Goal: Task Accomplishment & Management: Use online tool/utility

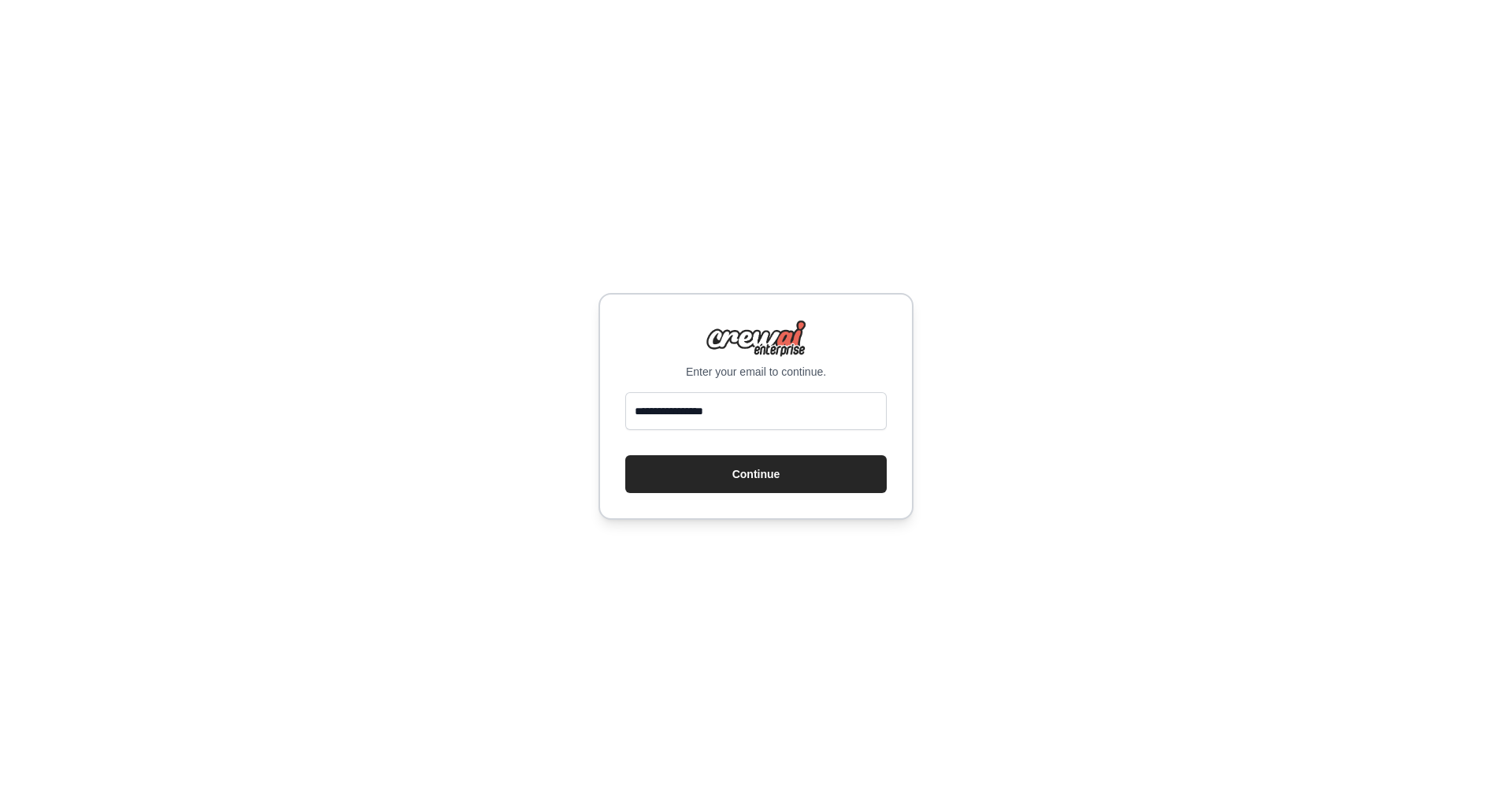
type input "**********"
click at [625, 455] on button "Continue" at bounding box center [756, 474] width 262 height 37
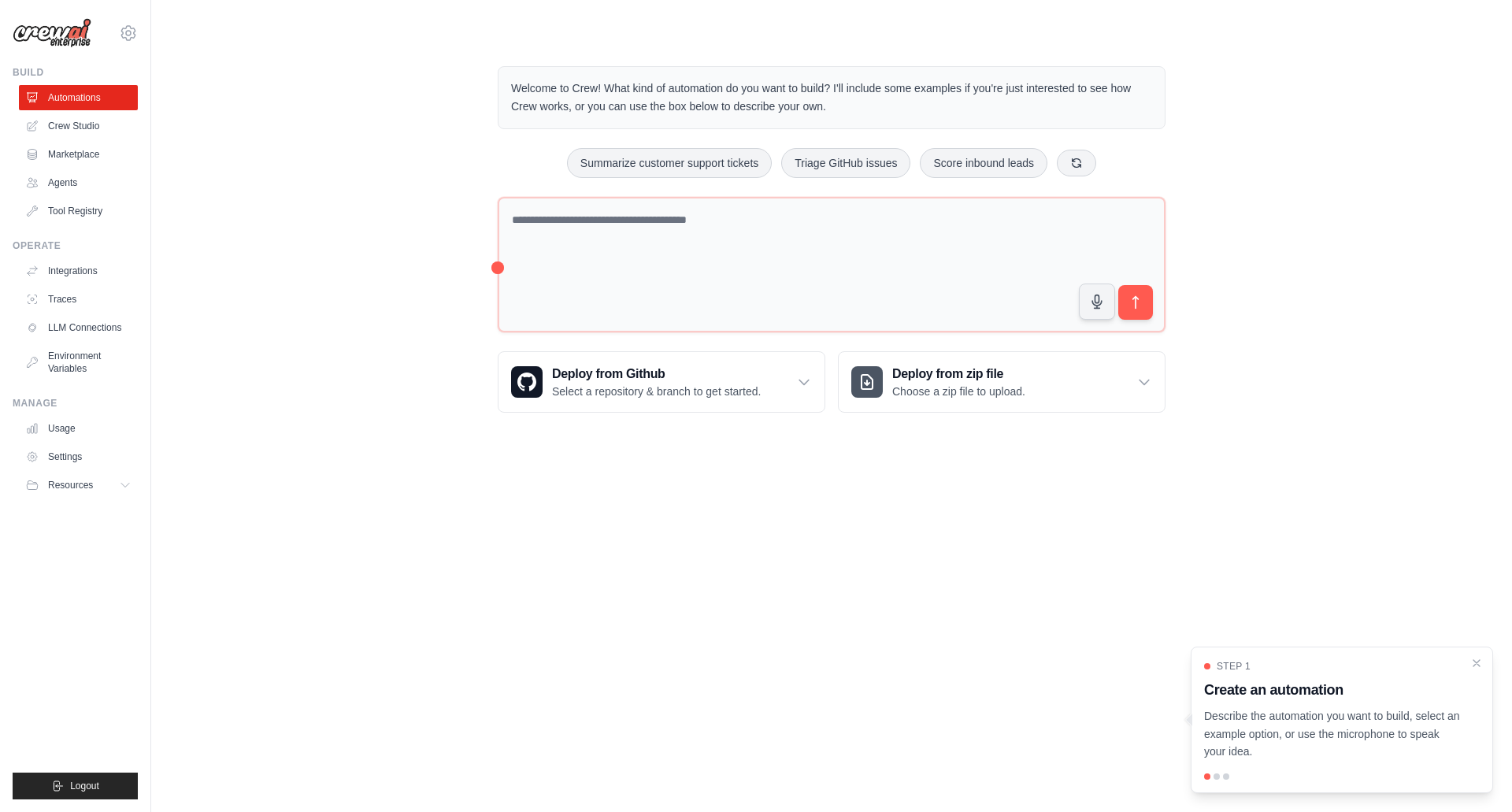
click at [58, 187] on link "Agents" at bounding box center [78, 183] width 119 height 25
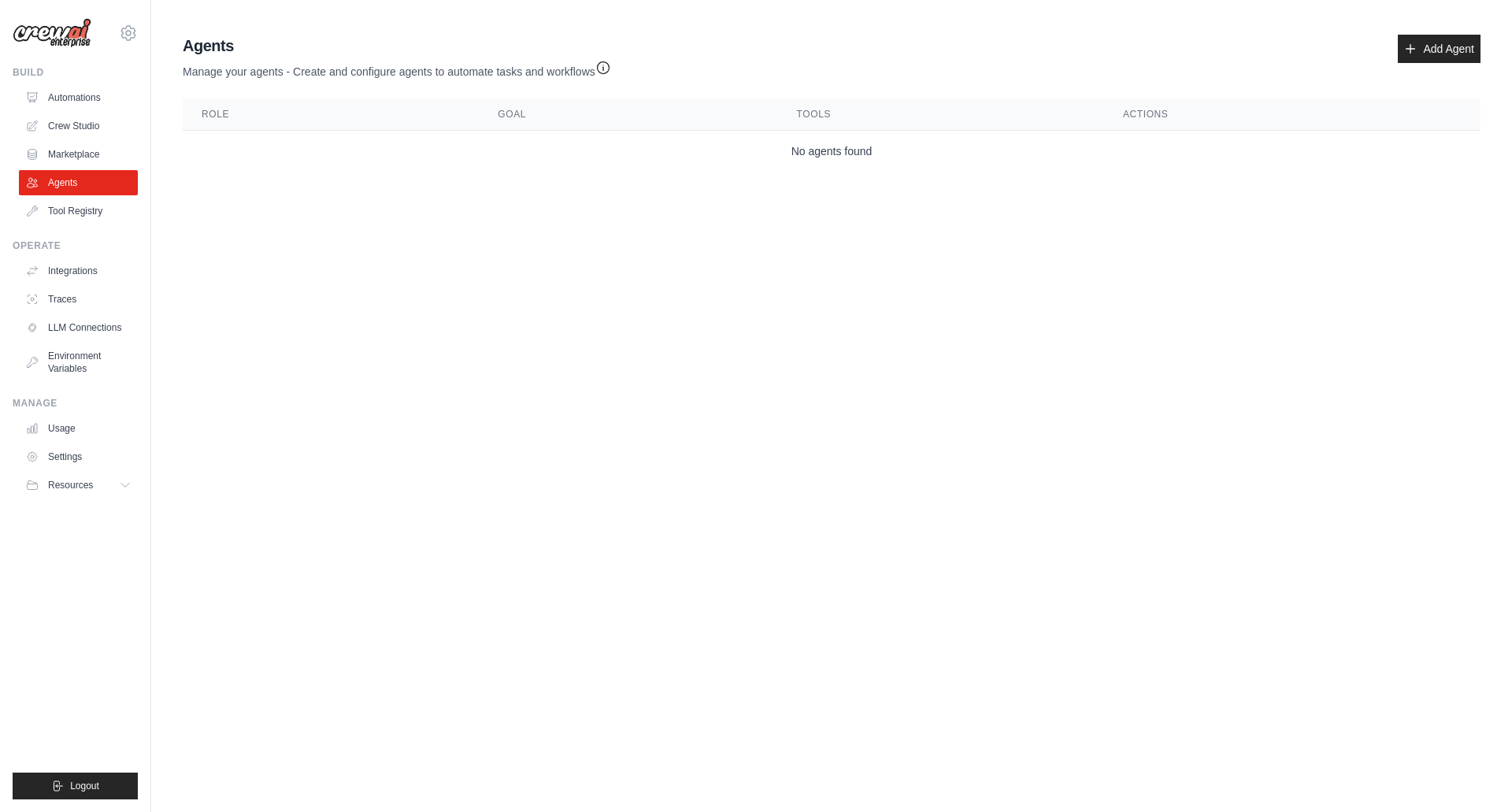
click at [66, 101] on link "Automations" at bounding box center [78, 98] width 119 height 25
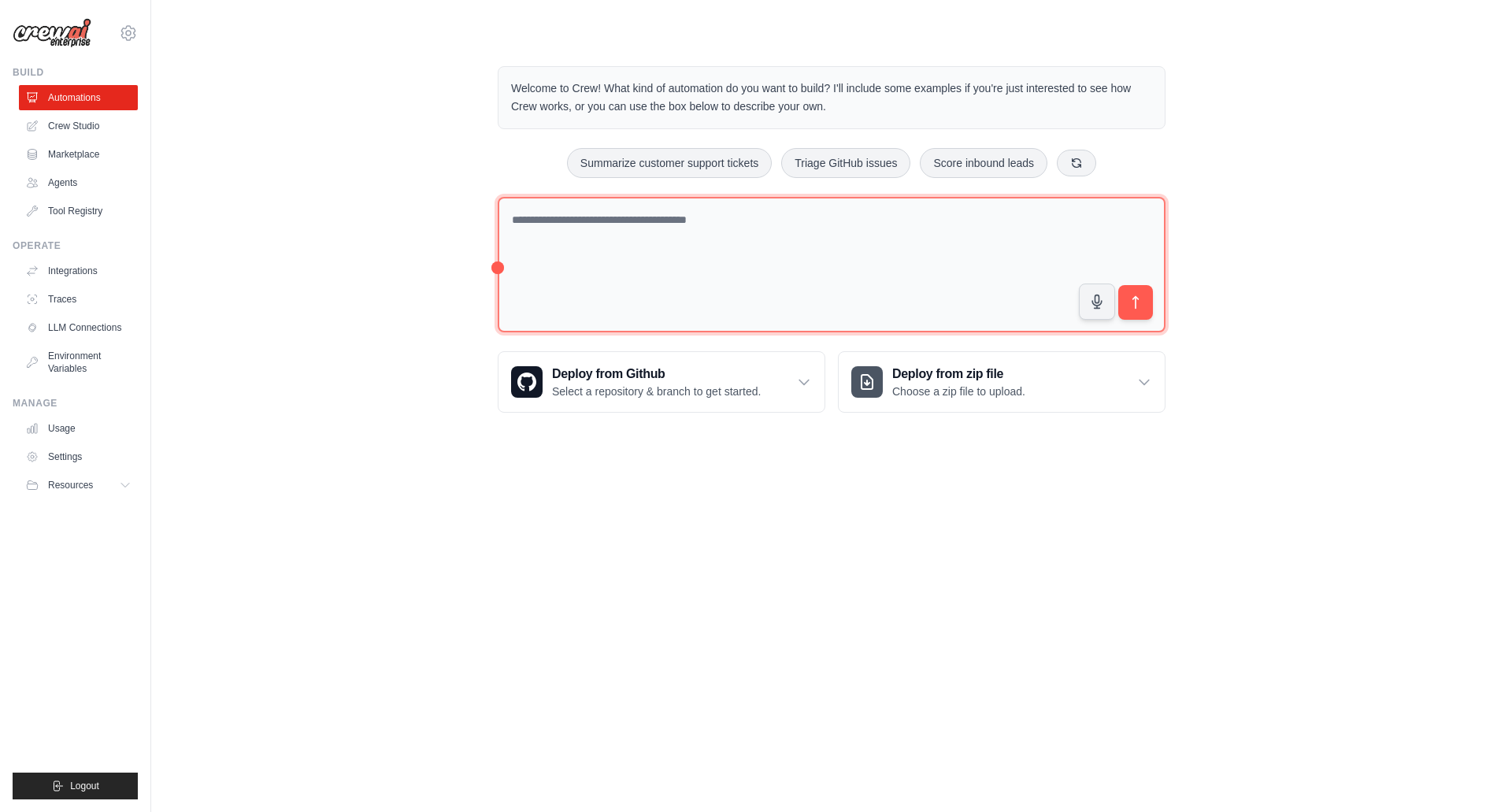
click at [646, 269] on textarea at bounding box center [832, 265] width 668 height 136
type textarea "**********"
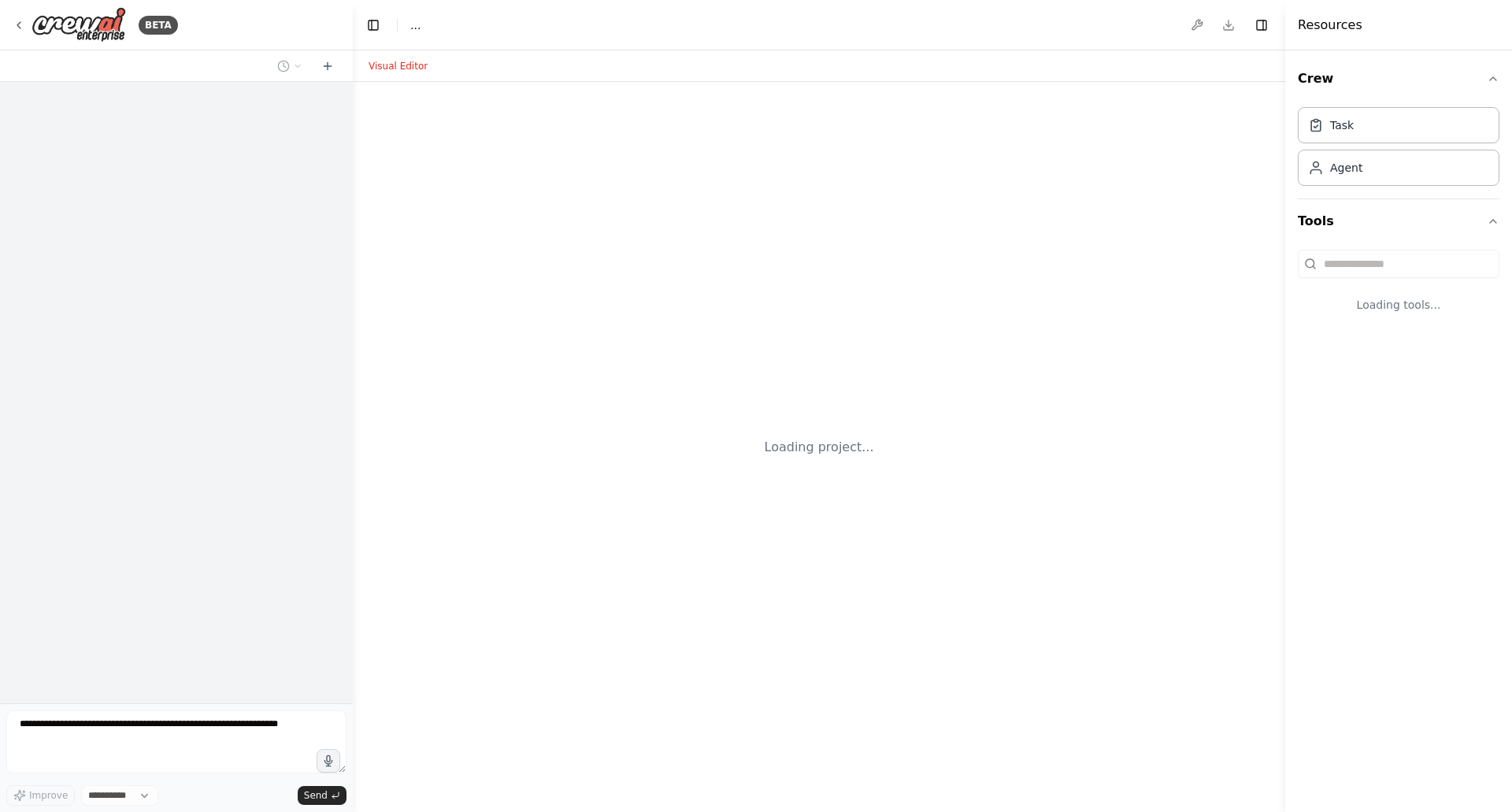
select select "****"
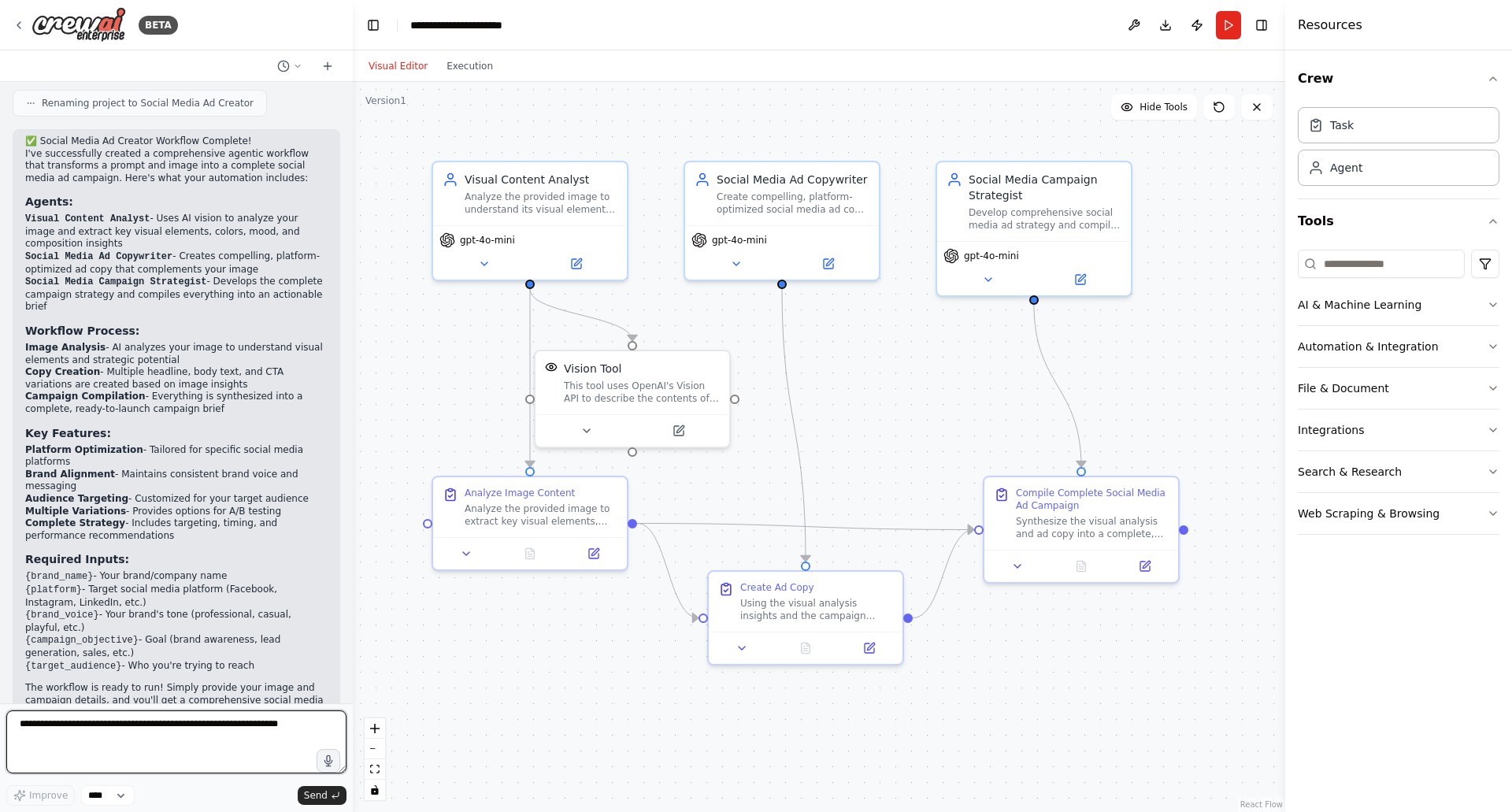
scroll to position [837, 0]
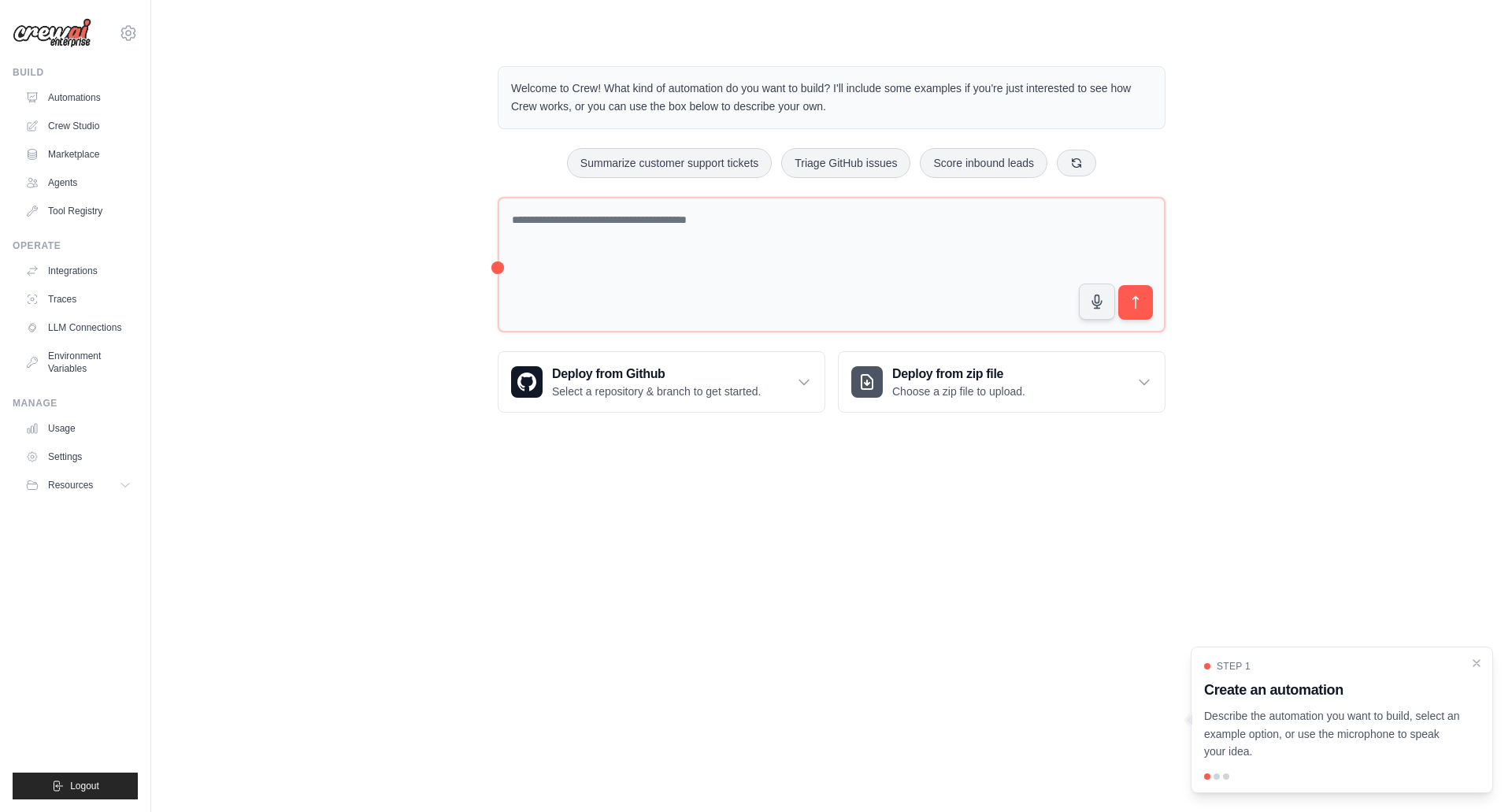
click at [83, 124] on link "Crew Studio" at bounding box center [78, 126] width 119 height 25
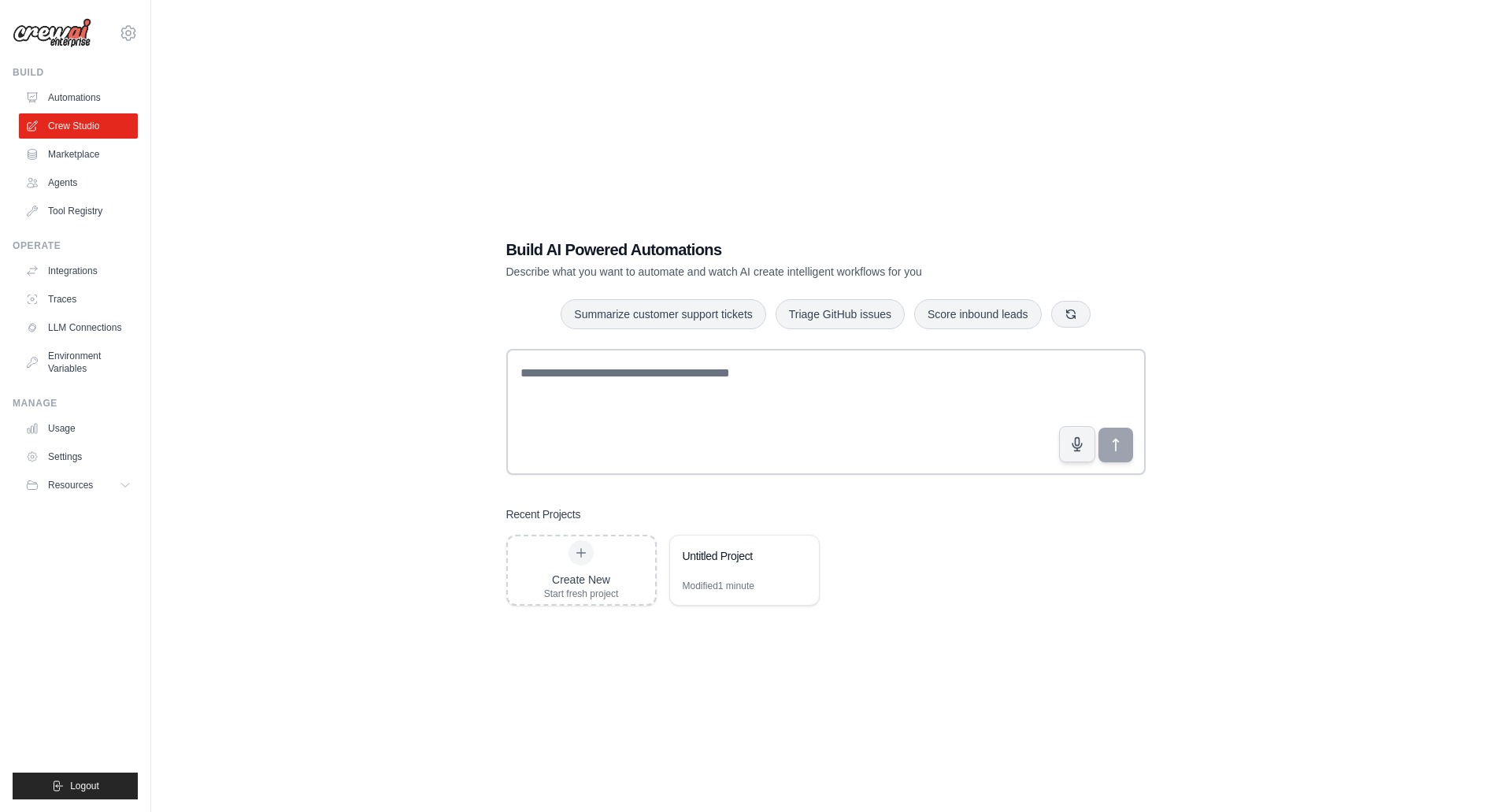
click at [109, 156] on link "Marketplace" at bounding box center [78, 155] width 119 height 25
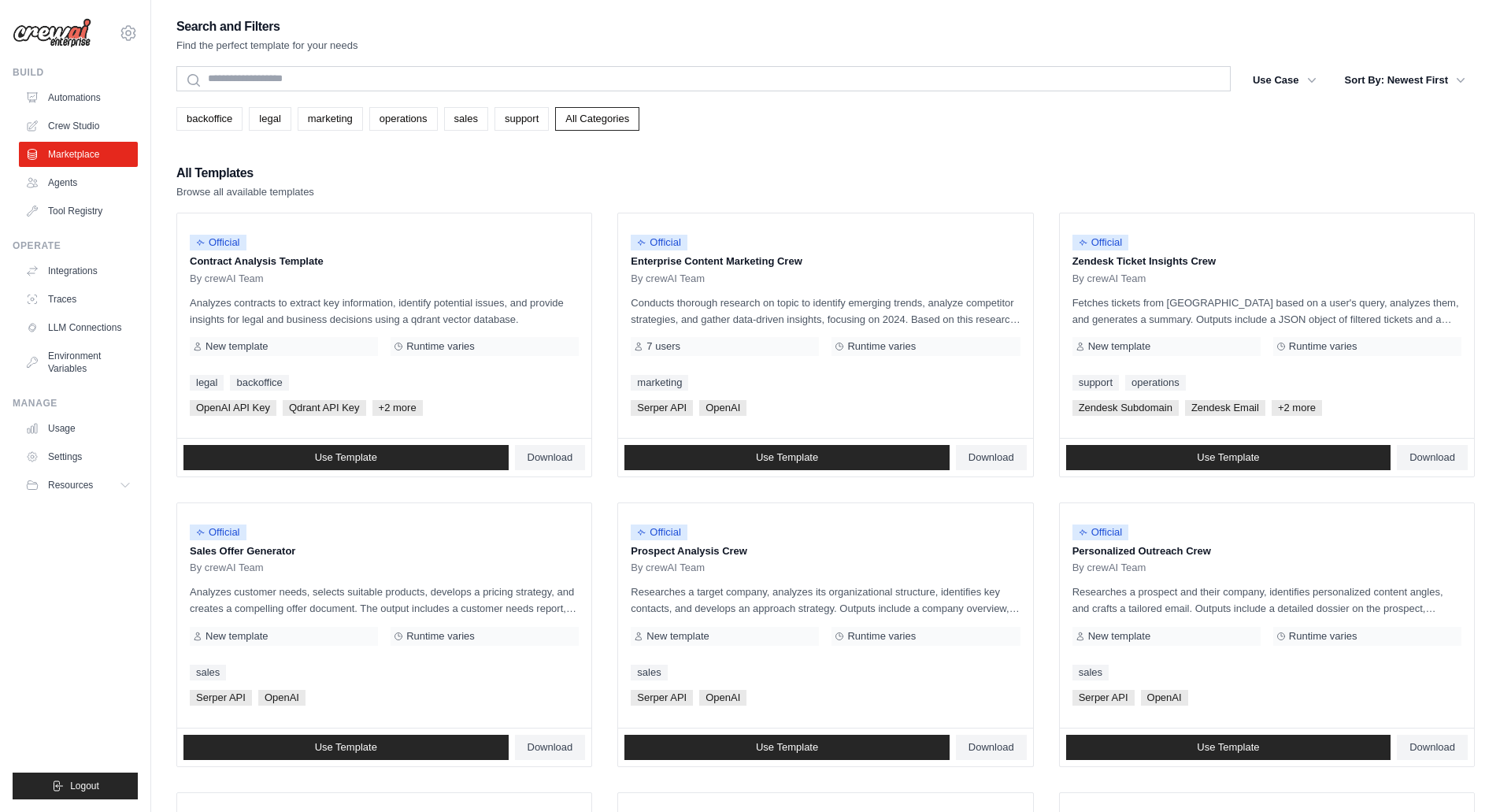
click at [75, 185] on link "Agents" at bounding box center [78, 183] width 119 height 25
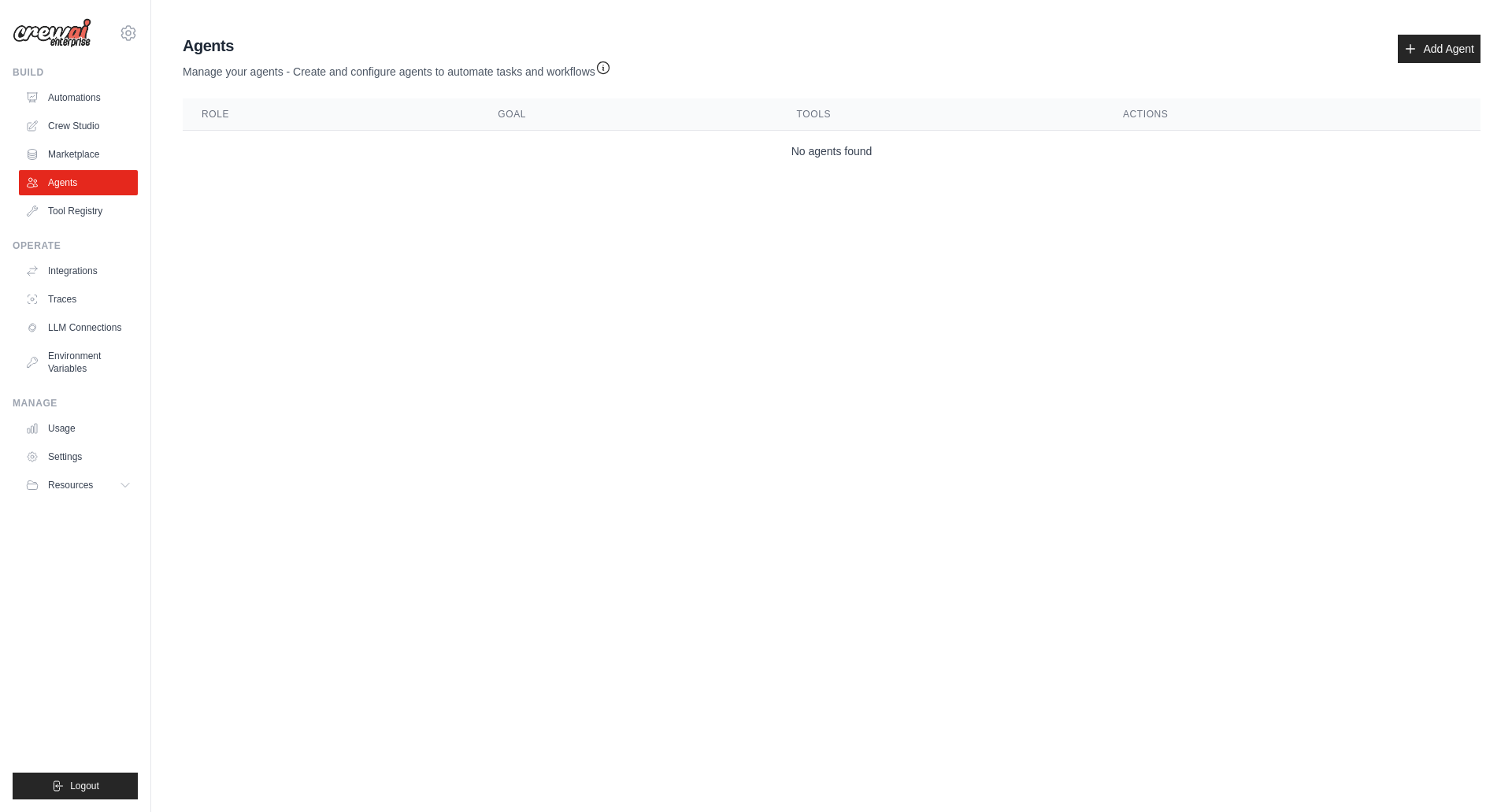
click at [75, 158] on link "Marketplace" at bounding box center [78, 155] width 119 height 25
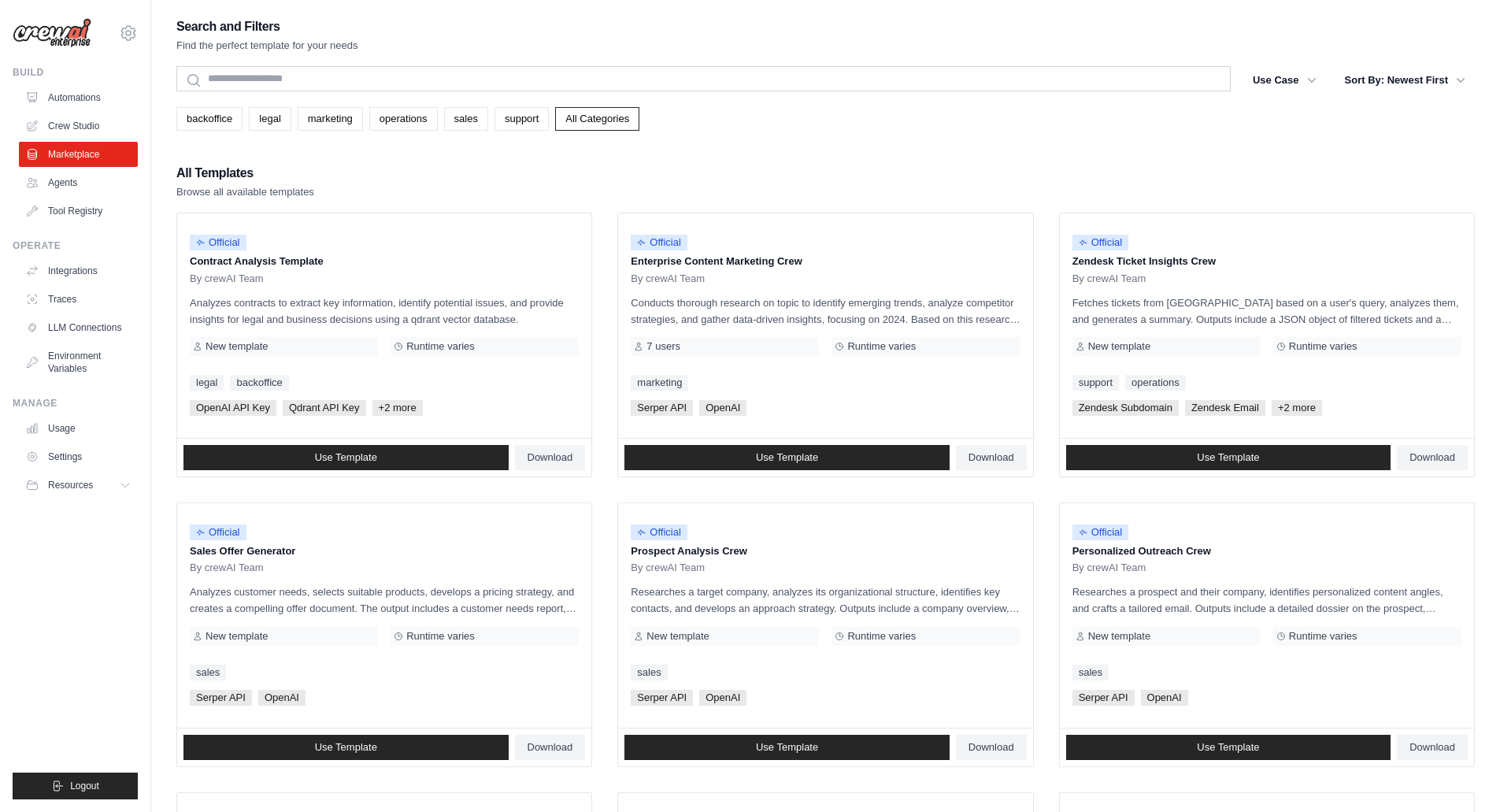
click at [76, 120] on link "Crew Studio" at bounding box center [78, 126] width 119 height 25
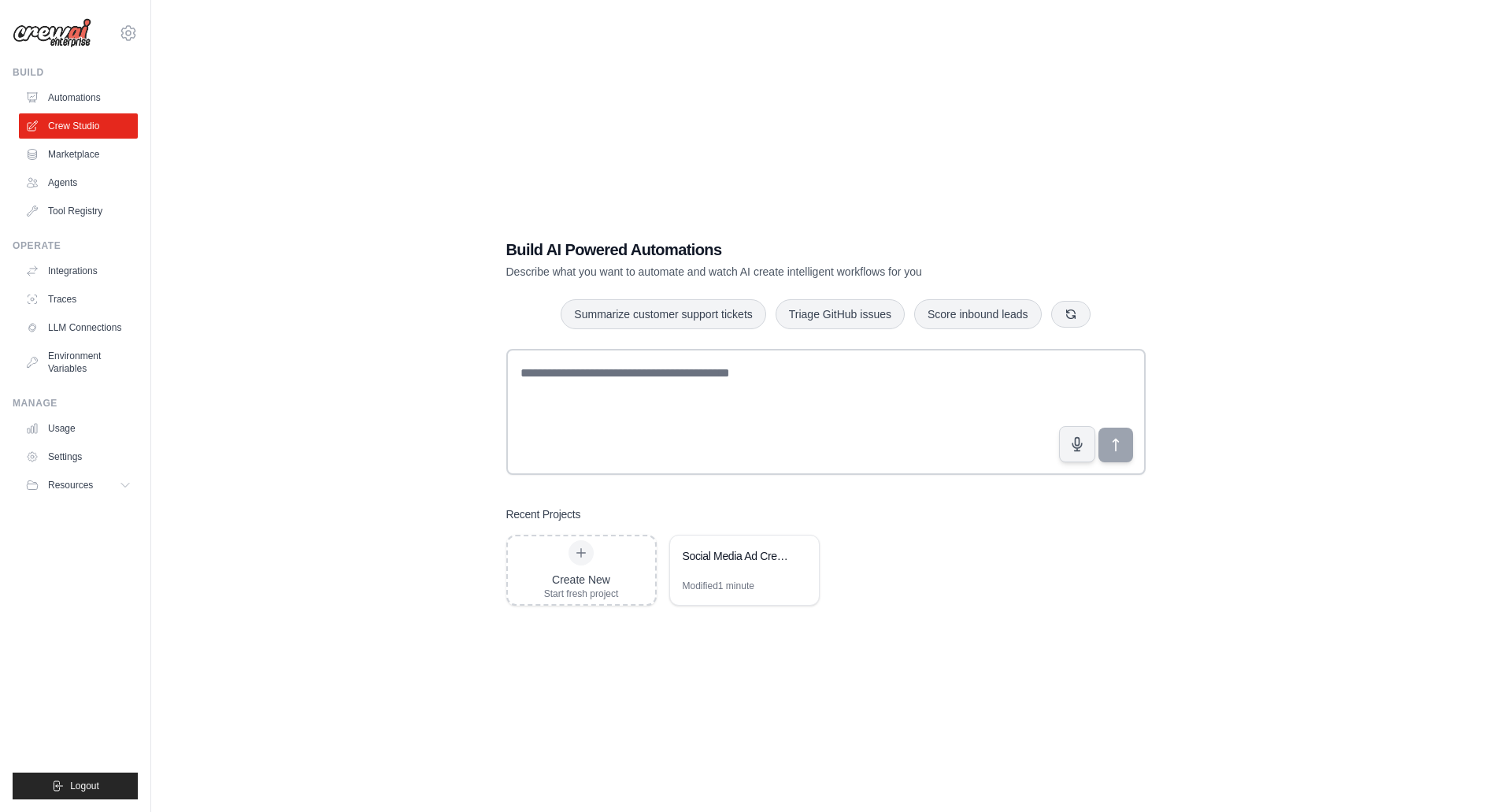
click at [551, 582] on div "Create New" at bounding box center [581, 579] width 75 height 16
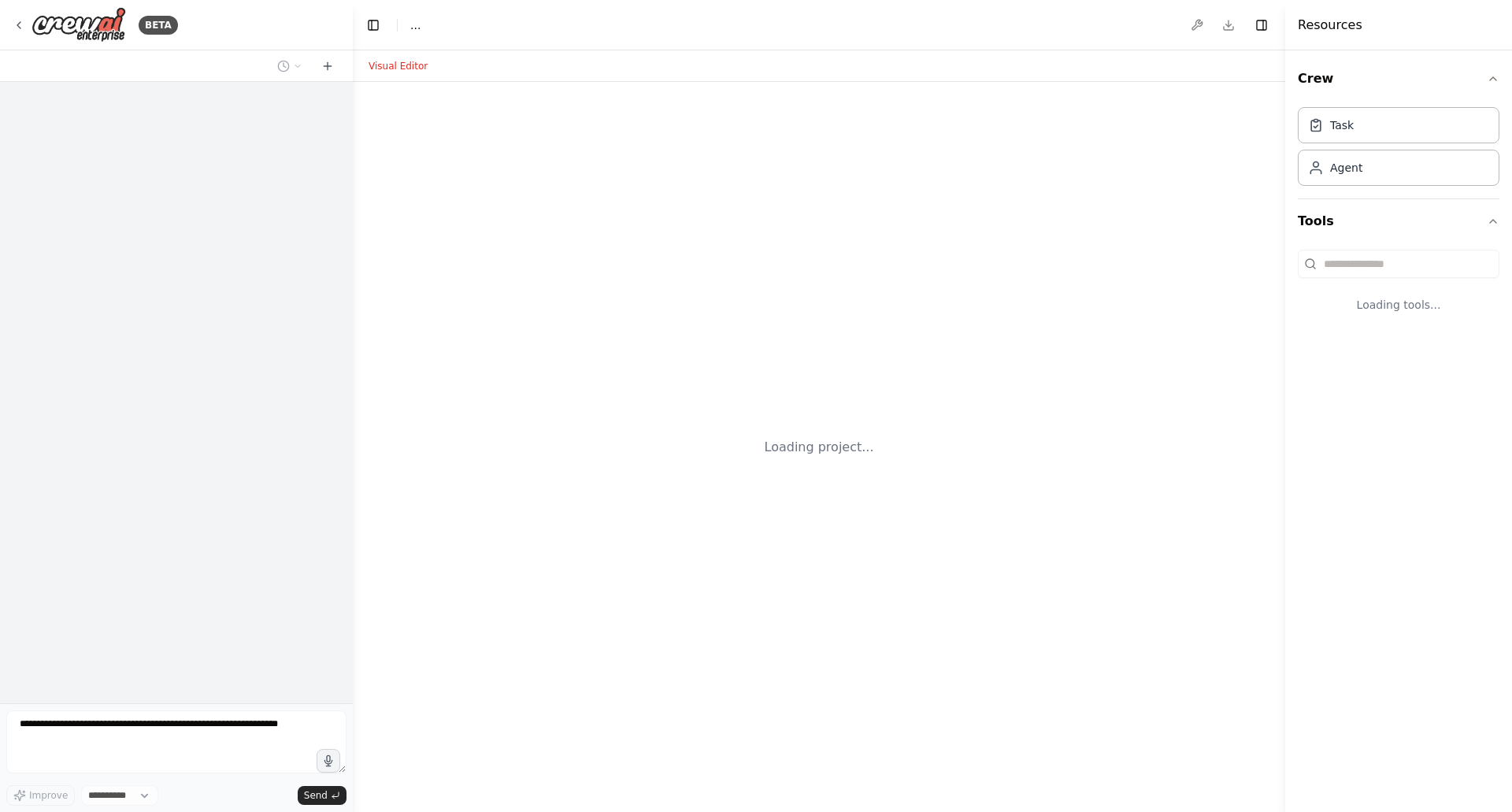
select select "****"
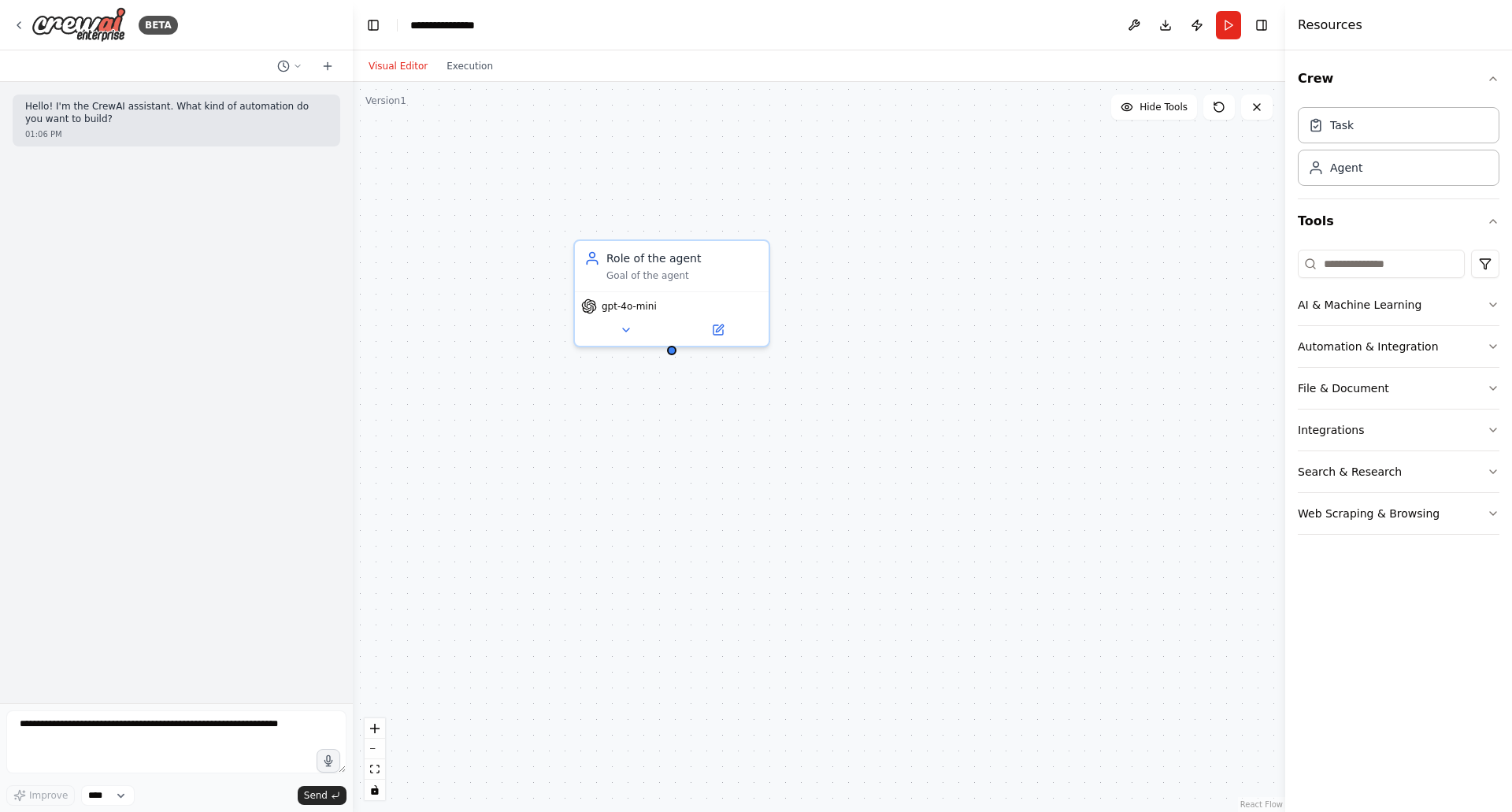
click at [669, 262] on div "Role of the agent" at bounding box center [683, 258] width 153 height 16
click at [669, 260] on div "Role of the agent" at bounding box center [683, 258] width 153 height 16
click at [716, 325] on icon at bounding box center [718, 330] width 9 height 9
click at [725, 325] on button at bounding box center [717, 330] width 89 height 19
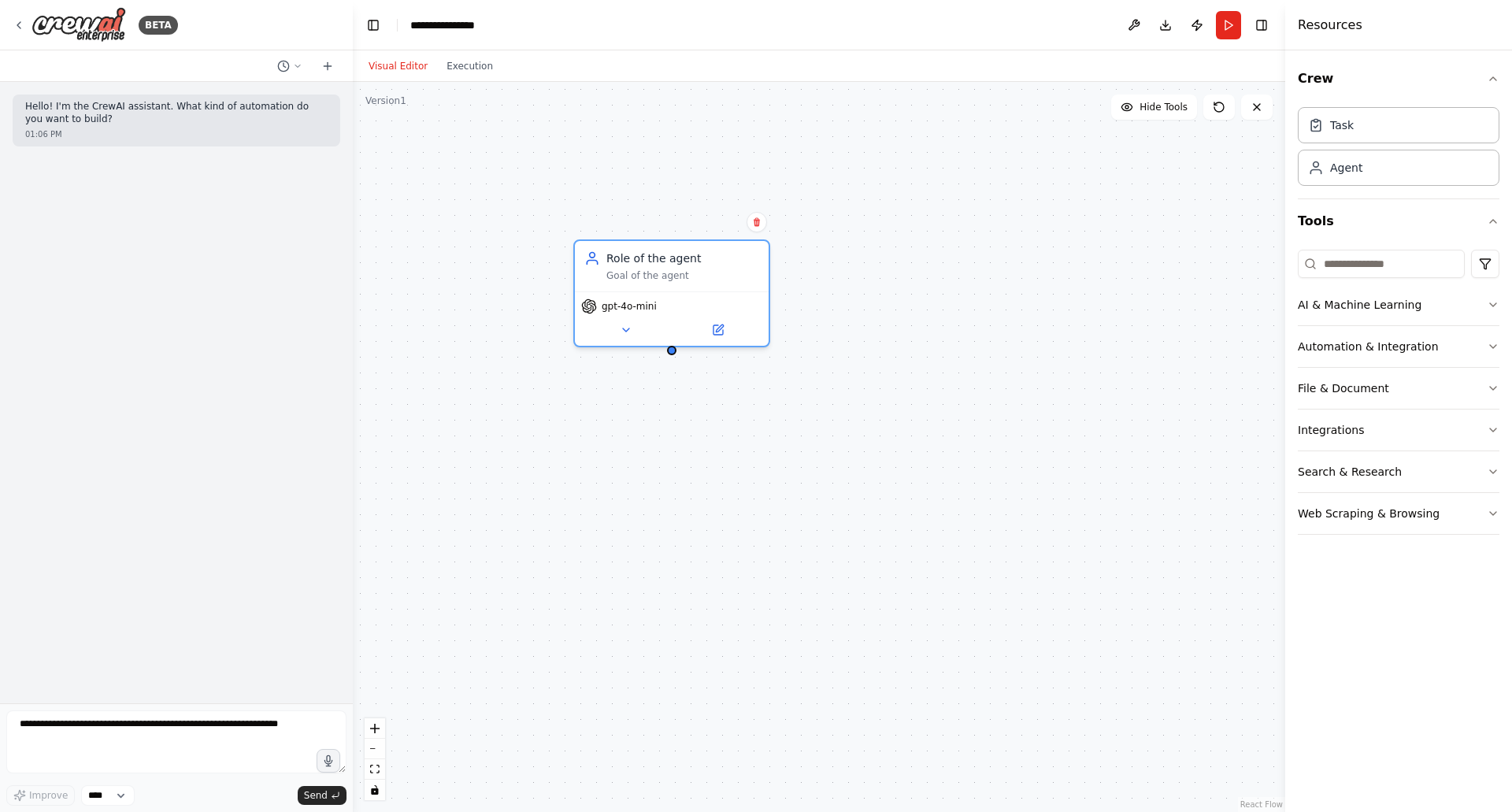
click at [725, 325] on button at bounding box center [717, 330] width 89 height 19
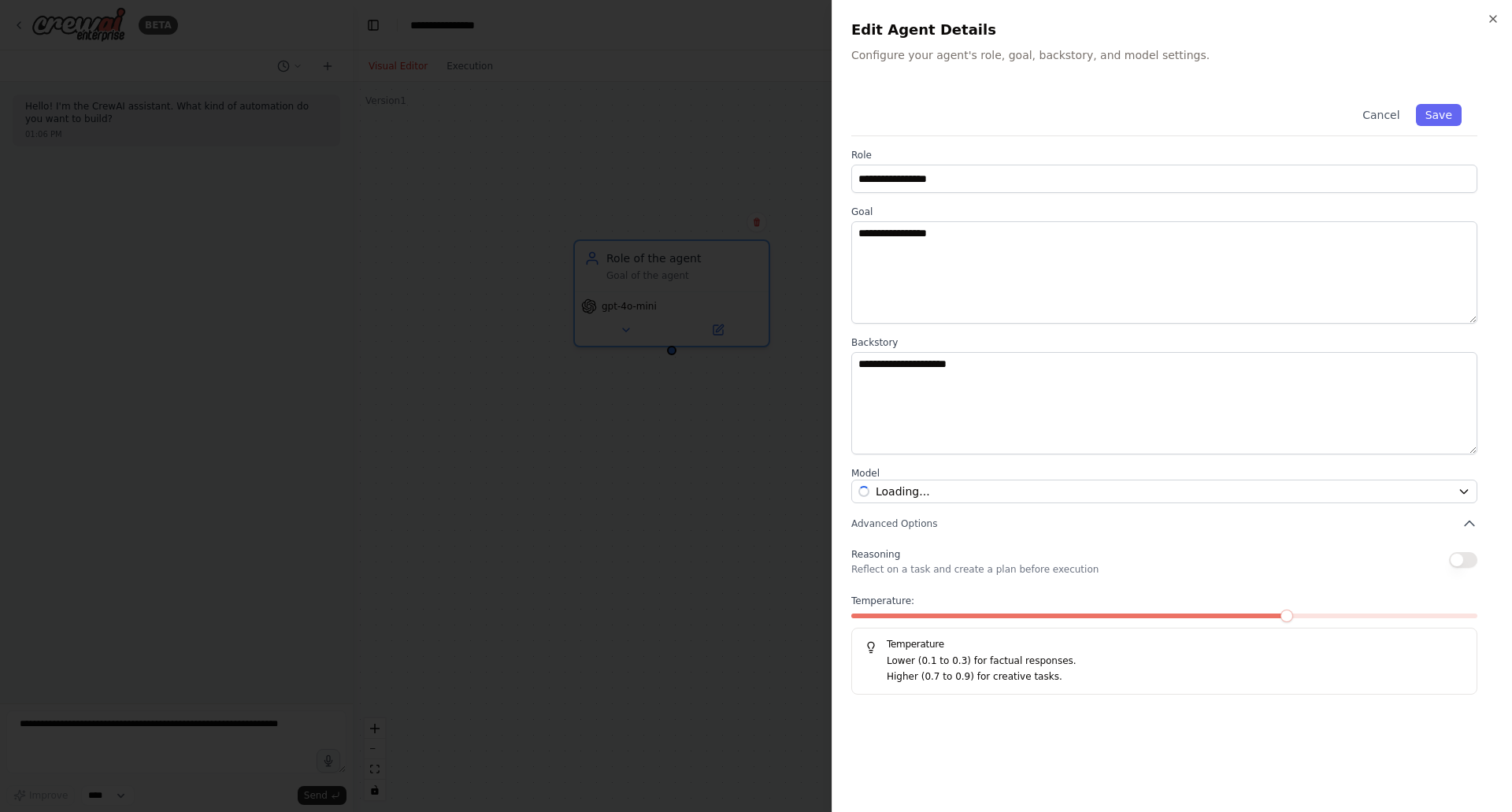
click at [725, 325] on div at bounding box center [756, 406] width 1512 height 812
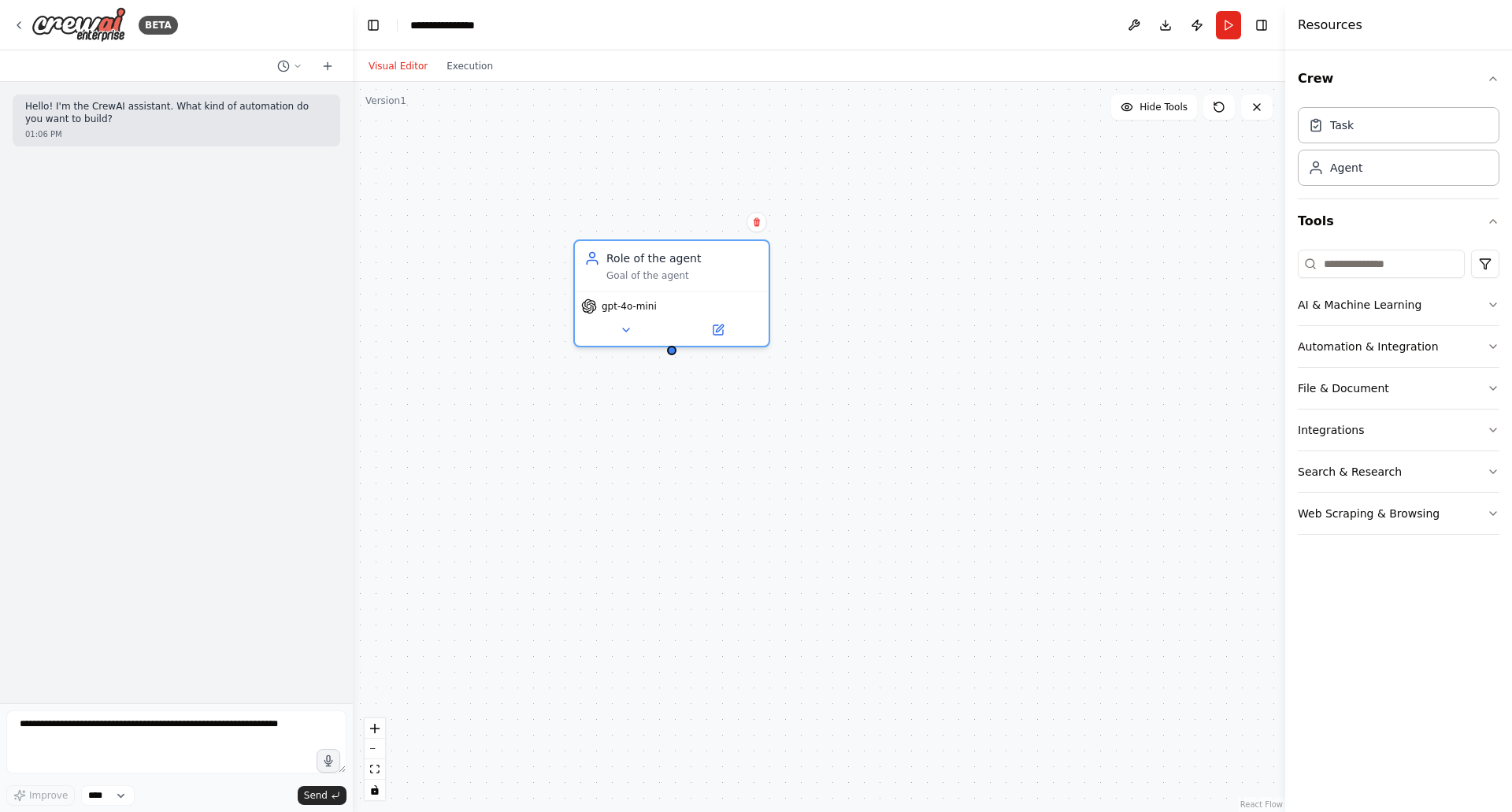
click at [725, 325] on button at bounding box center [717, 330] width 89 height 19
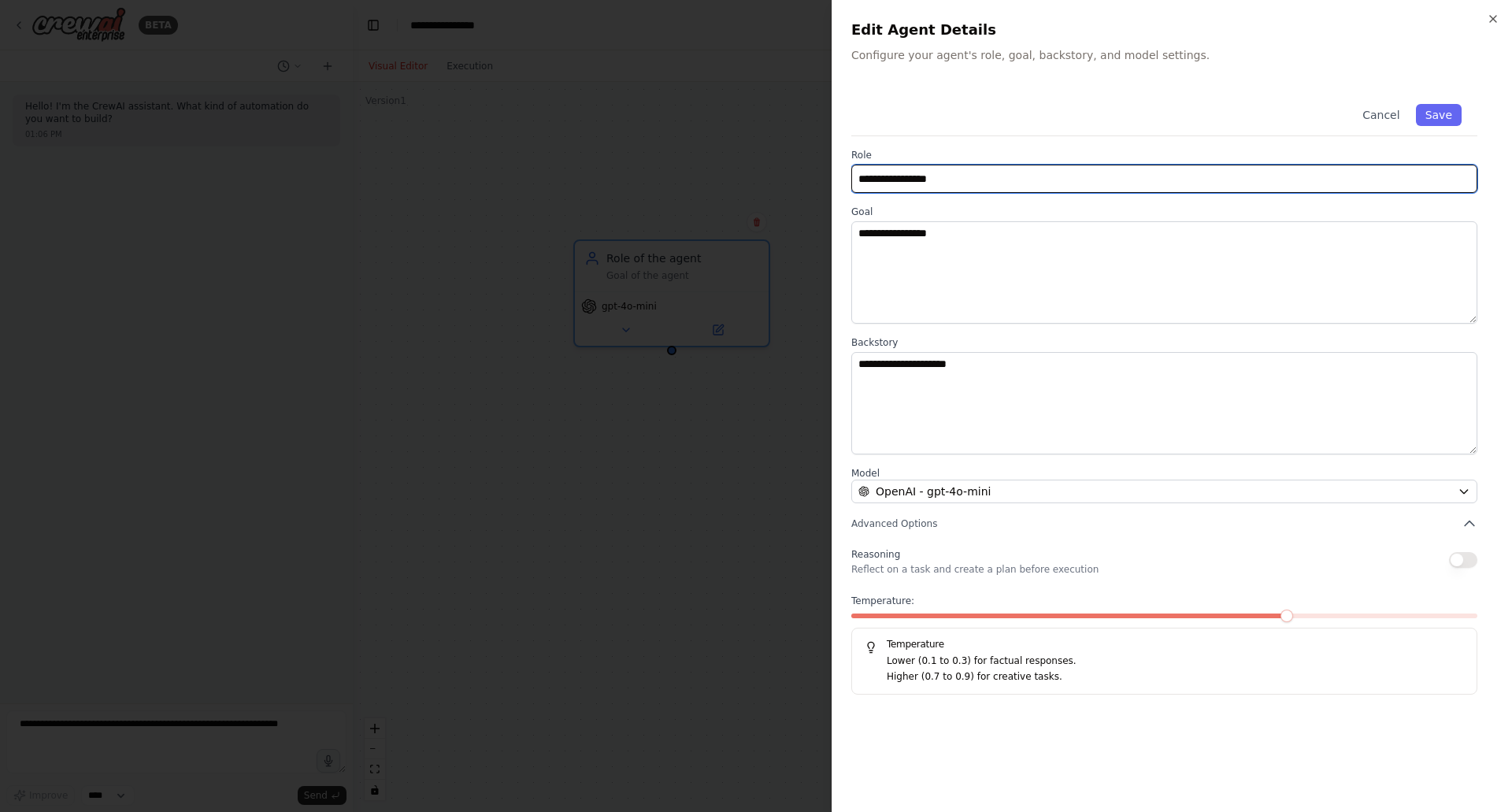
click at [1039, 181] on input "**********" at bounding box center [1164, 178] width 626 height 28
type input "*"
type input "**********"
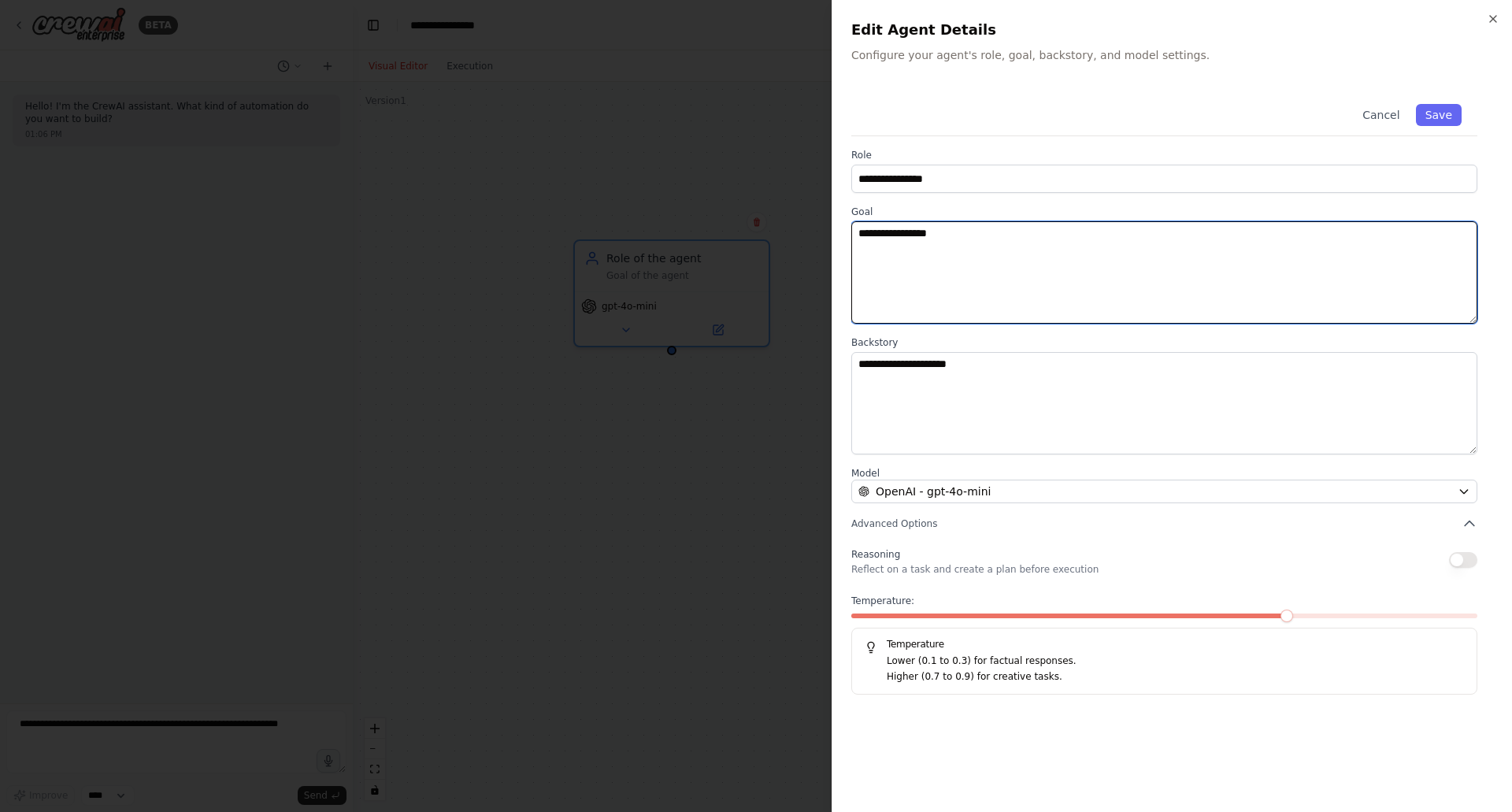
click at [954, 284] on textarea "**********" at bounding box center [1164, 272] width 626 height 102
type textarea "**********"
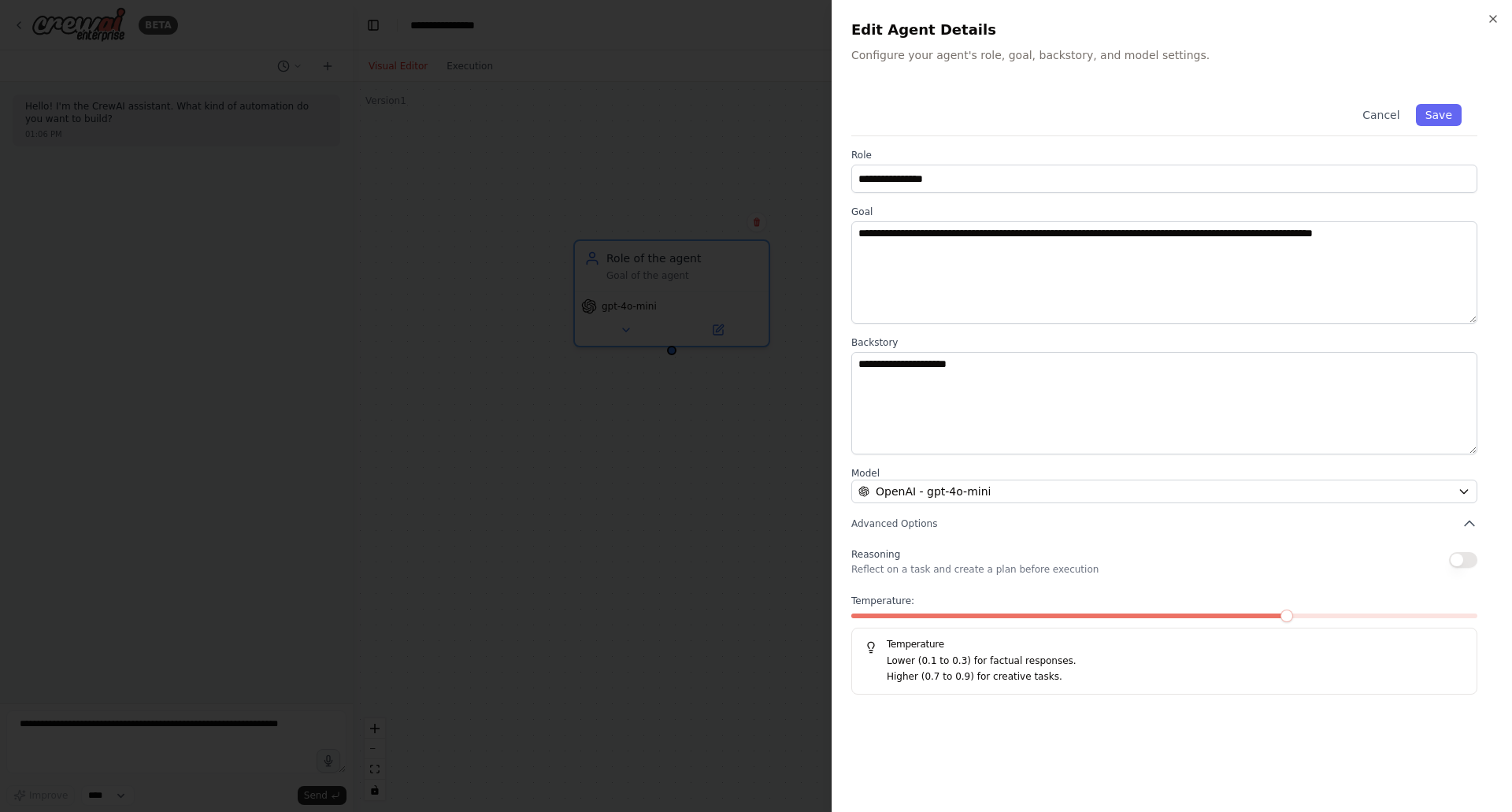
click at [1449, 113] on button "Save" at bounding box center [1438, 115] width 46 height 22
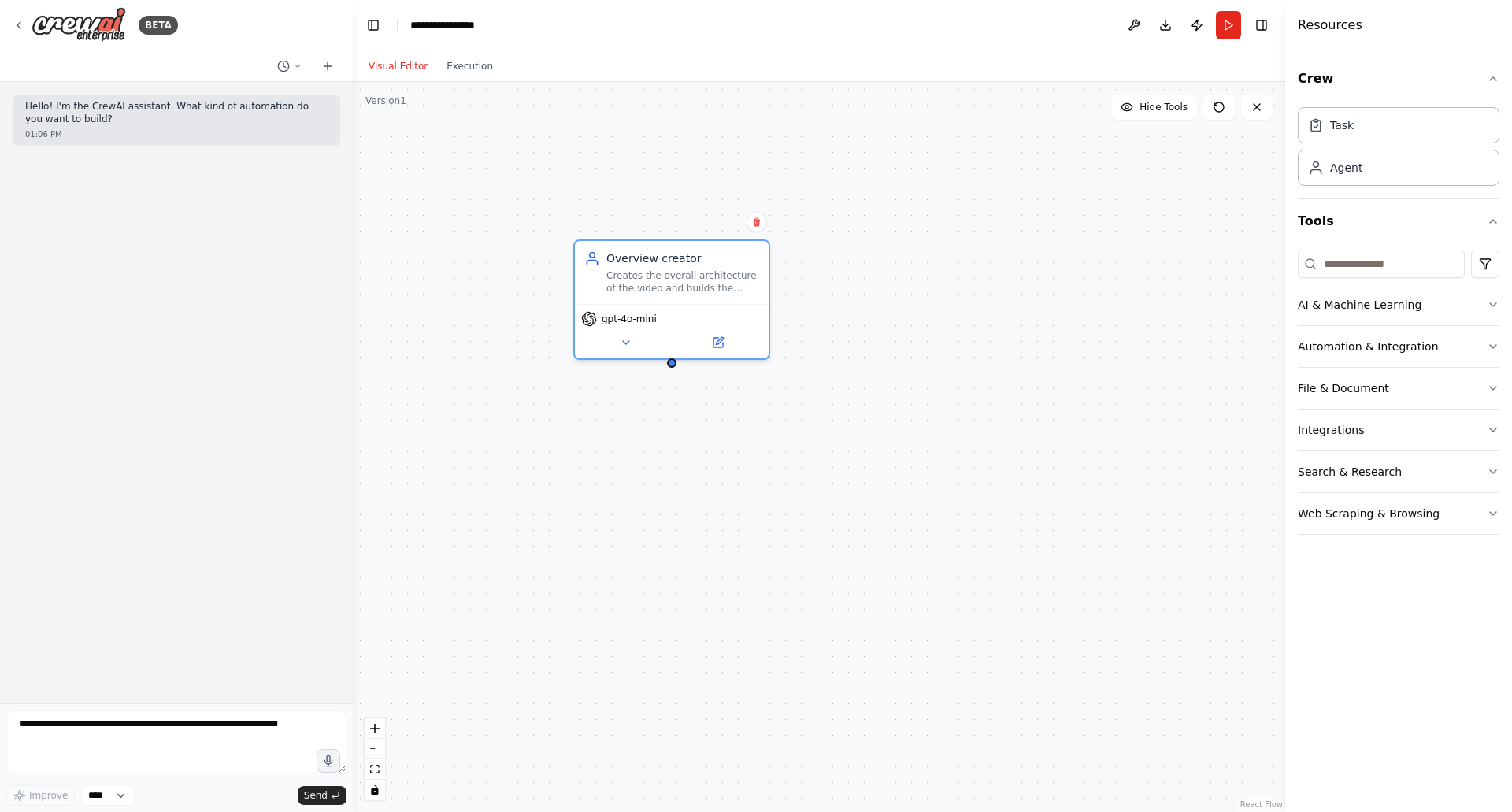
click at [853, 389] on div "Overview creator Creates the overall architecture of the video and builds the s…" at bounding box center [818, 446] width 932 height 730
click at [623, 339] on icon at bounding box center [625, 342] width 13 height 13
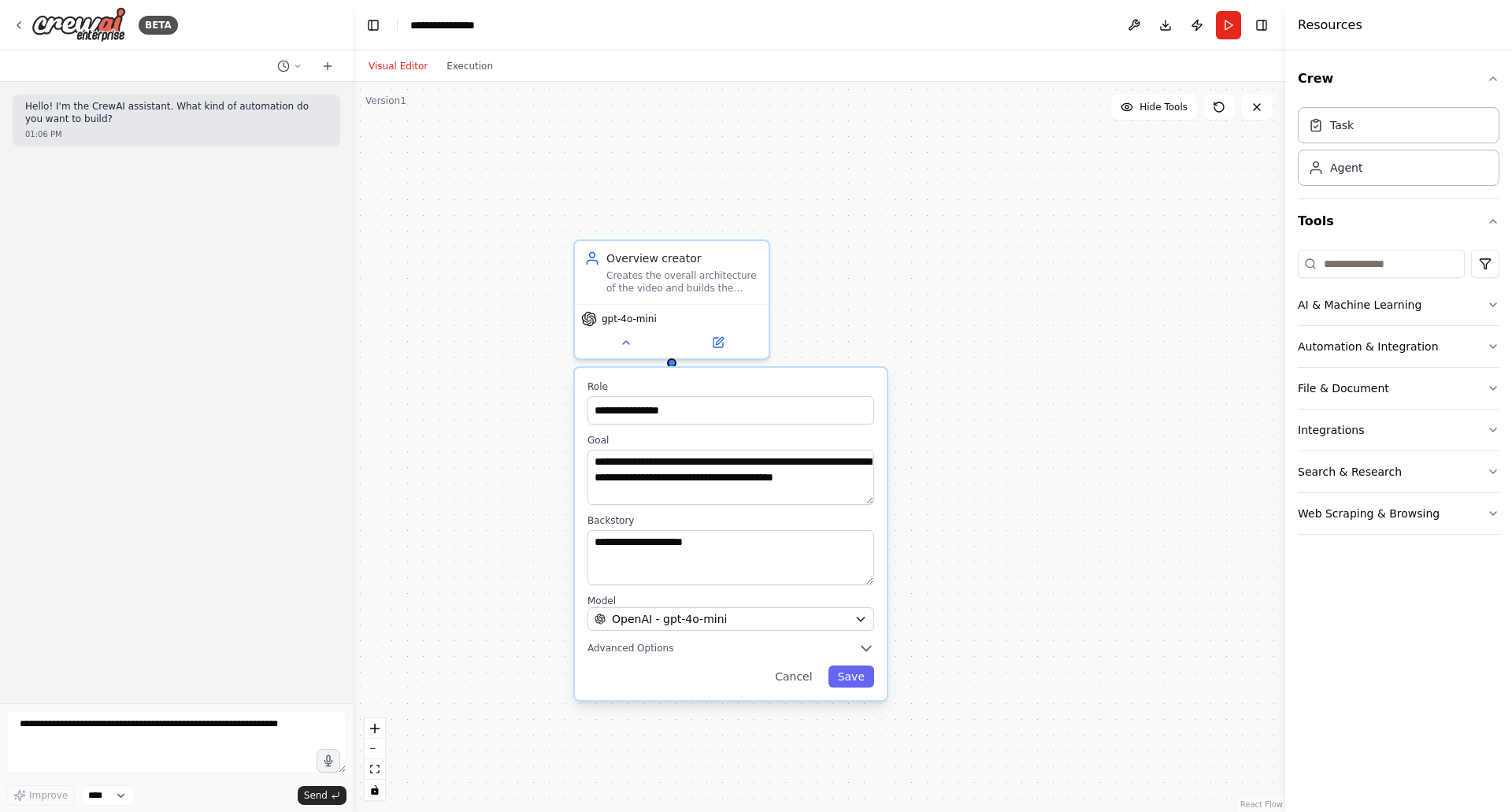
click at [1050, 396] on div "**********" at bounding box center [818, 446] width 932 height 730
click at [877, 209] on div "**********" at bounding box center [818, 446] width 932 height 730
click at [684, 291] on div "Overview creator Creates the overall architecture of the video and builds the s…" at bounding box center [672, 273] width 194 height 63
click at [1346, 183] on div "Agent" at bounding box center [1397, 167] width 201 height 37
click at [1338, 166] on div "Agent" at bounding box center [1346, 167] width 32 height 16
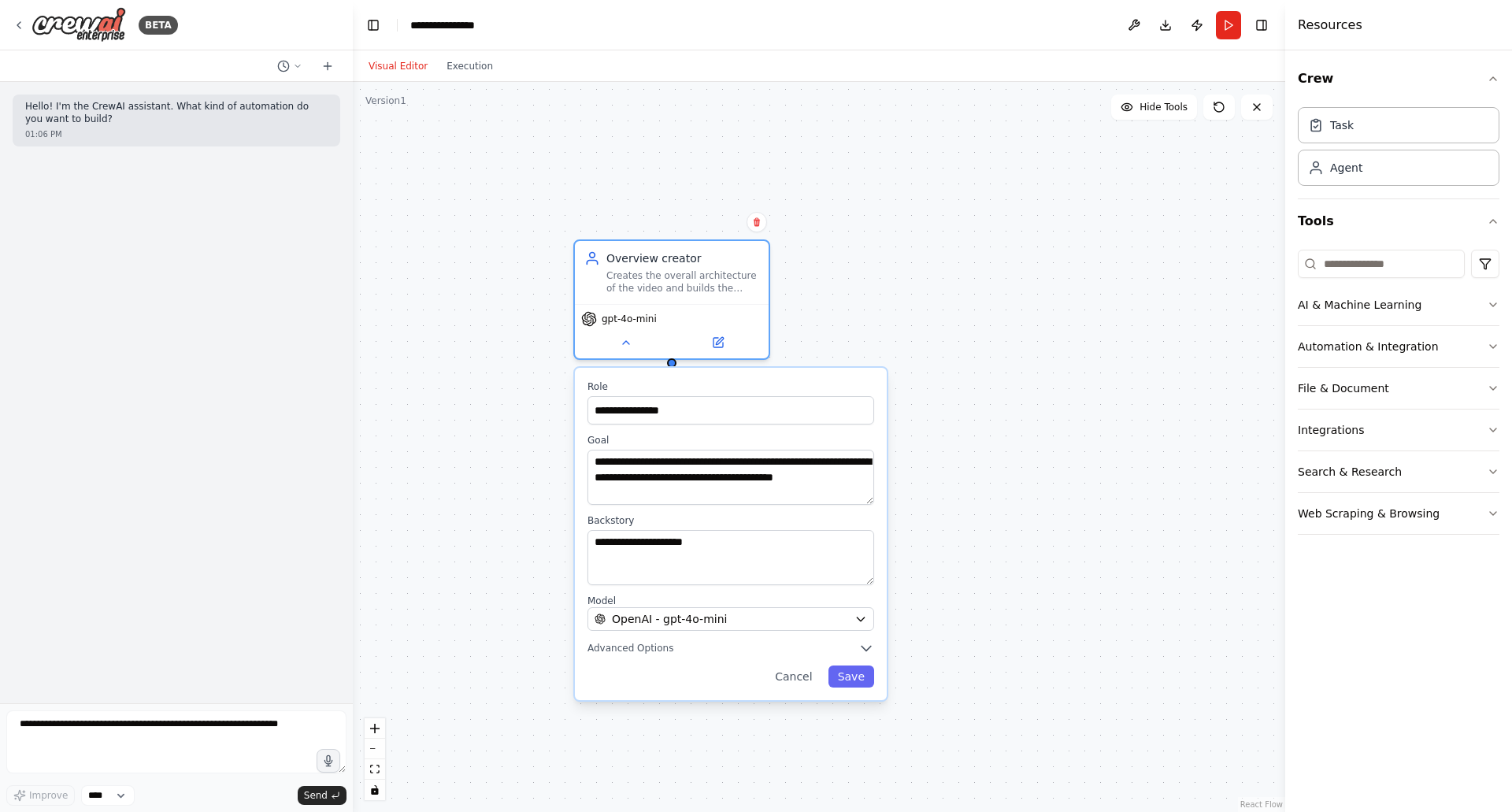
drag, startPoint x: 1338, startPoint y: 166, endPoint x: 864, endPoint y: 296, distance: 491.5
click at [864, 296] on div "**********" at bounding box center [756, 406] width 1512 height 812
click at [854, 328] on div "**********" at bounding box center [818, 446] width 932 height 730
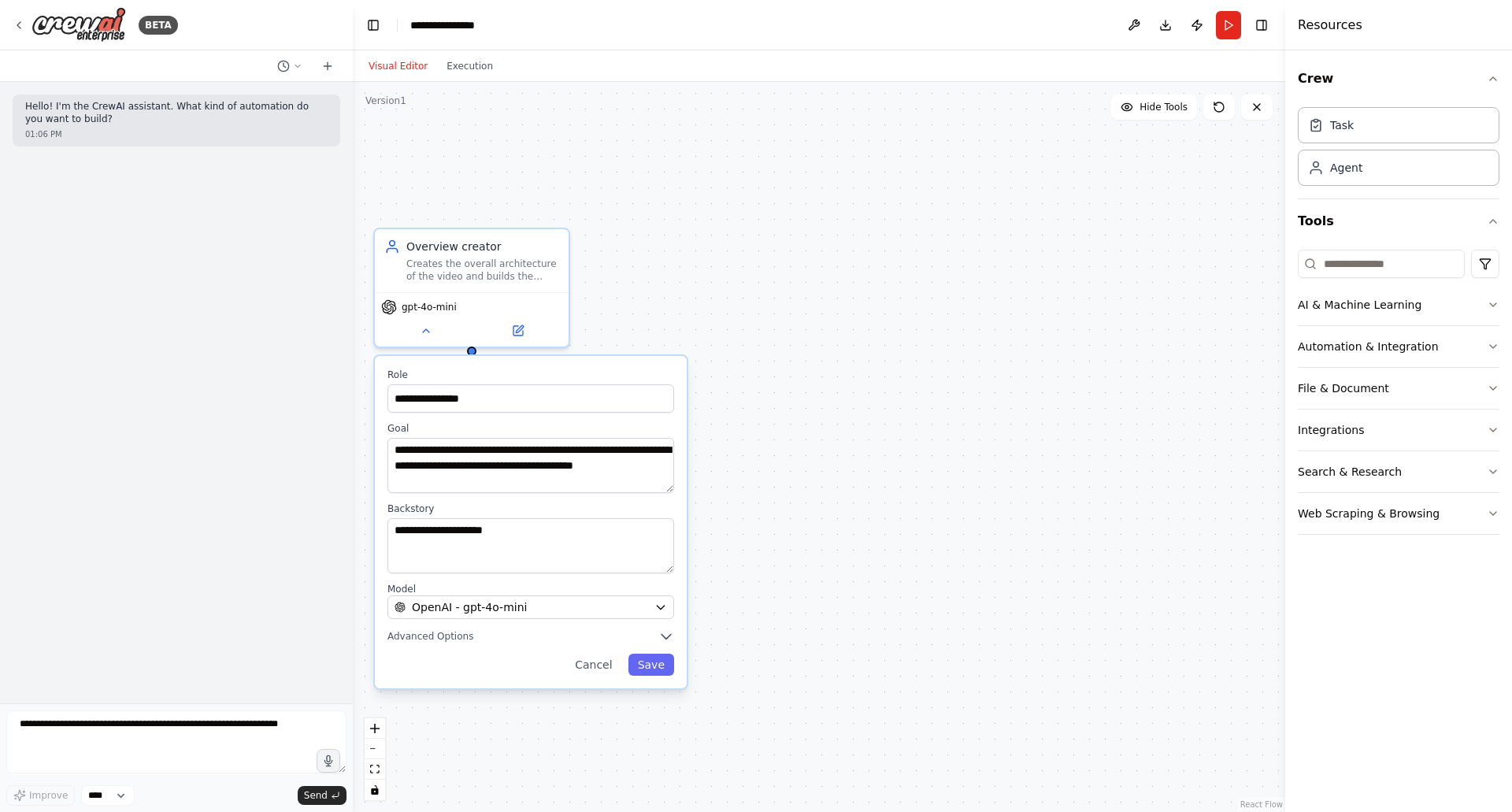
drag, startPoint x: 934, startPoint y: 298, endPoint x: 734, endPoint y: 286, distance: 200.4
click at [734, 286] on div "**********" at bounding box center [818, 446] width 932 height 730
click at [1372, 176] on div "Agent" at bounding box center [1397, 167] width 201 height 37
click at [1036, 290] on div "Role of the agent" at bounding box center [1065, 293] width 153 height 16
click at [1014, 361] on icon at bounding box center [1008, 365] width 13 height 13
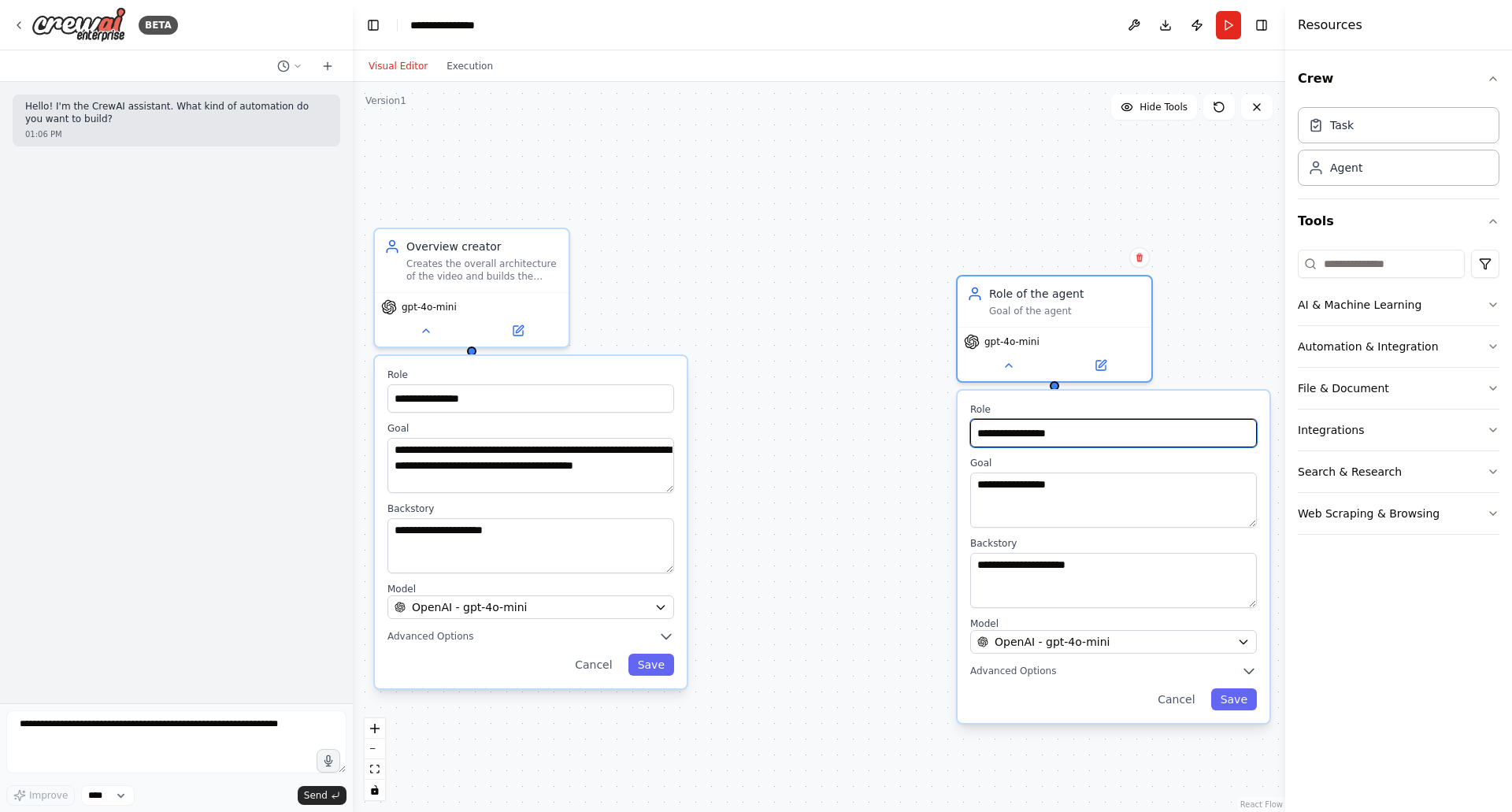
click at [1040, 428] on input "**********" at bounding box center [1113, 432] width 286 height 28
drag, startPoint x: 790, startPoint y: 462, endPoint x: 787, endPoint y: 470, distance: 8.5
click at [790, 463] on div "**********" at bounding box center [818, 446] width 932 height 730
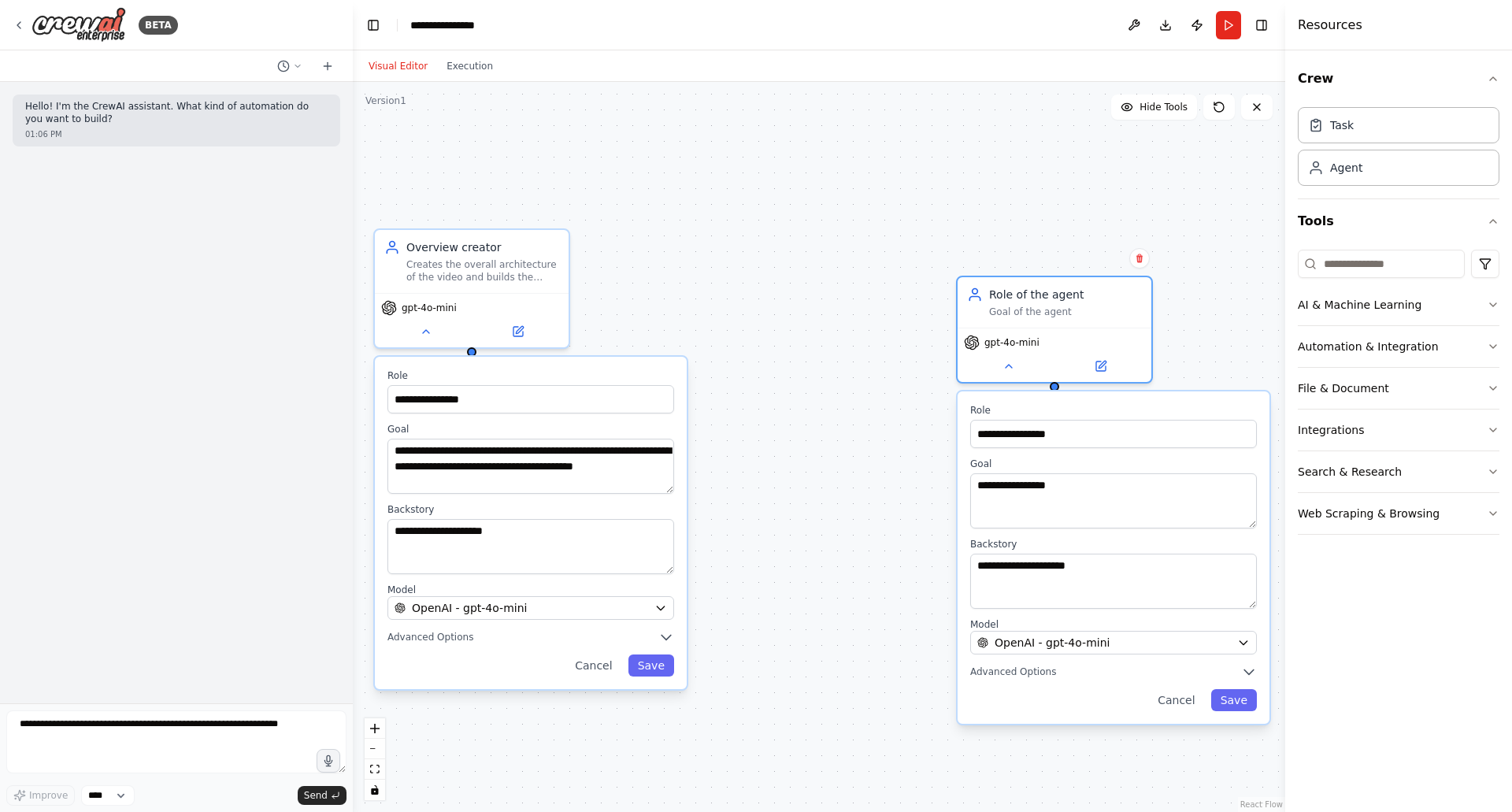
click at [609, 638] on button "Advanced Options" at bounding box center [530, 637] width 286 height 16
click at [651, 666] on button "Save" at bounding box center [652, 665] width 46 height 22
click at [669, 121] on div "**********" at bounding box center [818, 446] width 932 height 730
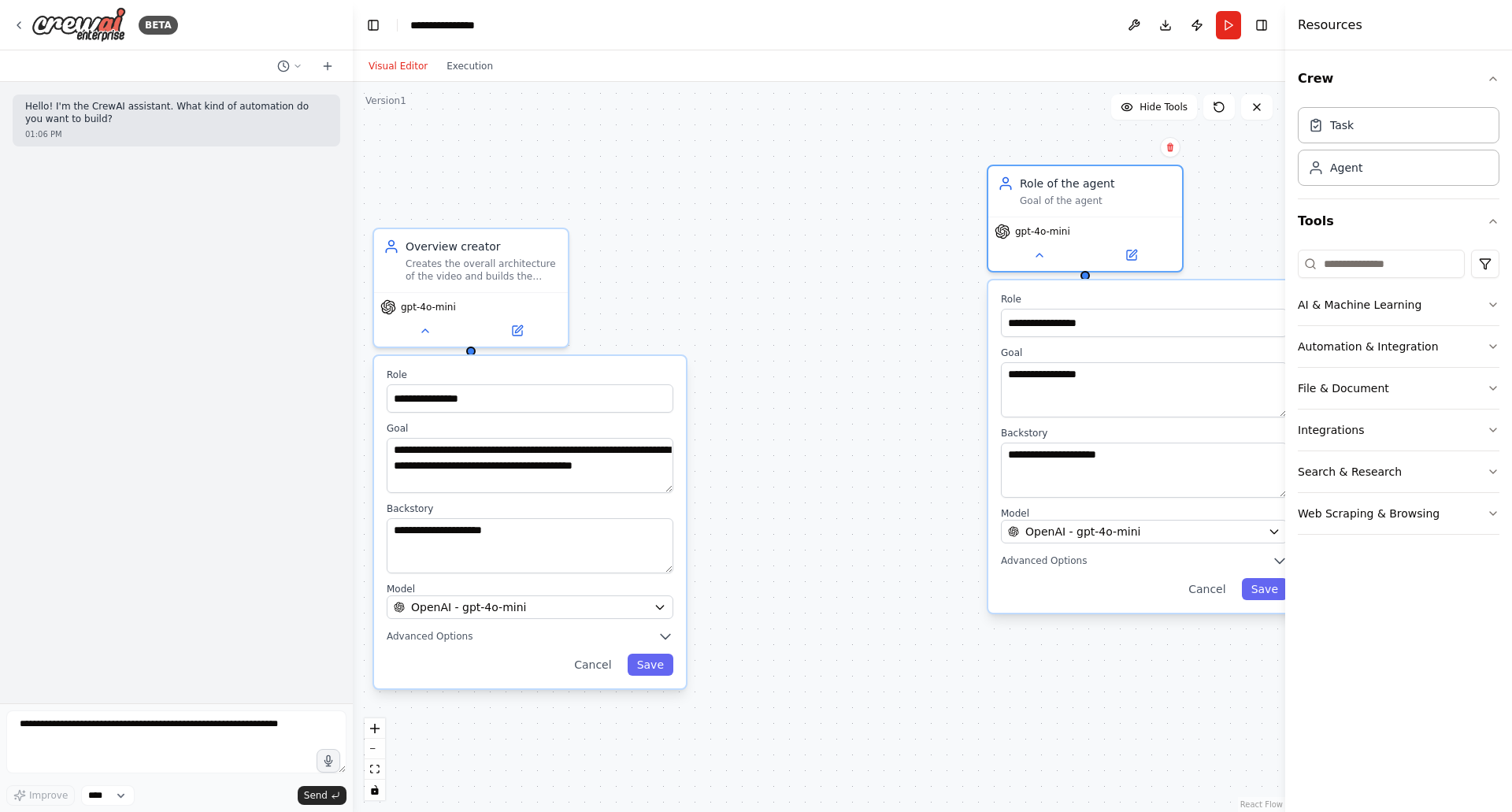
drag, startPoint x: 1023, startPoint y: 290, endPoint x: 1054, endPoint y: 117, distance: 175.8
click at [1054, 166] on div "Role of the agent Goal of the agent" at bounding box center [1085, 191] width 194 height 50
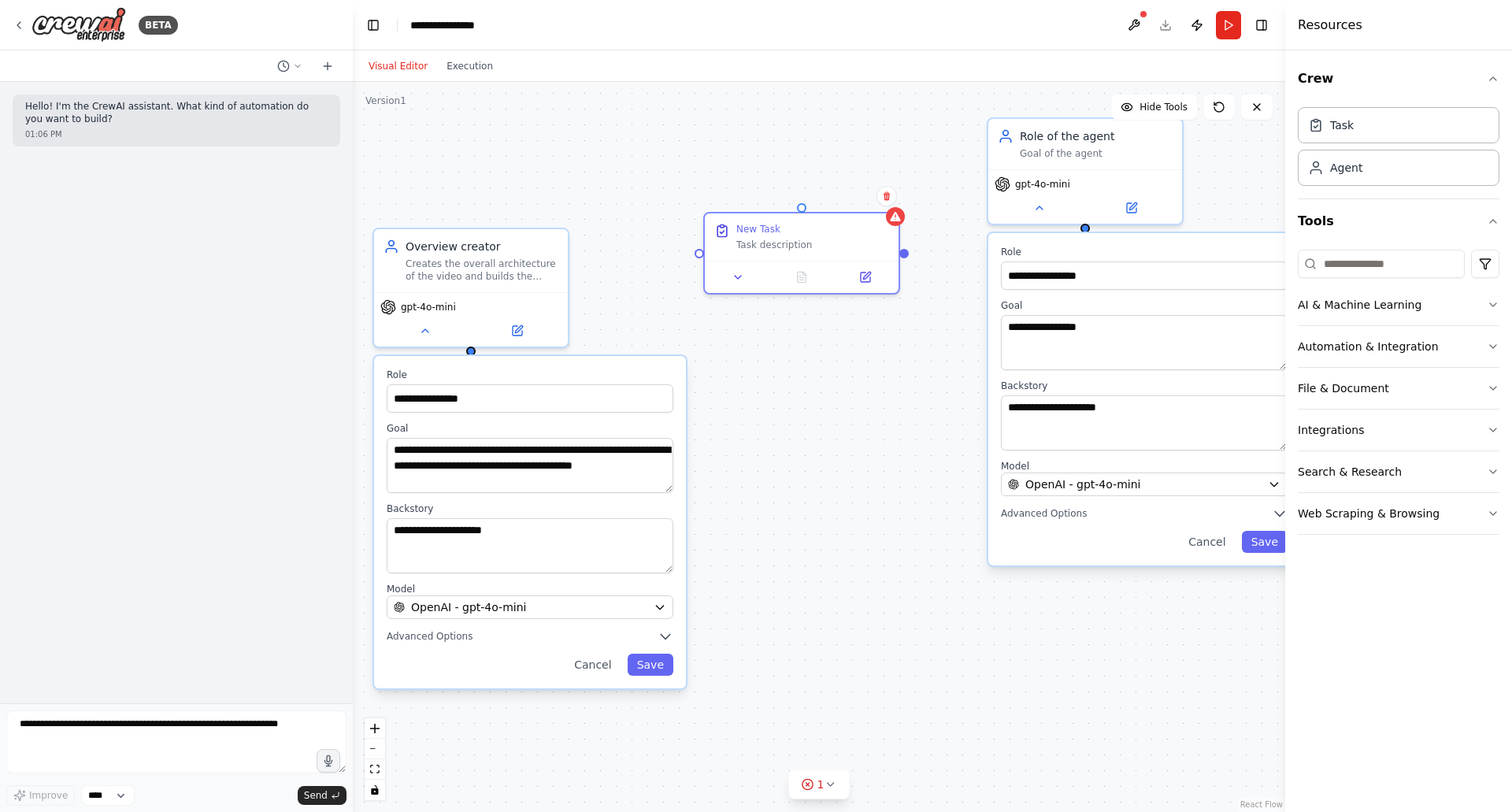
drag, startPoint x: 699, startPoint y: 147, endPoint x: 779, endPoint y: 229, distance: 114.6
click at [779, 229] on div "New Task" at bounding box center [813, 228] width 153 height 13
click at [542, 292] on div "gpt-4o-mini" at bounding box center [471, 319] width 194 height 54
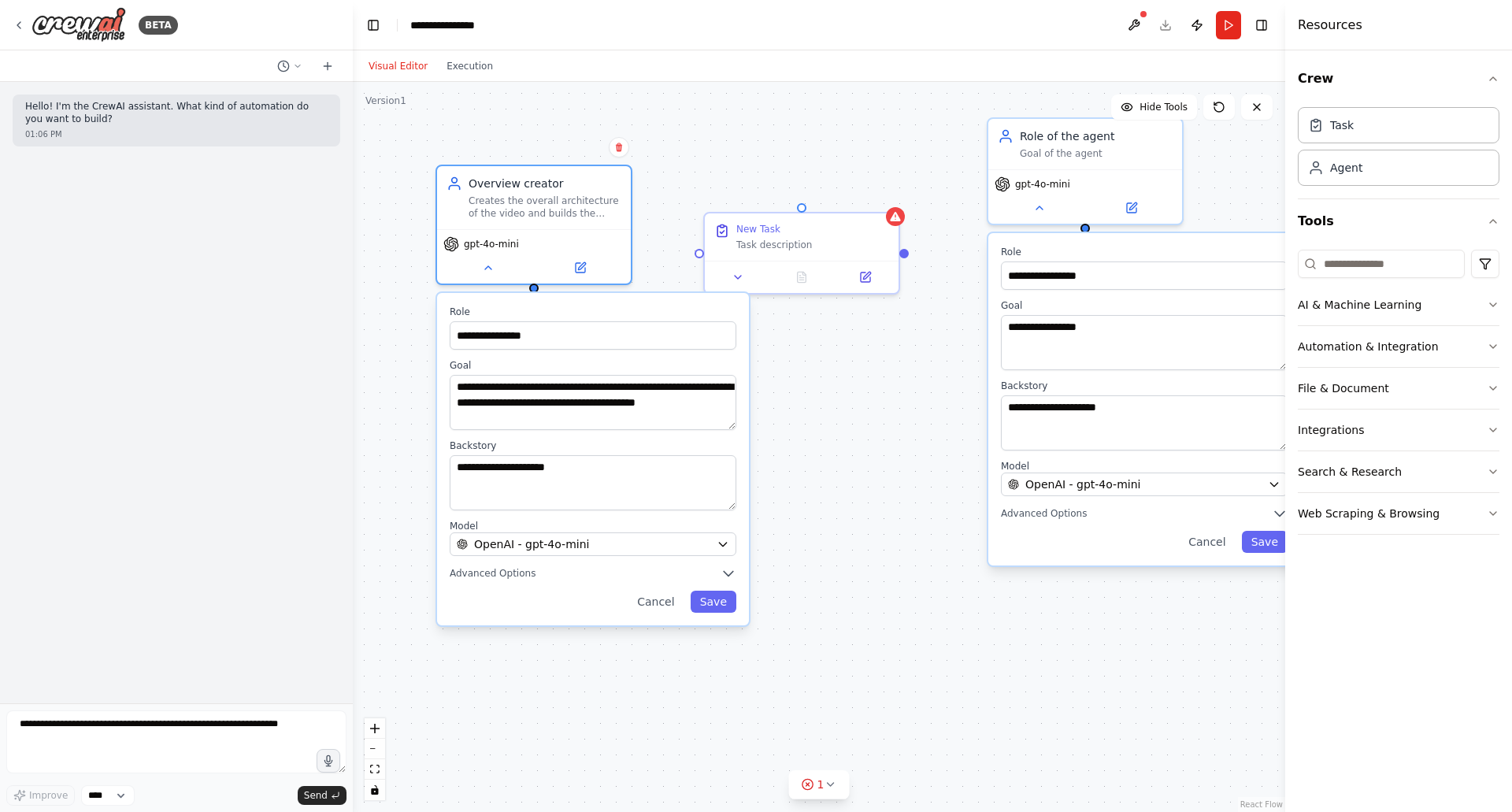
drag, startPoint x: 530, startPoint y: 271, endPoint x: 595, endPoint y: 199, distance: 97.0
click at [595, 199] on div "Creates the overall architecture of the video and builds the story ling along w…" at bounding box center [544, 207] width 153 height 25
click at [711, 589] on div "**********" at bounding box center [592, 459] width 312 height 332
click at [707, 597] on button "Save" at bounding box center [714, 601] width 46 height 22
click at [659, 602] on button "Cancel" at bounding box center [656, 601] width 56 height 22
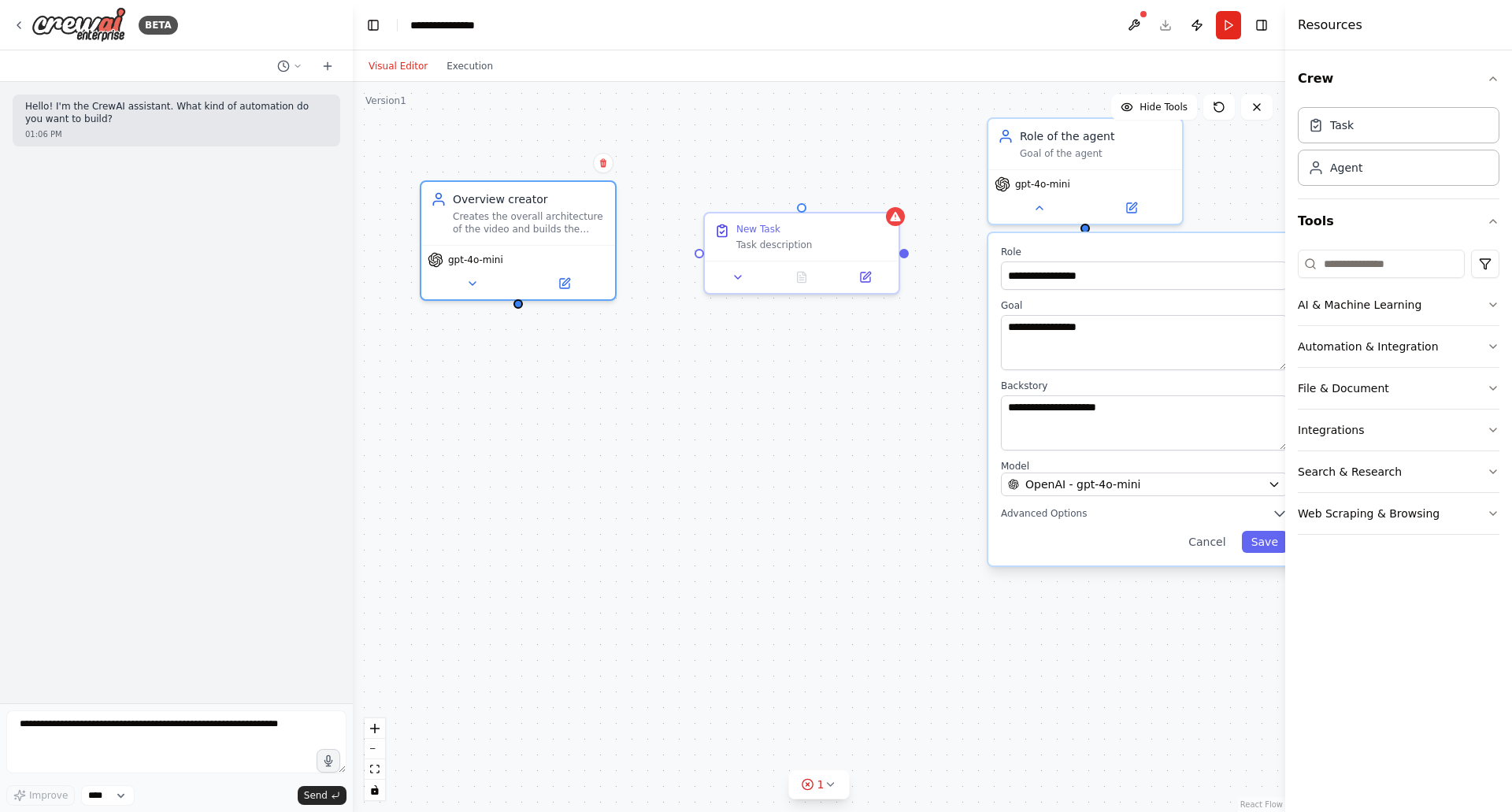
drag, startPoint x: 544, startPoint y: 187, endPoint x: 522, endPoint y: 203, distance: 27.2
click at [522, 203] on div "Overview creator" at bounding box center [529, 199] width 153 height 16
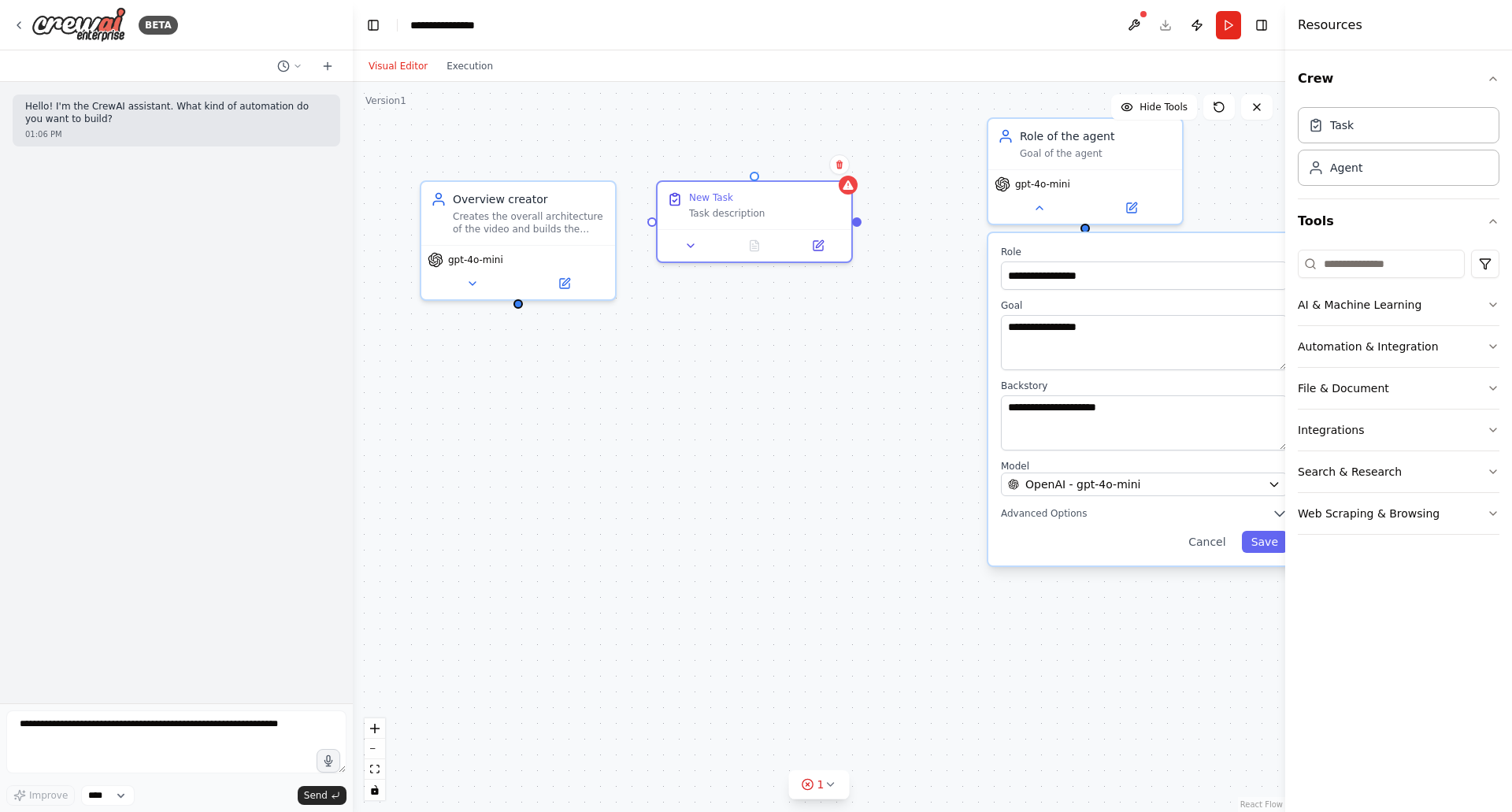
drag, startPoint x: 742, startPoint y: 229, endPoint x: 691, endPoint y: 193, distance: 62.4
click at [691, 193] on div "New Task" at bounding box center [711, 197] width 44 height 13
drag, startPoint x: 520, startPoint y: 299, endPoint x: 658, endPoint y: 220, distance: 159.0
click at [658, 220] on div "**********" at bounding box center [618, 434] width 932 height 730
drag, startPoint x: 754, startPoint y: 194, endPoint x: 522, endPoint y: 387, distance: 301.8
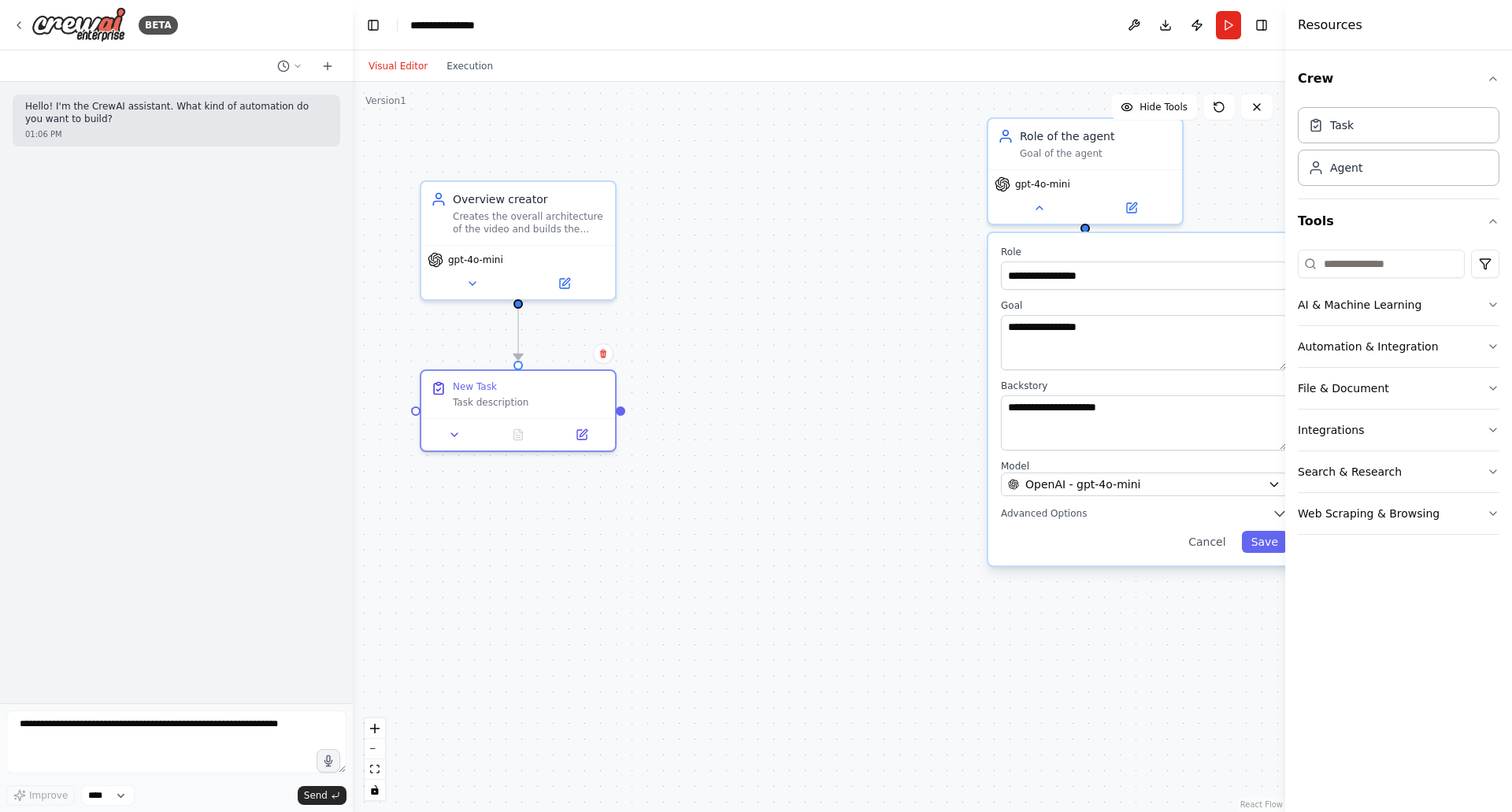
click at [522, 387] on div "New Task" at bounding box center [529, 386] width 153 height 13
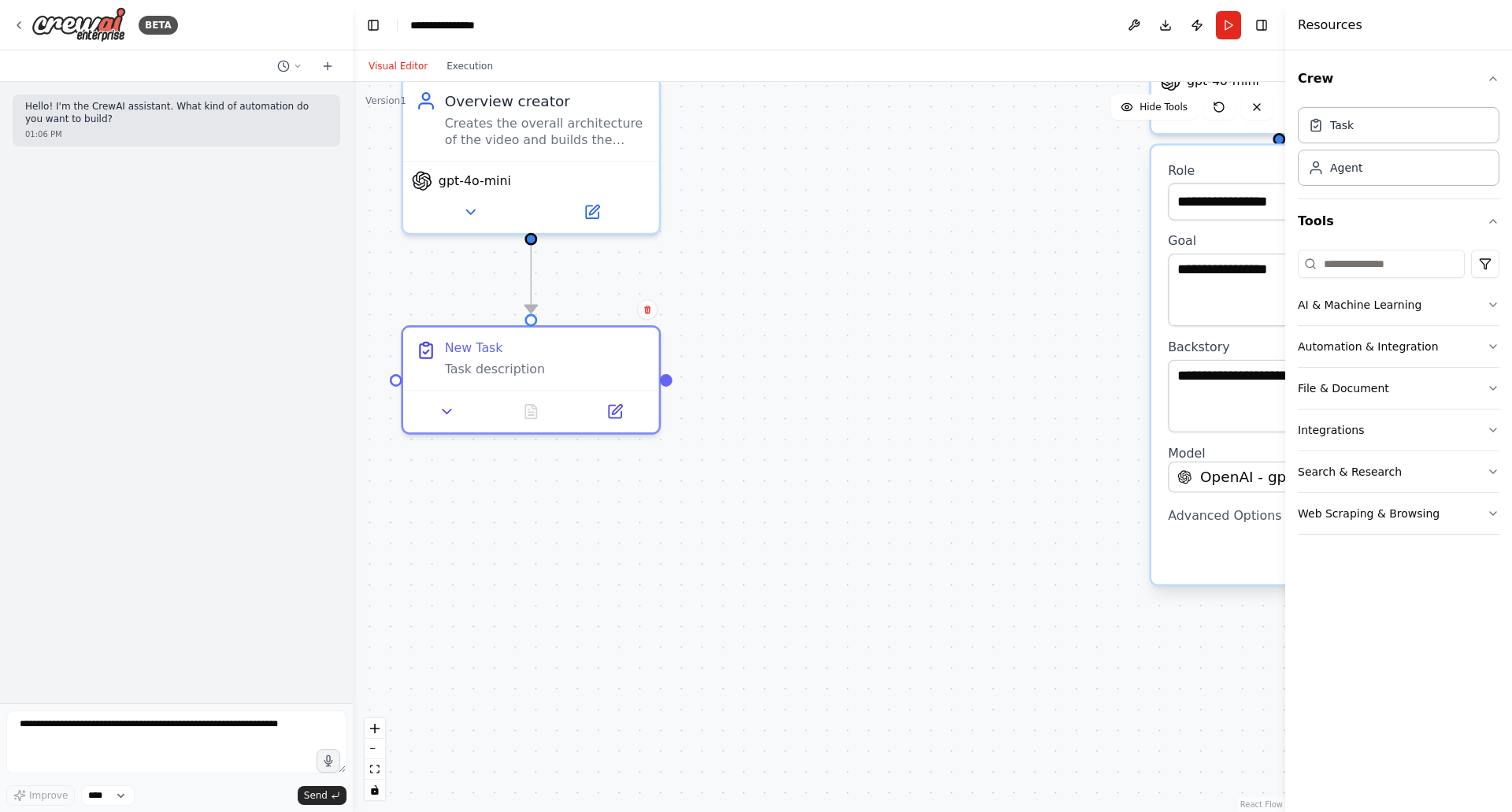
click at [477, 371] on div "Task description" at bounding box center [545, 369] width 201 height 16
click at [613, 405] on icon at bounding box center [614, 411] width 13 height 13
click at [448, 403] on icon at bounding box center [446, 411] width 16 height 16
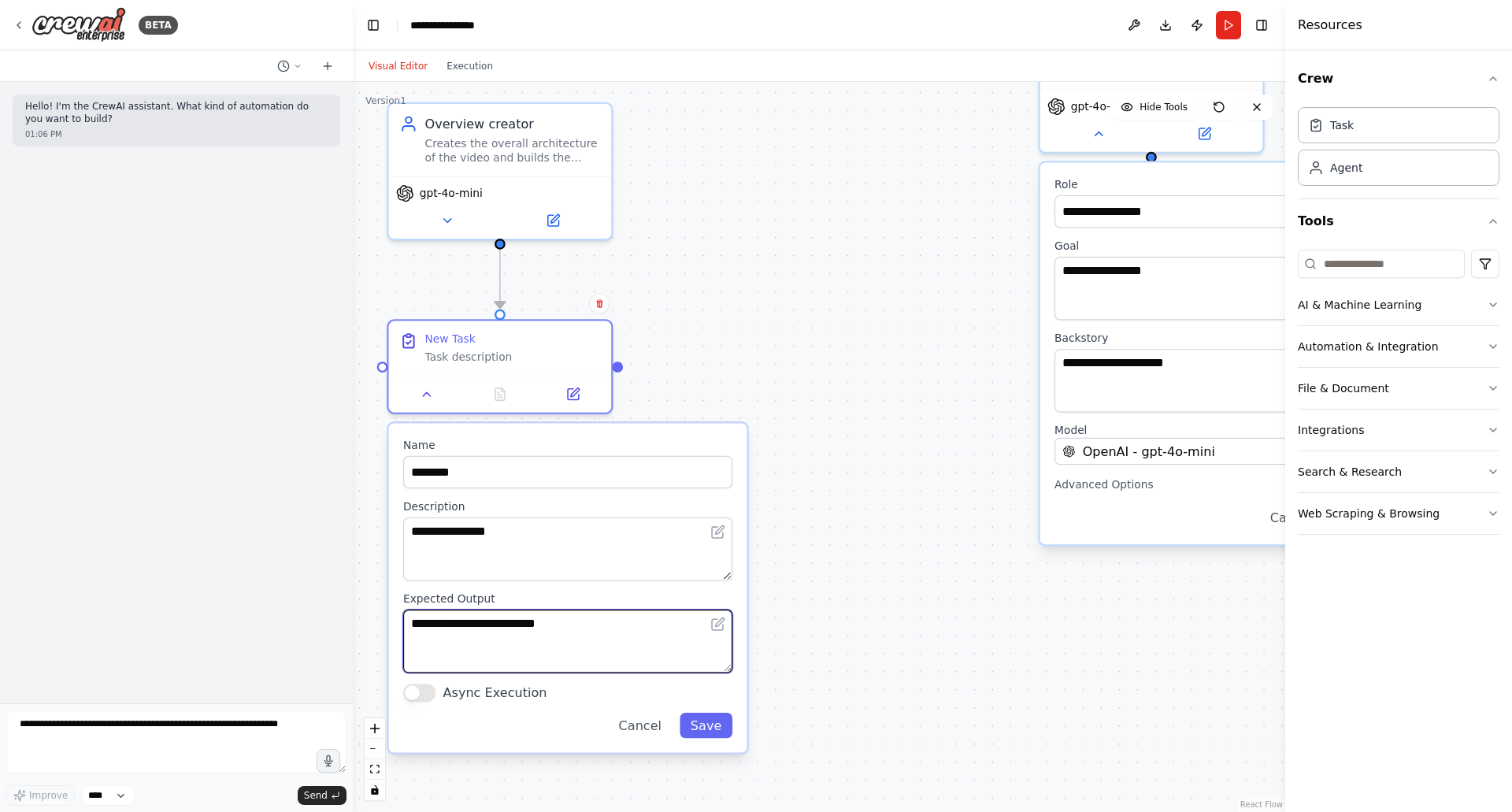
click at [508, 630] on textarea "**********" at bounding box center [567, 640] width 329 height 63
click at [507, 630] on textarea "**********" at bounding box center [567, 640] width 329 height 63
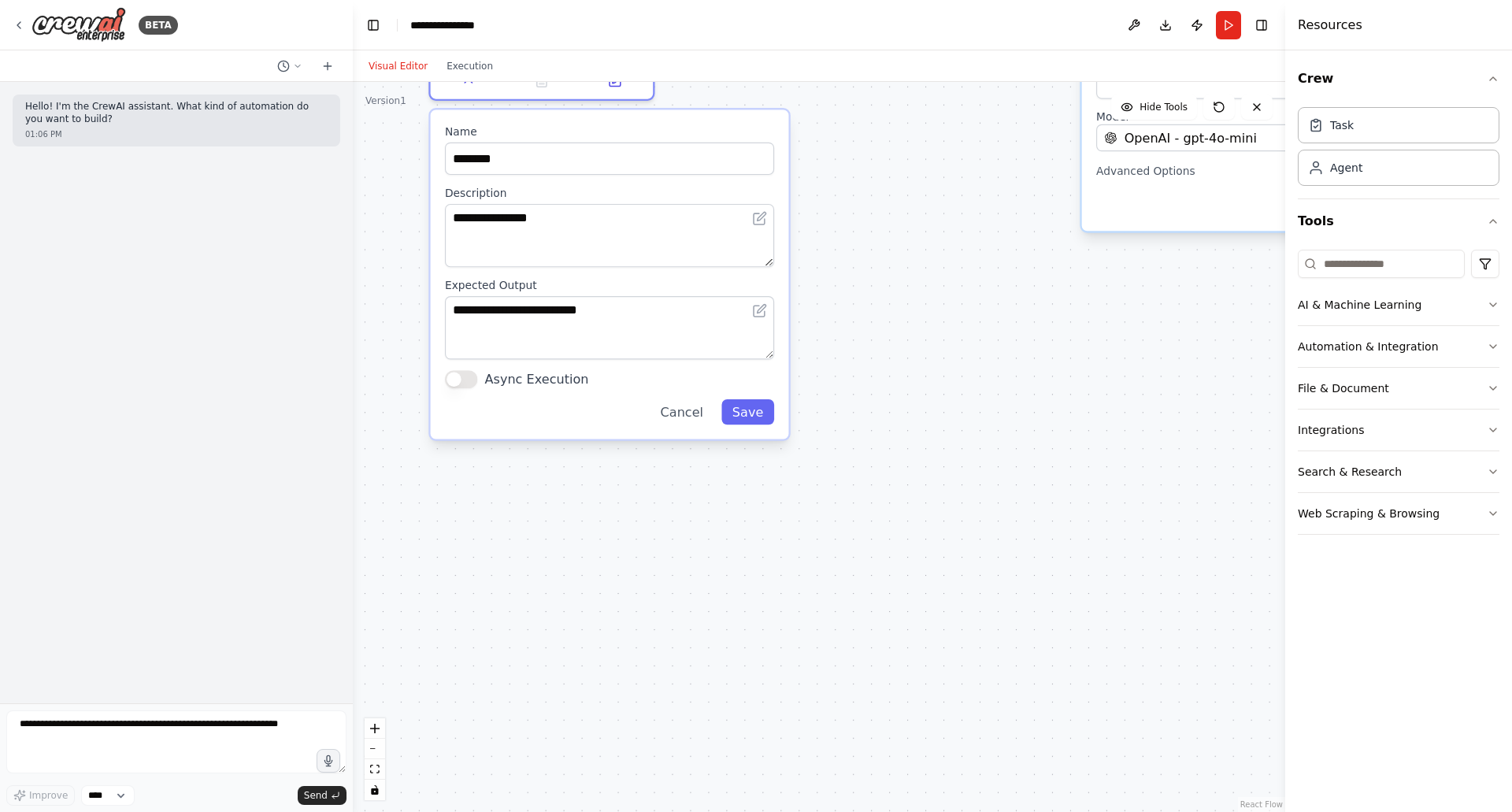
drag, startPoint x: 922, startPoint y: 558, endPoint x: 975, endPoint y: 268, distance: 294.8
click at [968, 250] on div ".deletable-edge-delete-btn { width: 20px; height: 20px; border: 0px solid #ffff…" at bounding box center [818, 446] width 932 height 730
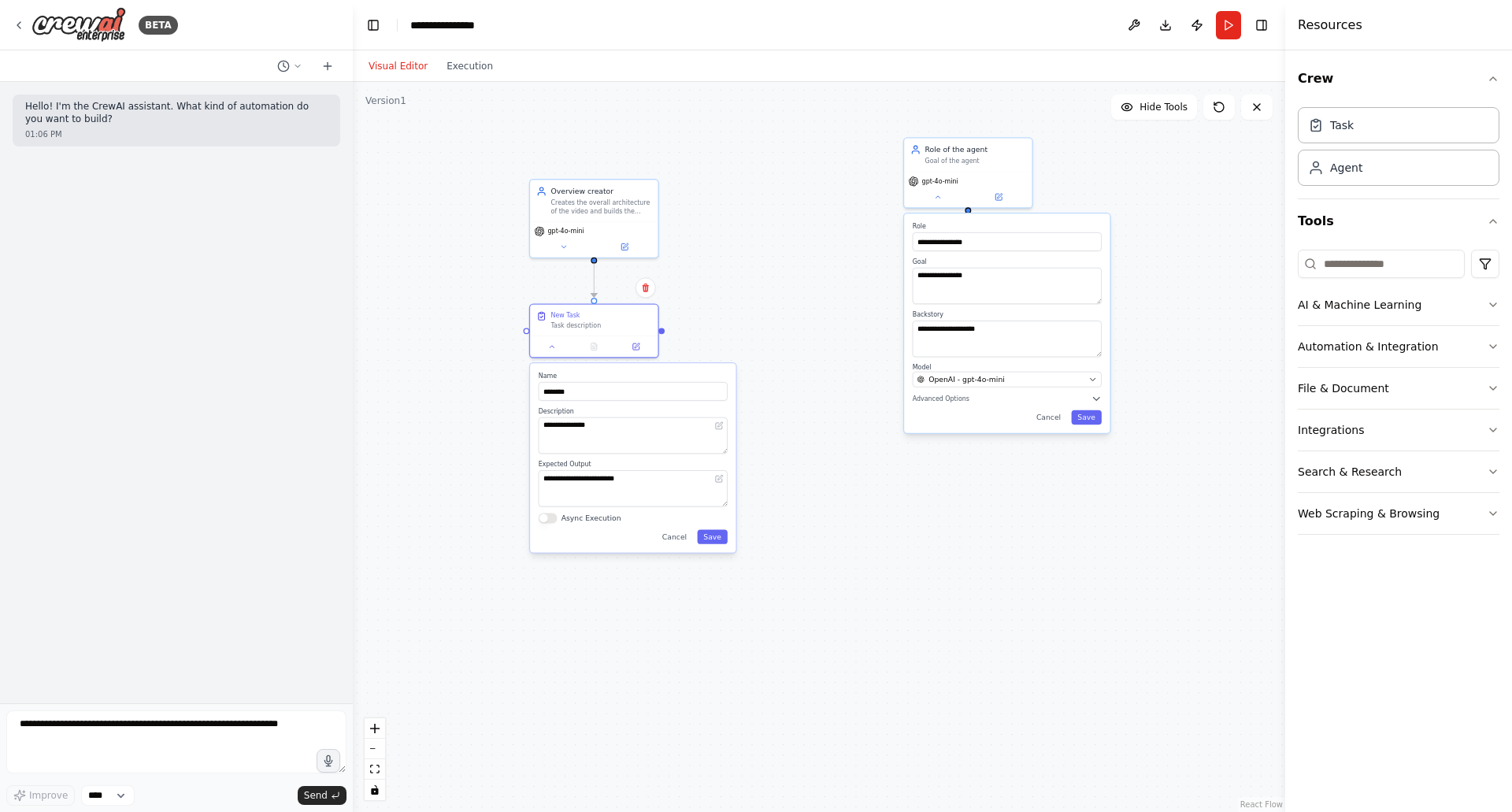
drag, startPoint x: 947, startPoint y: 365, endPoint x: 820, endPoint y: 533, distance: 210.6
click at [820, 533] on div ".deletable-edge-delete-btn { width: 20px; height: 20px; border: 0px solid #ffff…" at bounding box center [818, 446] width 932 height 730
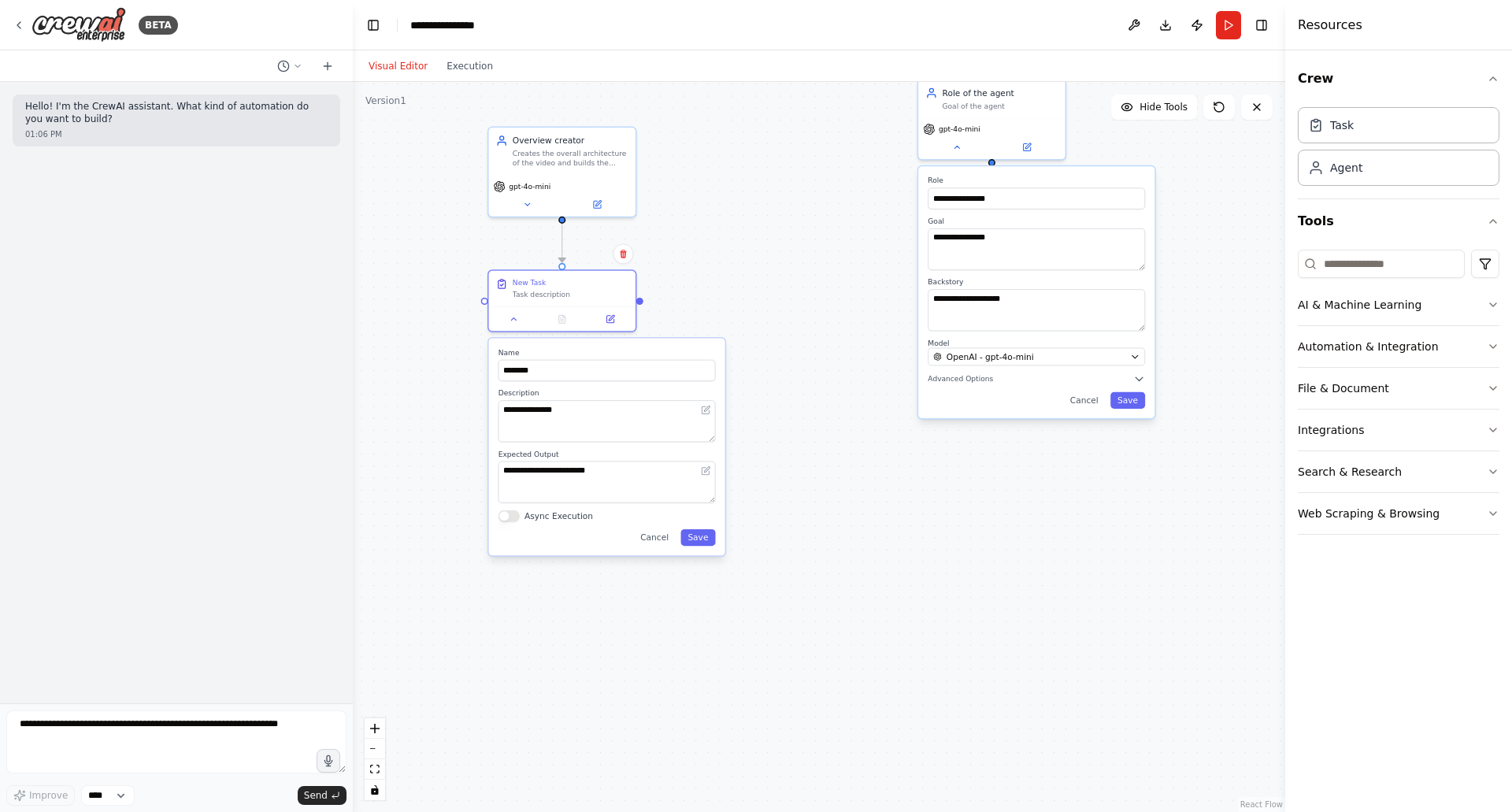
click at [702, 537] on button "Save" at bounding box center [697, 537] width 35 height 16
click at [516, 315] on icon at bounding box center [514, 319] width 9 height 9
click at [528, 522] on div "**********" at bounding box center [607, 447] width 236 height 217
click at [516, 522] on div "**********" at bounding box center [607, 447] width 236 height 217
click at [504, 508] on div "**********" at bounding box center [607, 447] width 236 height 217
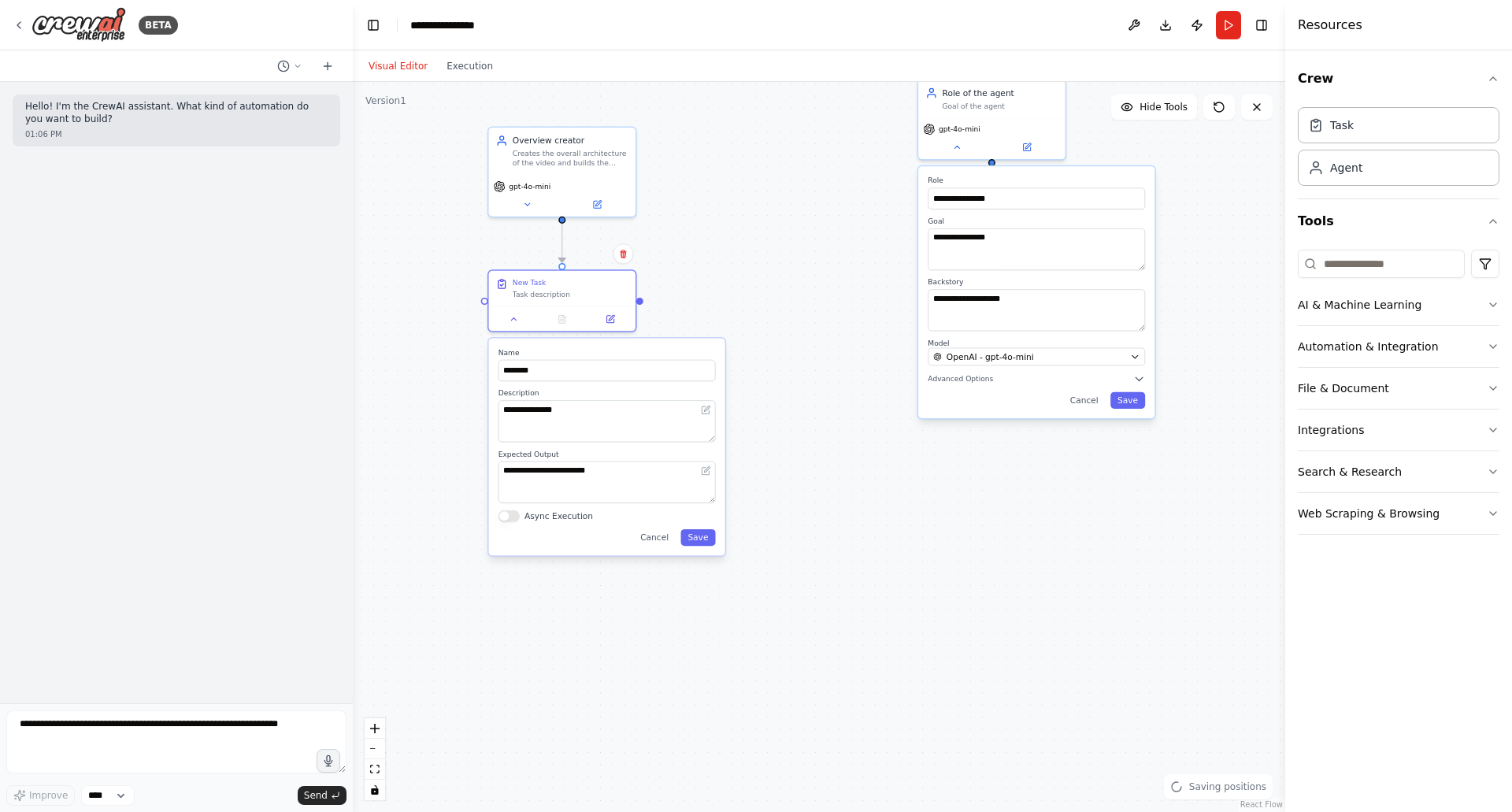
click at [511, 517] on button "Async Execution" at bounding box center [509, 516] width 21 height 12
click at [563, 418] on textarea "**********" at bounding box center [607, 420] width 217 height 42
click at [563, 417] on textarea "**********" at bounding box center [607, 420] width 217 height 42
type textarea "**********"
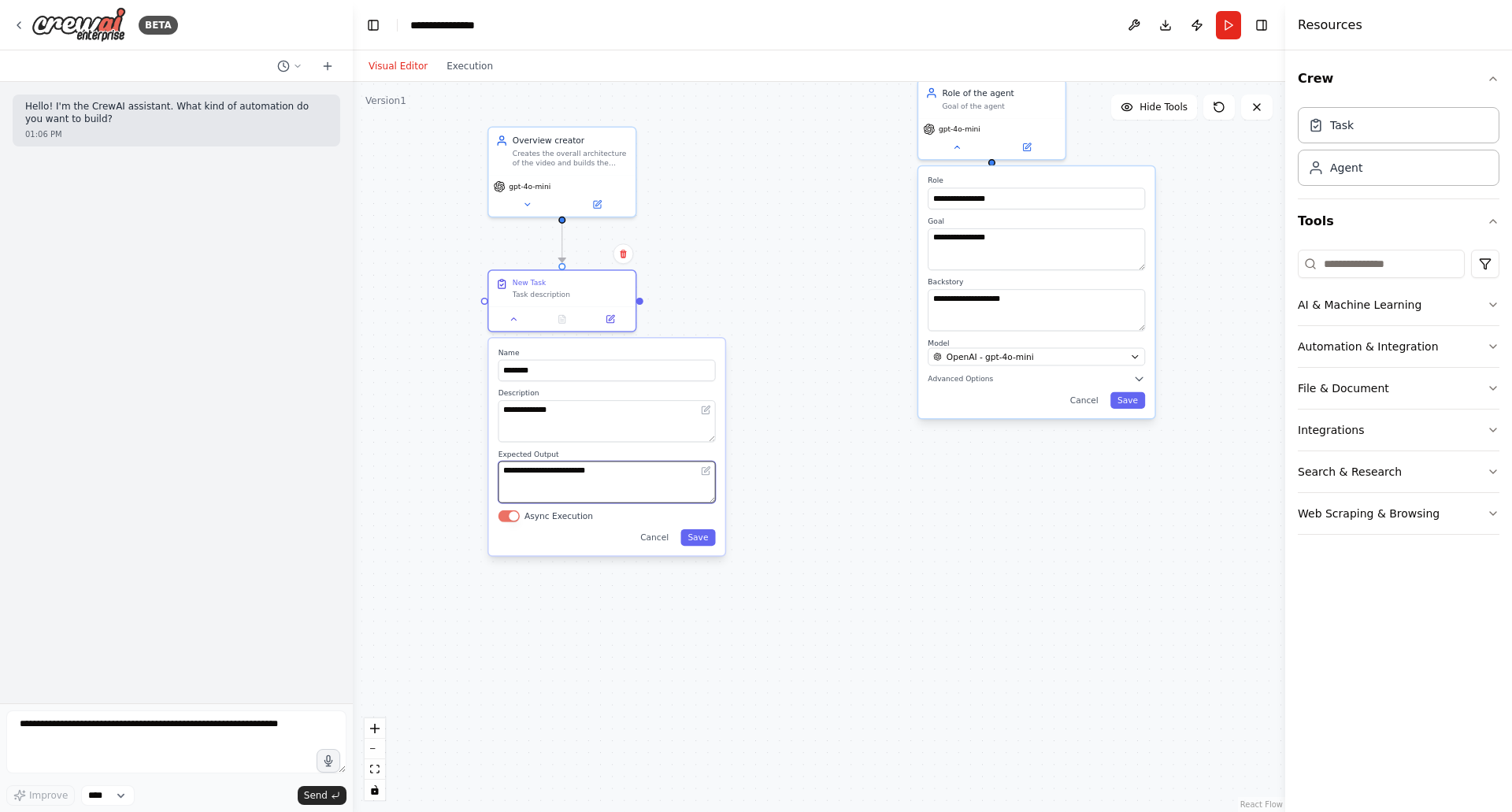
click at [544, 495] on textarea "**********" at bounding box center [607, 482] width 217 height 42
type textarea "**********"
click at [708, 544] on button "Save" at bounding box center [697, 537] width 35 height 16
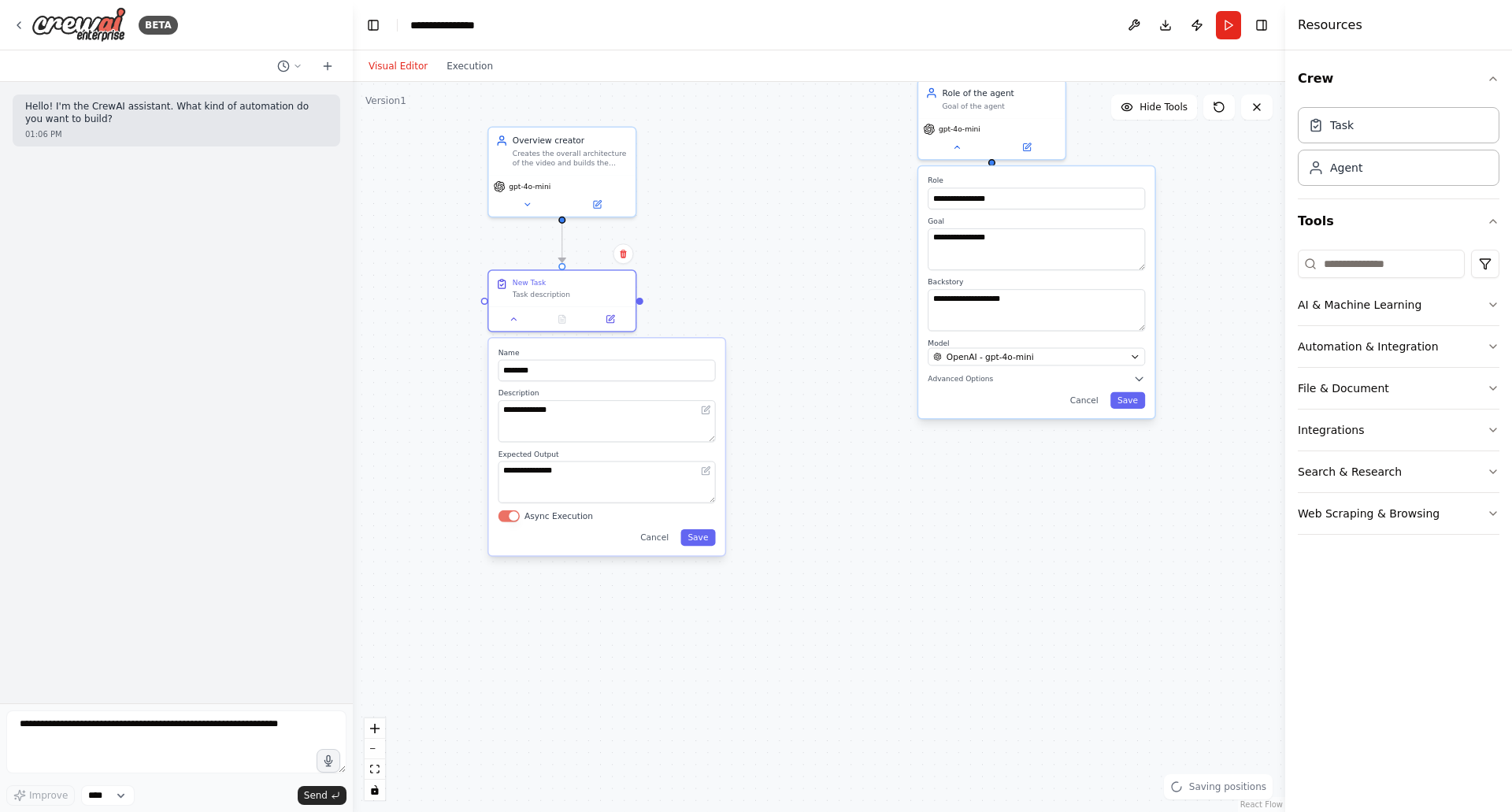
click at [690, 533] on button "Save" at bounding box center [697, 537] width 35 height 16
click at [691, 533] on button "Save" at bounding box center [697, 537] width 35 height 16
click at [691, 534] on div ".deletable-edge-delete-btn { width: 20px; height: 20px; border: 0px solid #ffff…" at bounding box center [818, 446] width 932 height 730
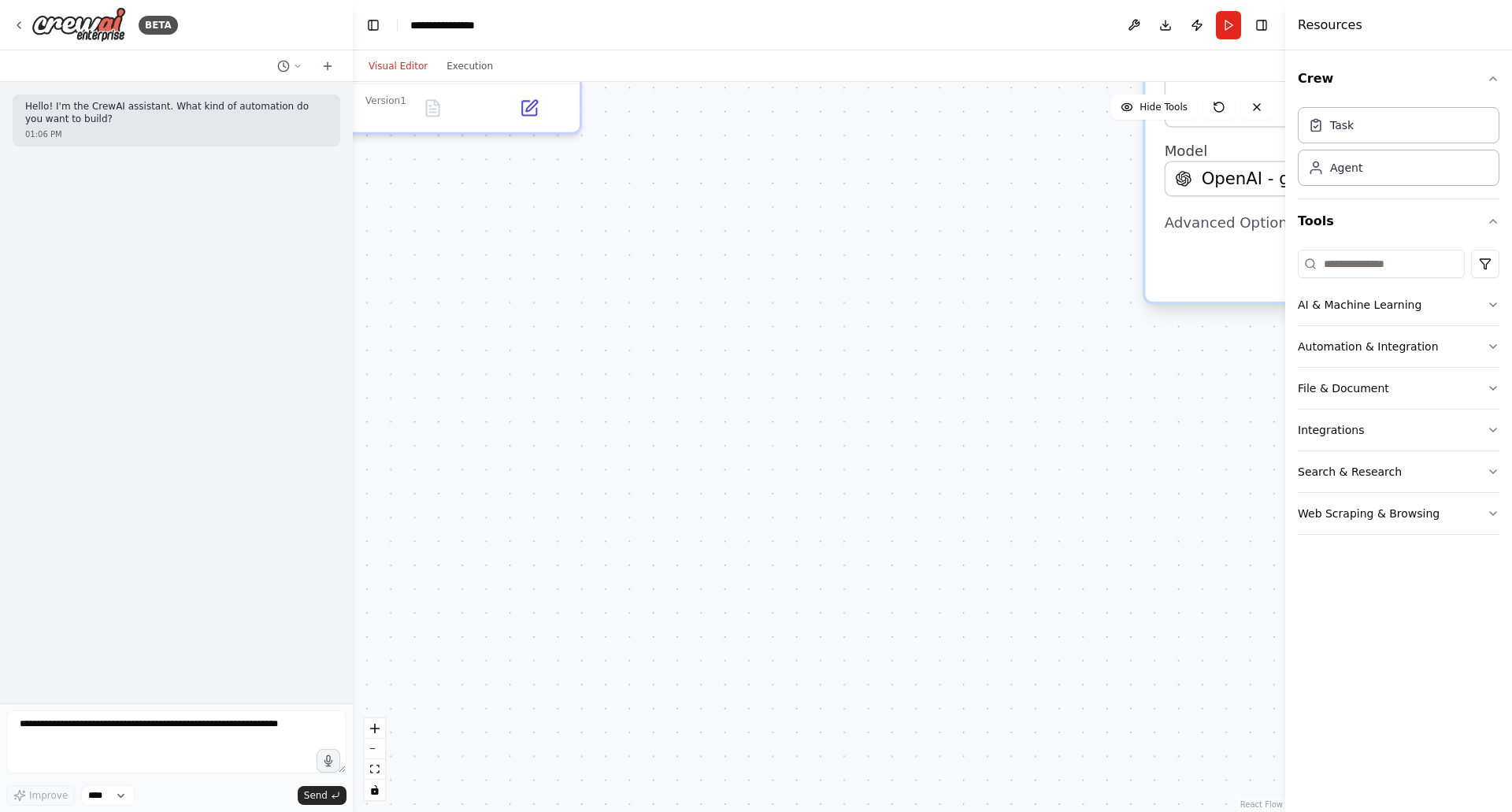
click at [730, 468] on div ".deletable-edge-delete-btn { width: 20px; height: 20px; border: 0px solid #ffff…" at bounding box center [818, 446] width 932 height 730
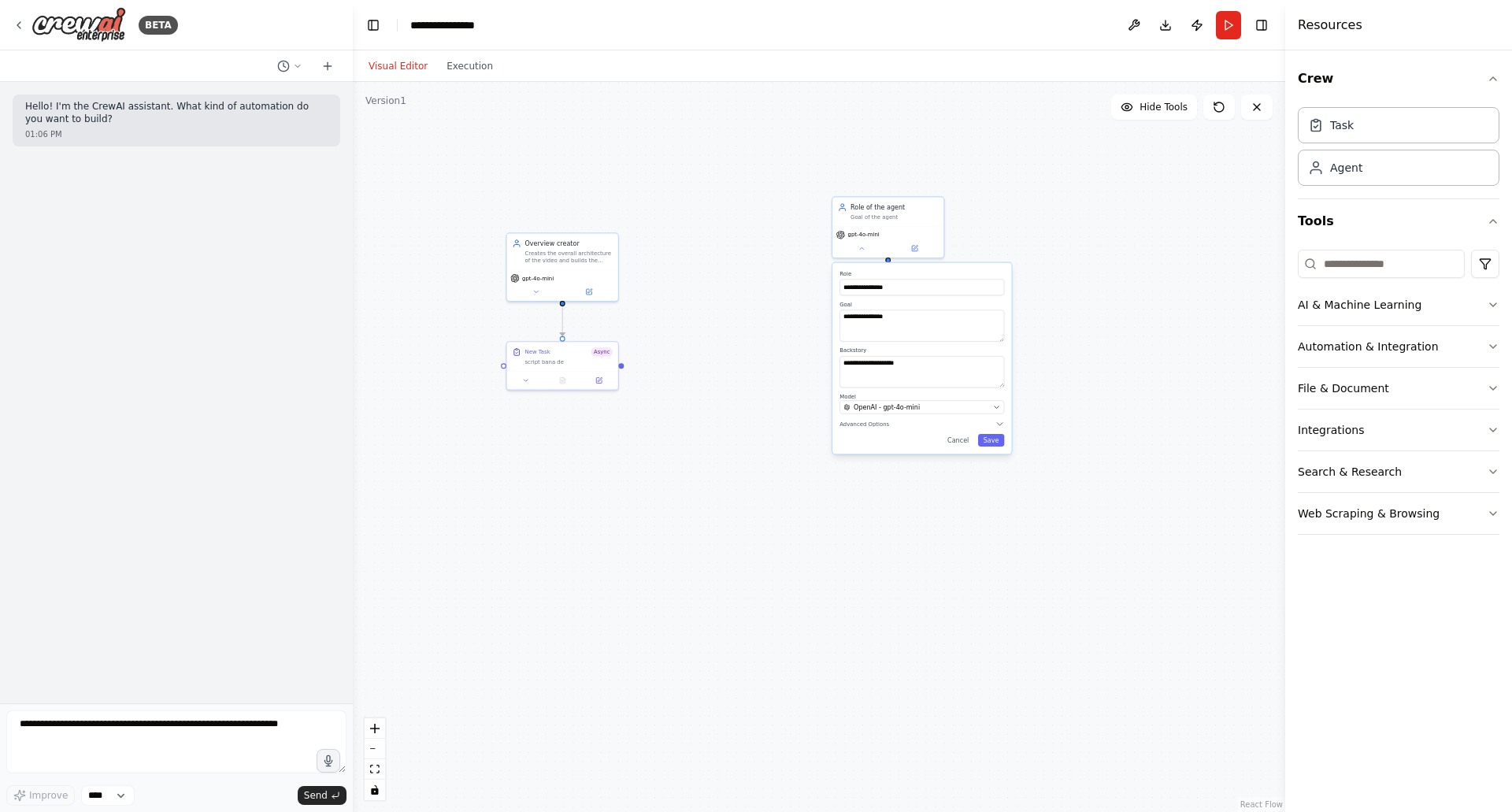
drag, startPoint x: 728, startPoint y: 440, endPoint x: 673, endPoint y: 490, distance: 74.3
click at [673, 490] on div ".deletable-edge-delete-btn { width: 20px; height: 20px; border: 0px solid #ffff…" at bounding box center [818, 446] width 932 height 730
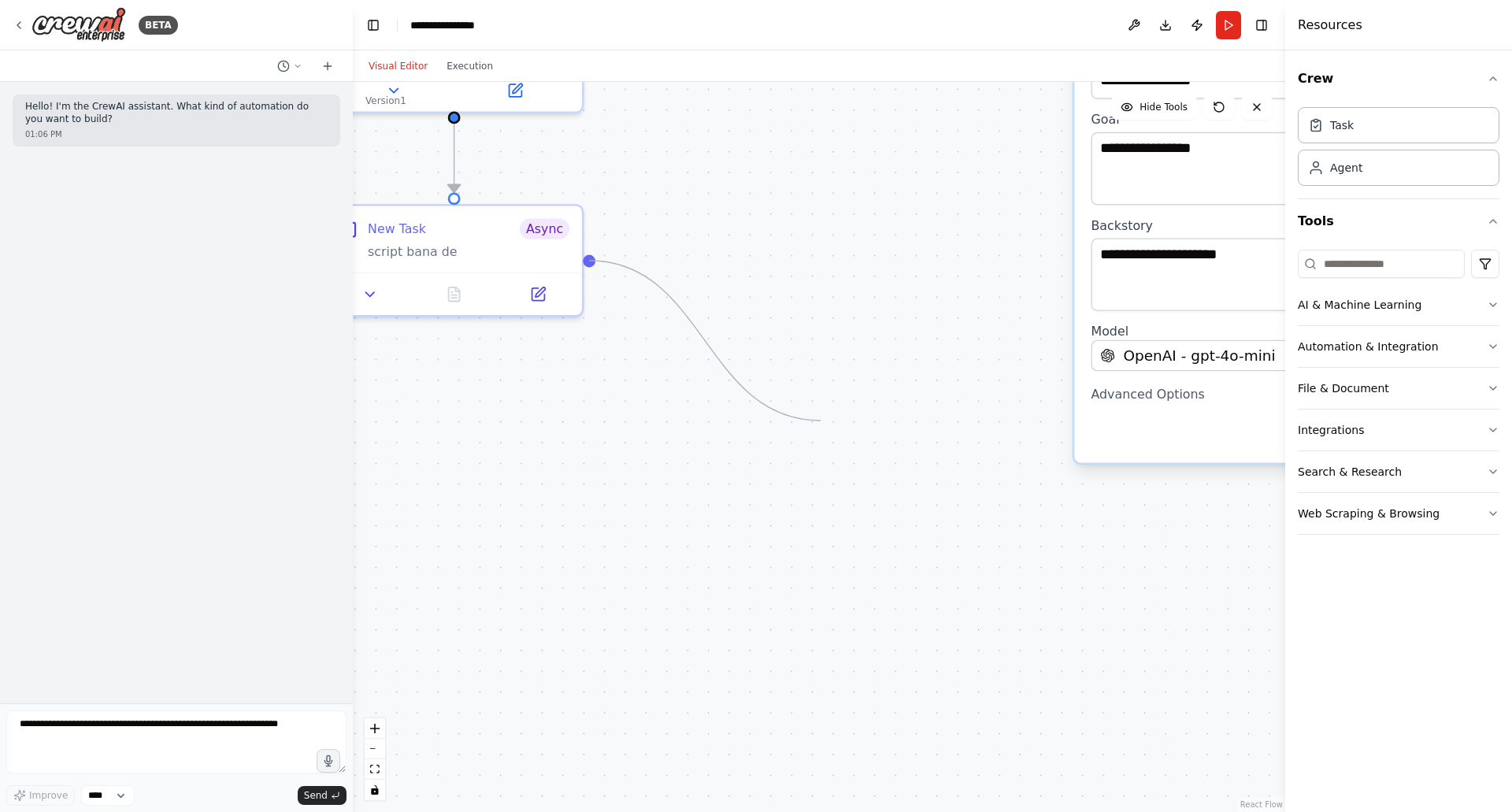
drag, startPoint x: 588, startPoint y: 256, endPoint x: 821, endPoint y: 422, distance: 286.1
click at [821, 422] on div ".deletable-edge-delete-btn { width: 20px; height: 20px; border: 0px solid #ffff…" at bounding box center [818, 446] width 932 height 730
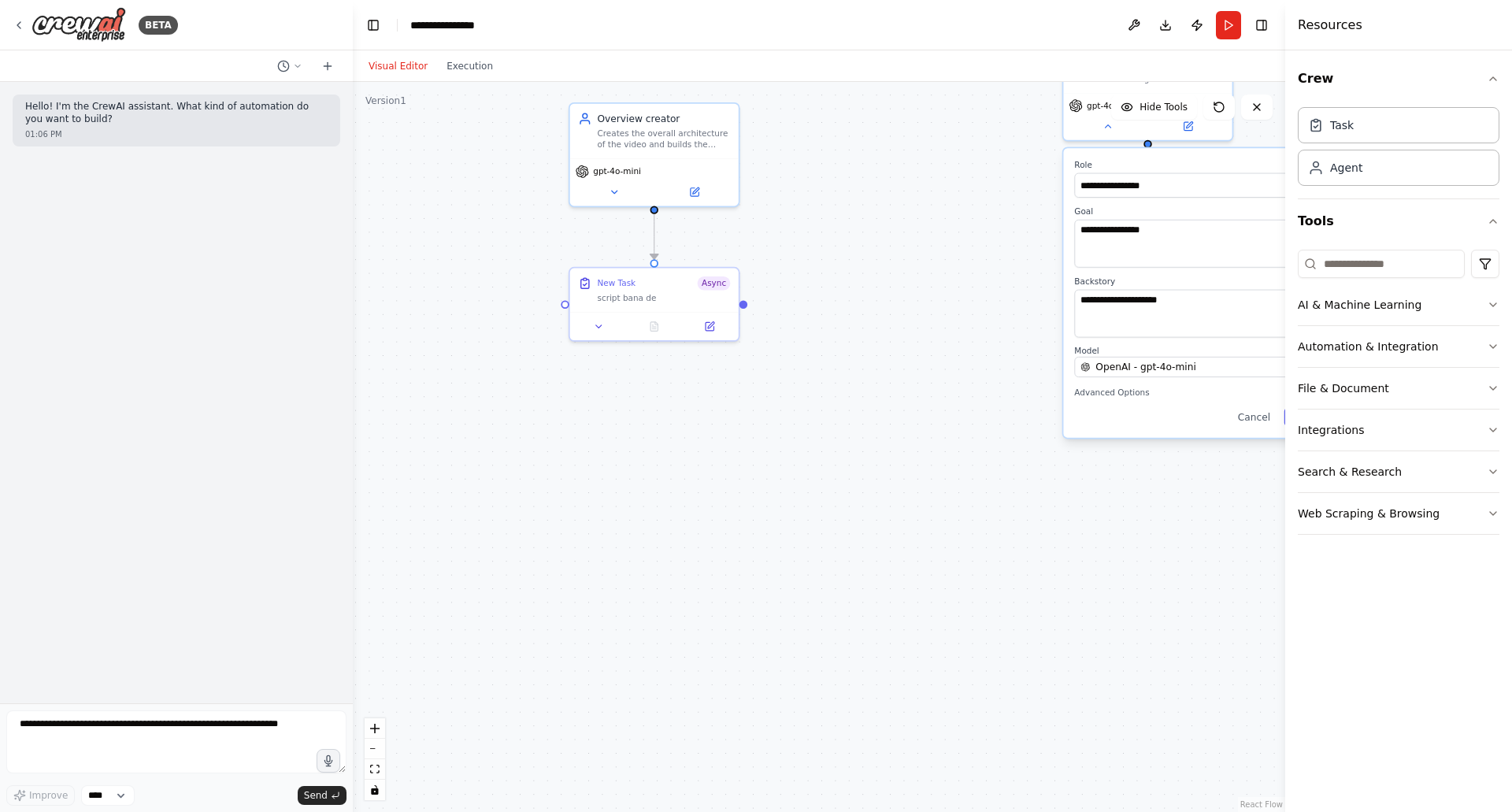
drag, startPoint x: 712, startPoint y: 311, endPoint x: 756, endPoint y: 324, distance: 45.9
click at [757, 324] on div ".deletable-edge-delete-btn { width: 20px; height: 20px; border: 0px solid #ffff…" at bounding box center [818, 446] width 932 height 730
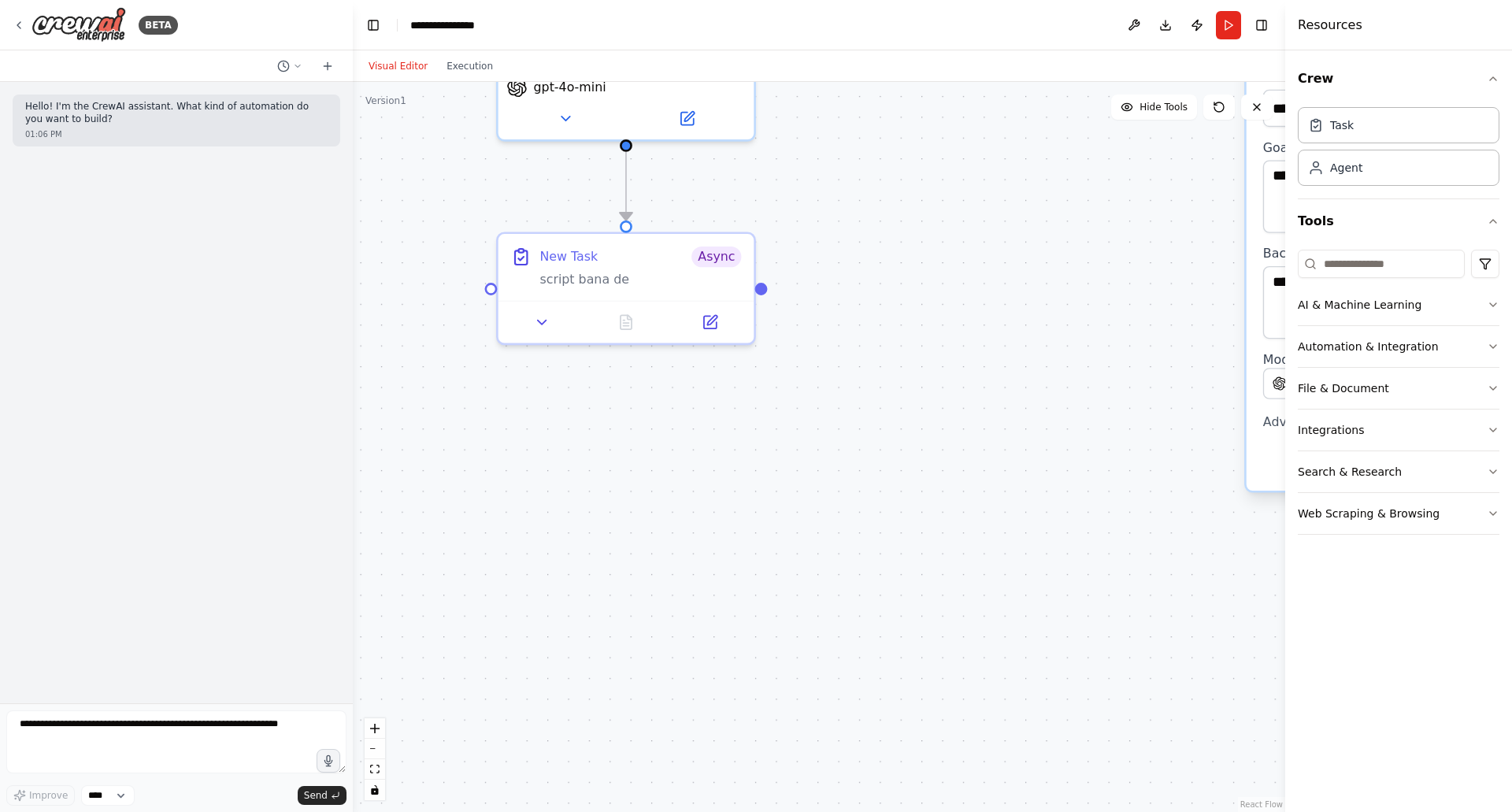
click at [707, 326] on icon at bounding box center [709, 322] width 16 height 16
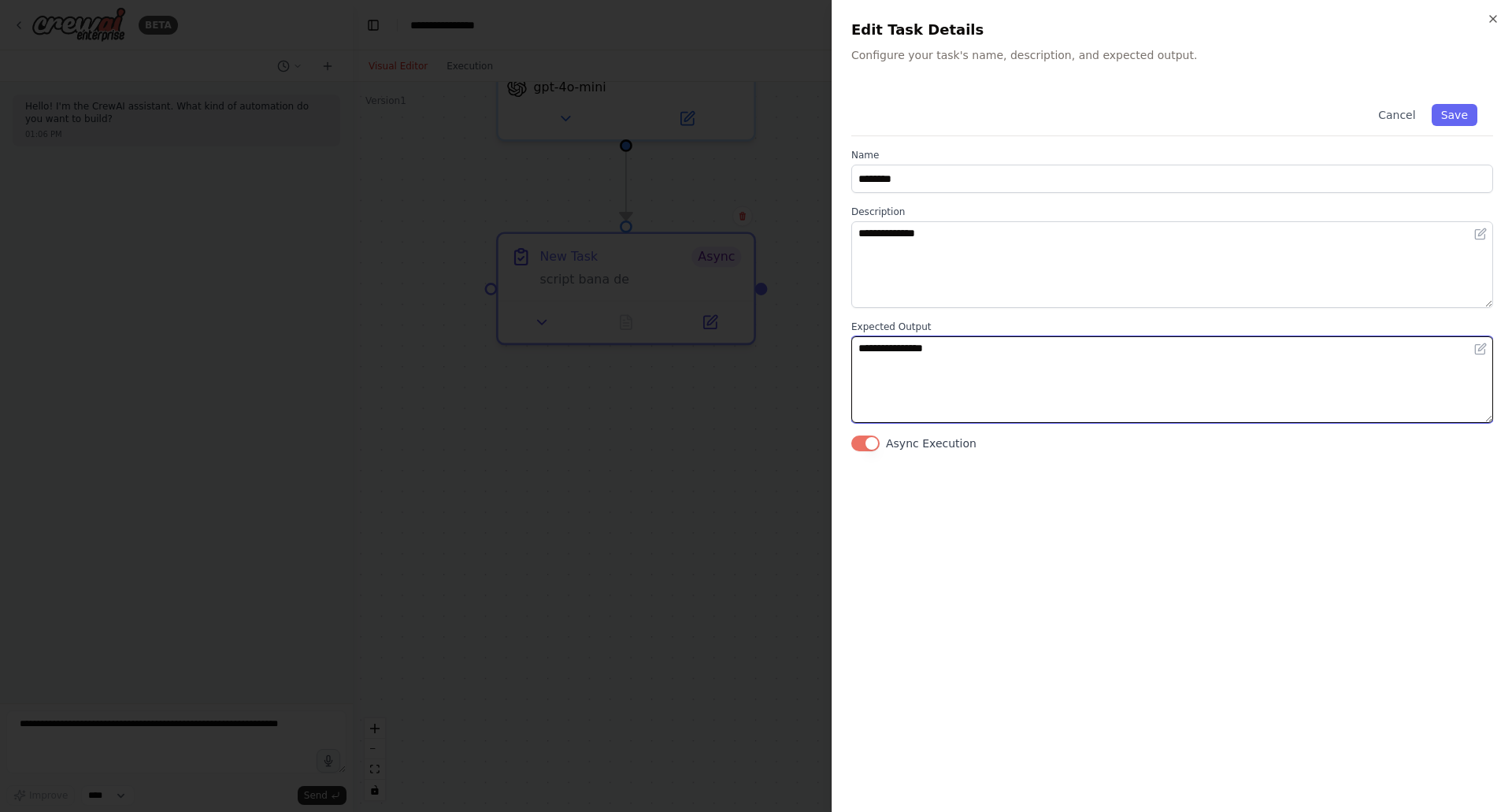
click at [911, 372] on textarea "**********" at bounding box center [1171, 380] width 641 height 87
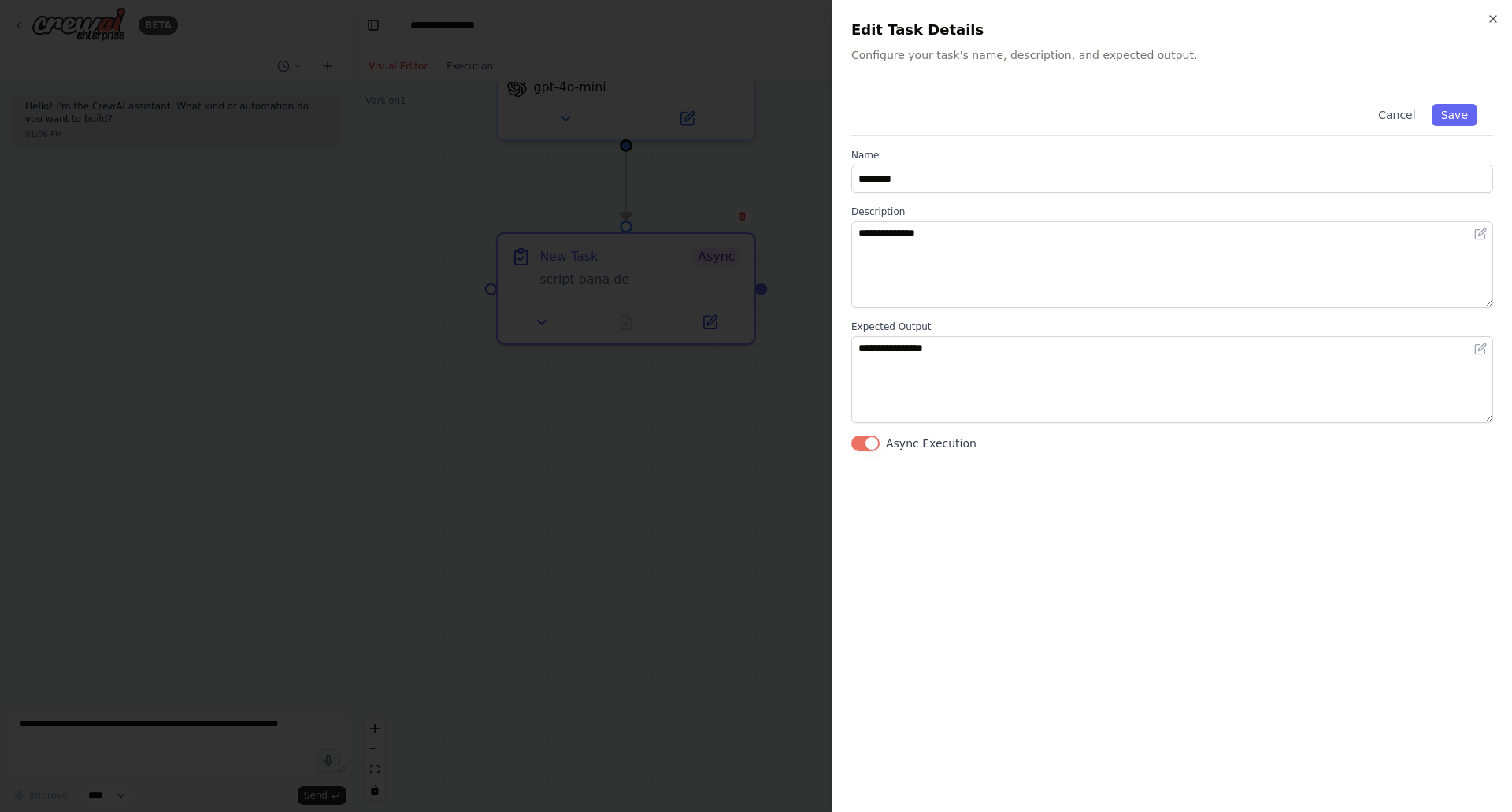
drag, startPoint x: 661, startPoint y: 404, endPoint x: 845, endPoint y: 374, distance: 186.4
click at [661, 403] on div at bounding box center [756, 406] width 1512 height 812
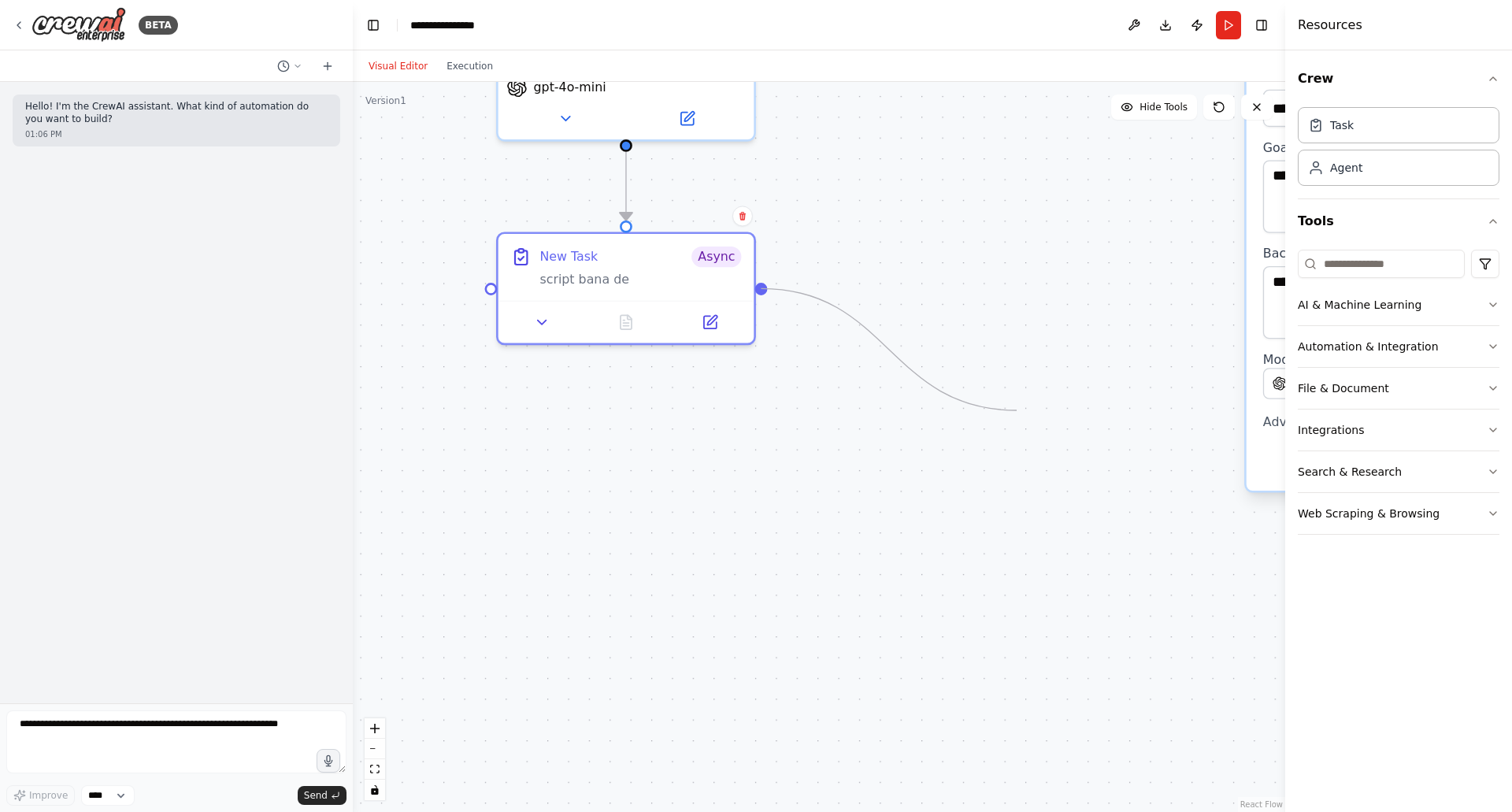
drag, startPoint x: 764, startPoint y: 285, endPoint x: 1007, endPoint y: 421, distance: 278.5
click at [1008, 421] on div ".deletable-edge-delete-btn { width: 20px; height: 20px; border: 0px solid #ffff…" at bounding box center [818, 446] width 932 height 730
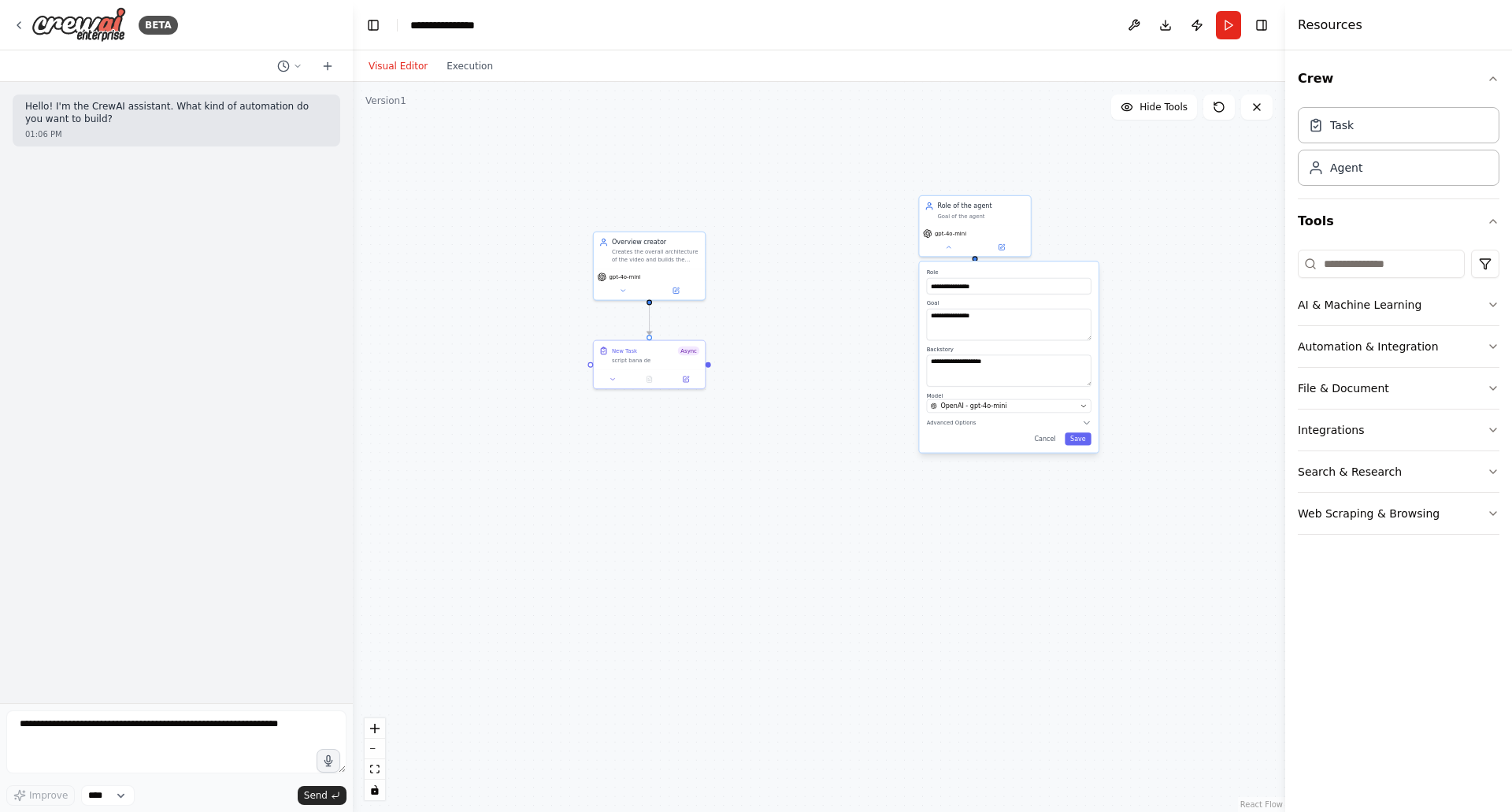
drag, startPoint x: 947, startPoint y: 423, endPoint x: 789, endPoint y: 422, distance: 158.0
click at [789, 422] on div ".deletable-edge-delete-btn { width: 20px; height: 20px; border: 0px solid #ffff…" at bounding box center [818, 446] width 932 height 730
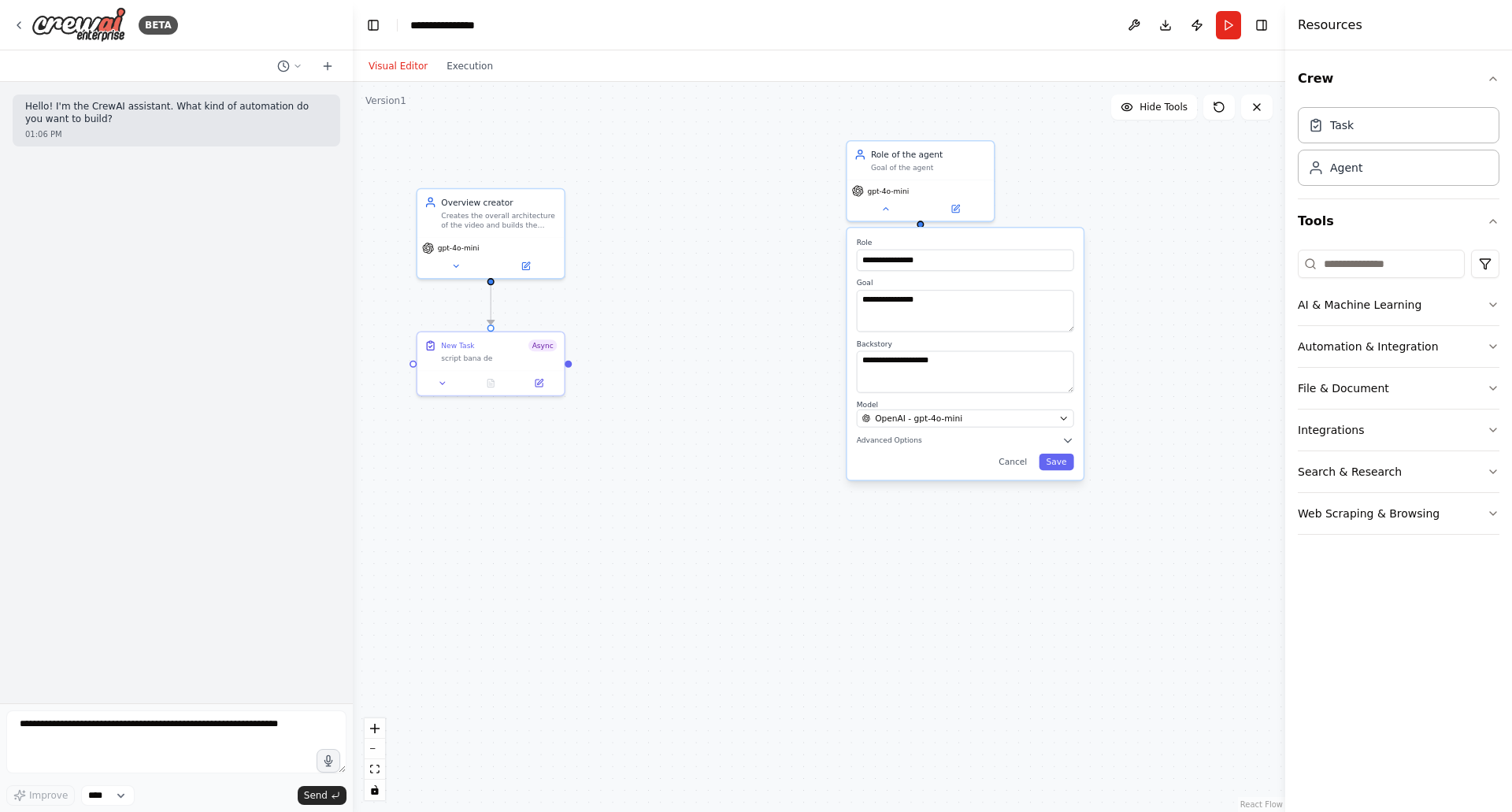
drag, startPoint x: 919, startPoint y: 371, endPoint x: 804, endPoint y: 392, distance: 116.9
click at [804, 392] on div ".deletable-edge-delete-btn { width: 20px; height: 20px; border: 0px solid #ffff…" at bounding box center [818, 446] width 932 height 730
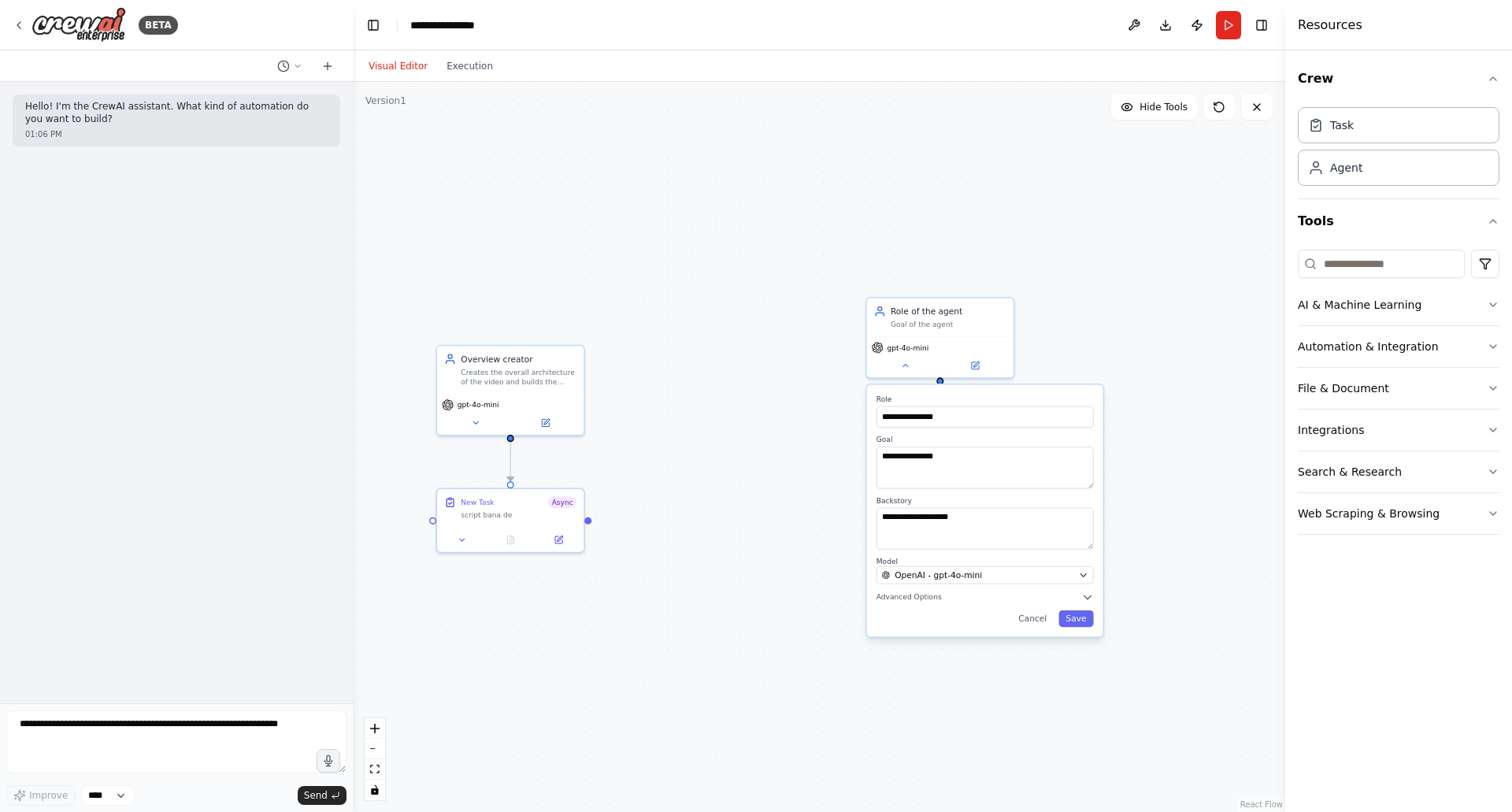
drag, startPoint x: 793, startPoint y: 290, endPoint x: 867, endPoint y: 359, distance: 101.2
click at [822, 432] on div ".deletable-edge-delete-btn { width: 20px; height: 20px; border: 0px solid #ffff…" at bounding box center [818, 446] width 932 height 730
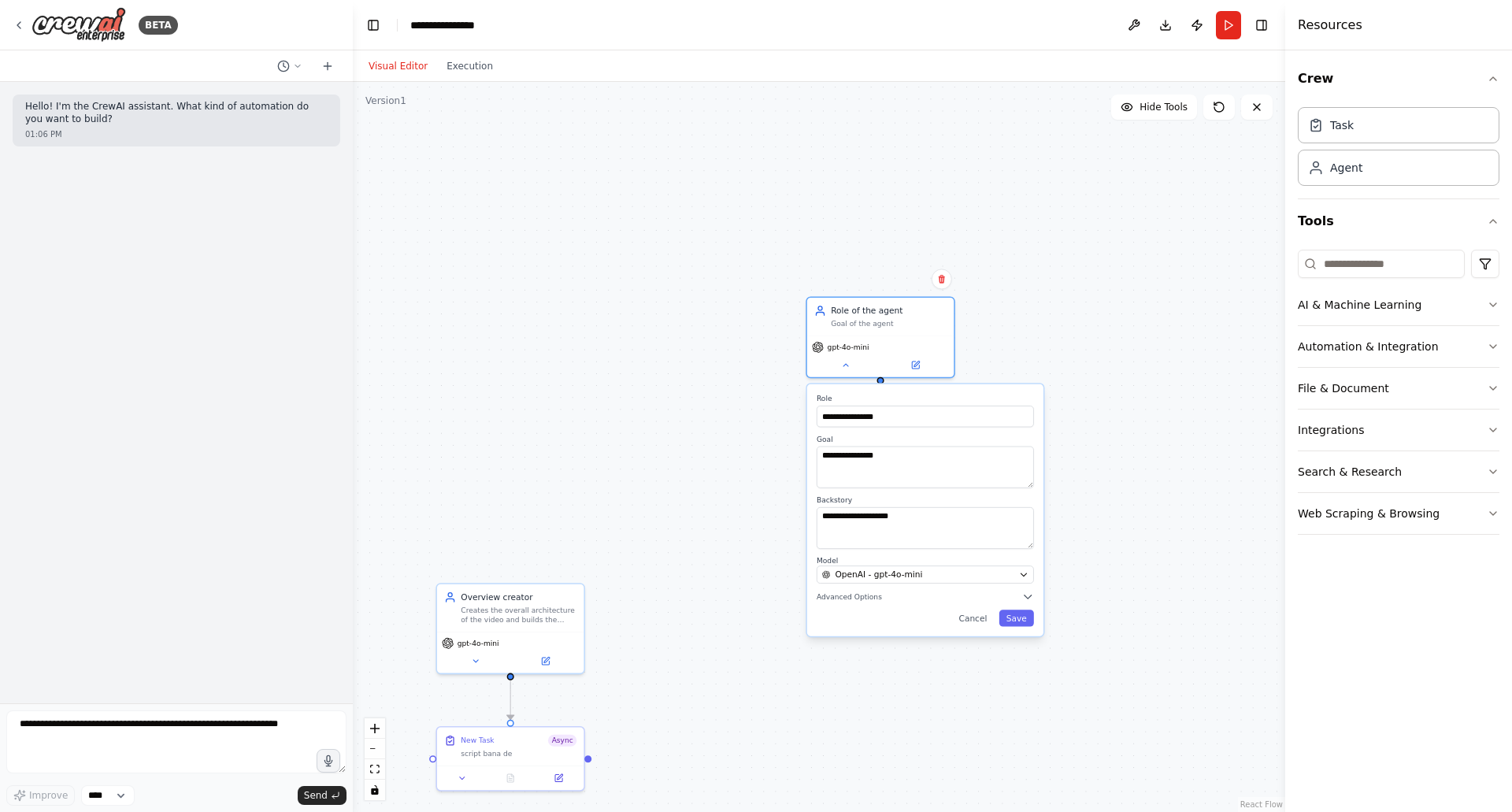
drag, startPoint x: 956, startPoint y: 302, endPoint x: 906, endPoint y: 267, distance: 61.0
click at [906, 297] on div "Role of the agent Goal of the agent" at bounding box center [880, 316] width 146 height 38
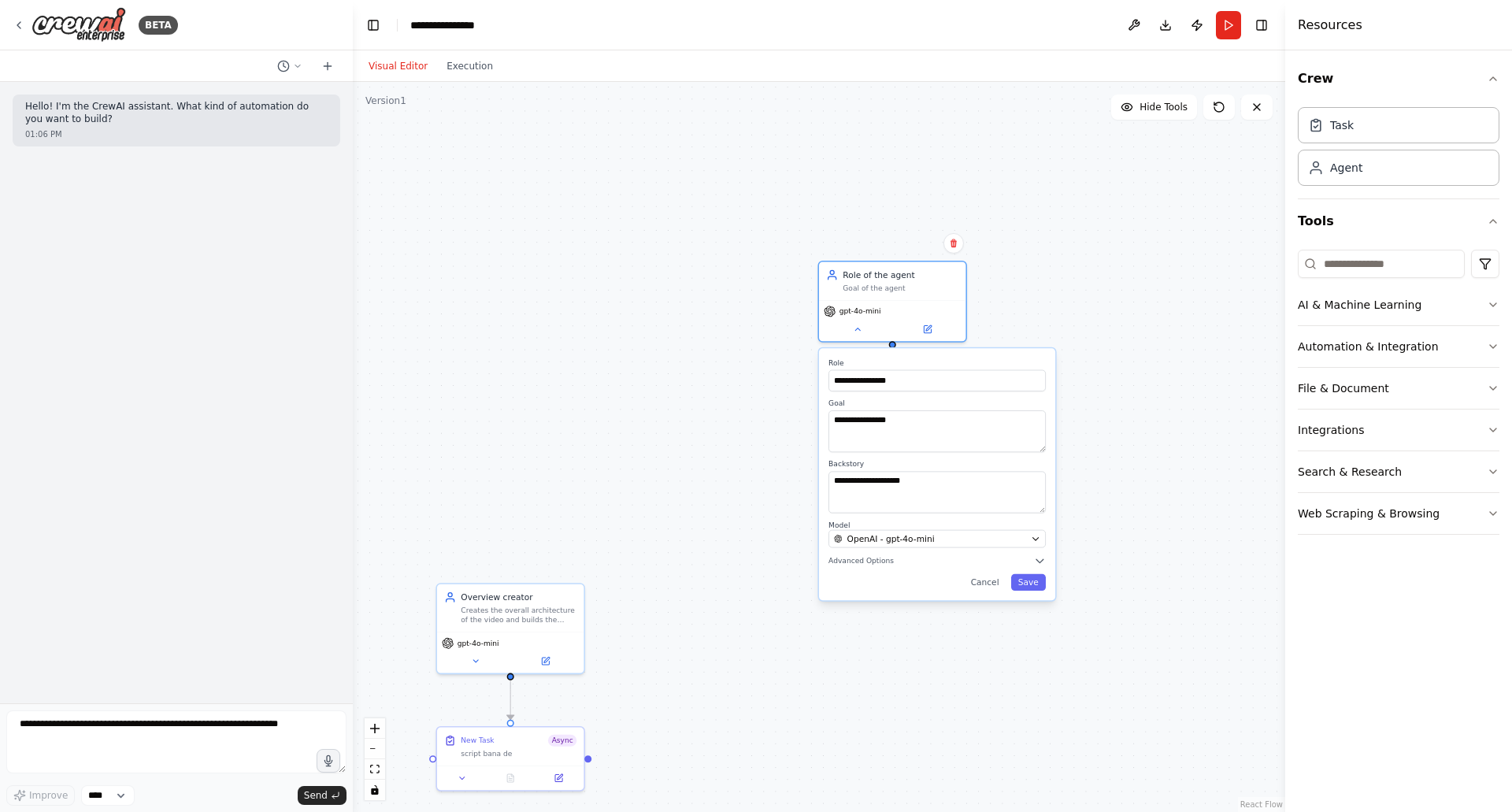
click at [1360, 324] on div "AI & Machine Learning Automation & Integration File & Document Integrations Sea…" at bounding box center [1397, 409] width 201 height 251
click at [1363, 313] on button "AI & Machine Learning" at bounding box center [1397, 305] width 201 height 41
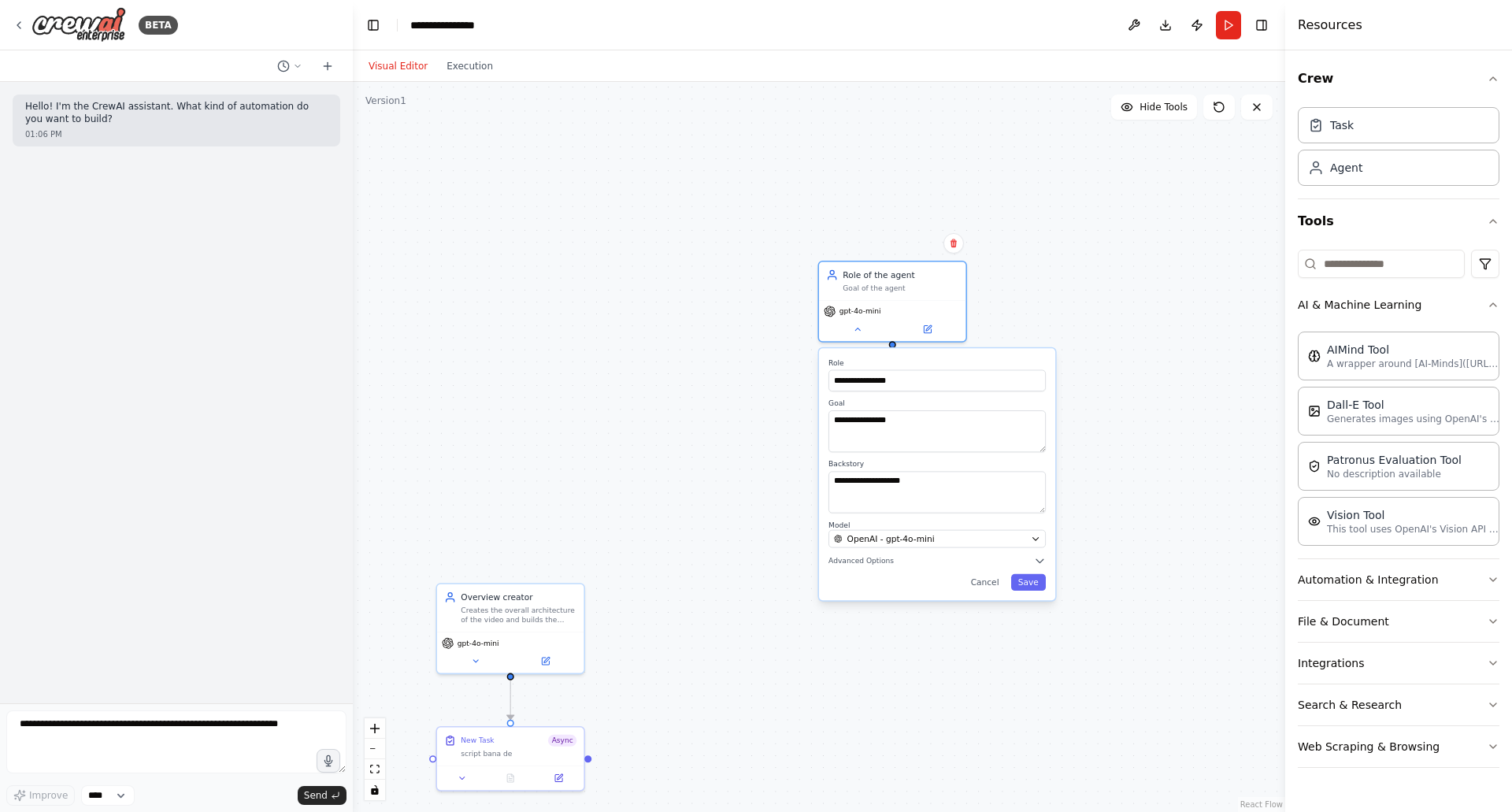
click at [1430, 587] on button "Automation & Integration" at bounding box center [1397, 579] width 201 height 41
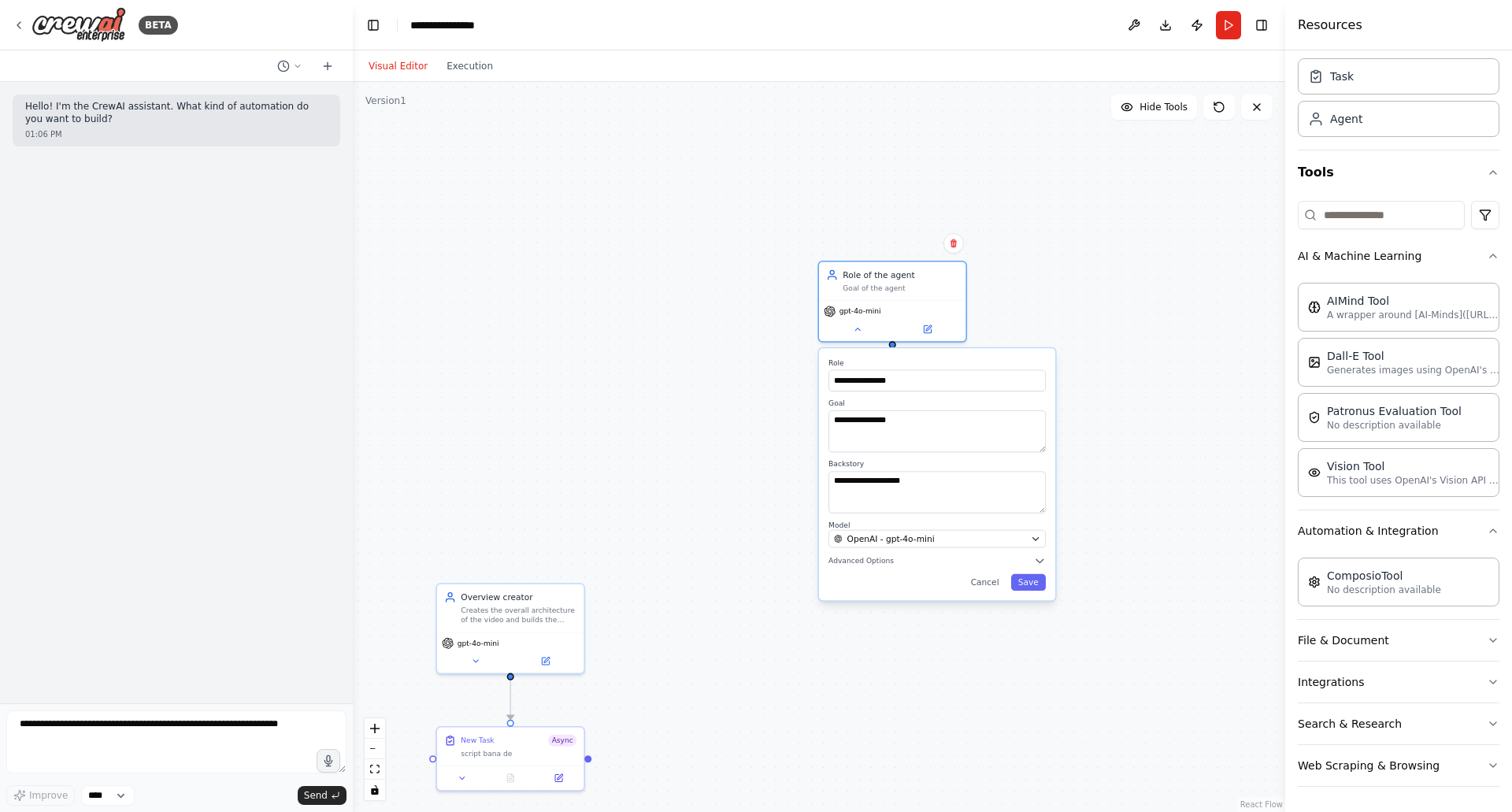
click at [1395, 647] on button "File & Document" at bounding box center [1397, 640] width 201 height 41
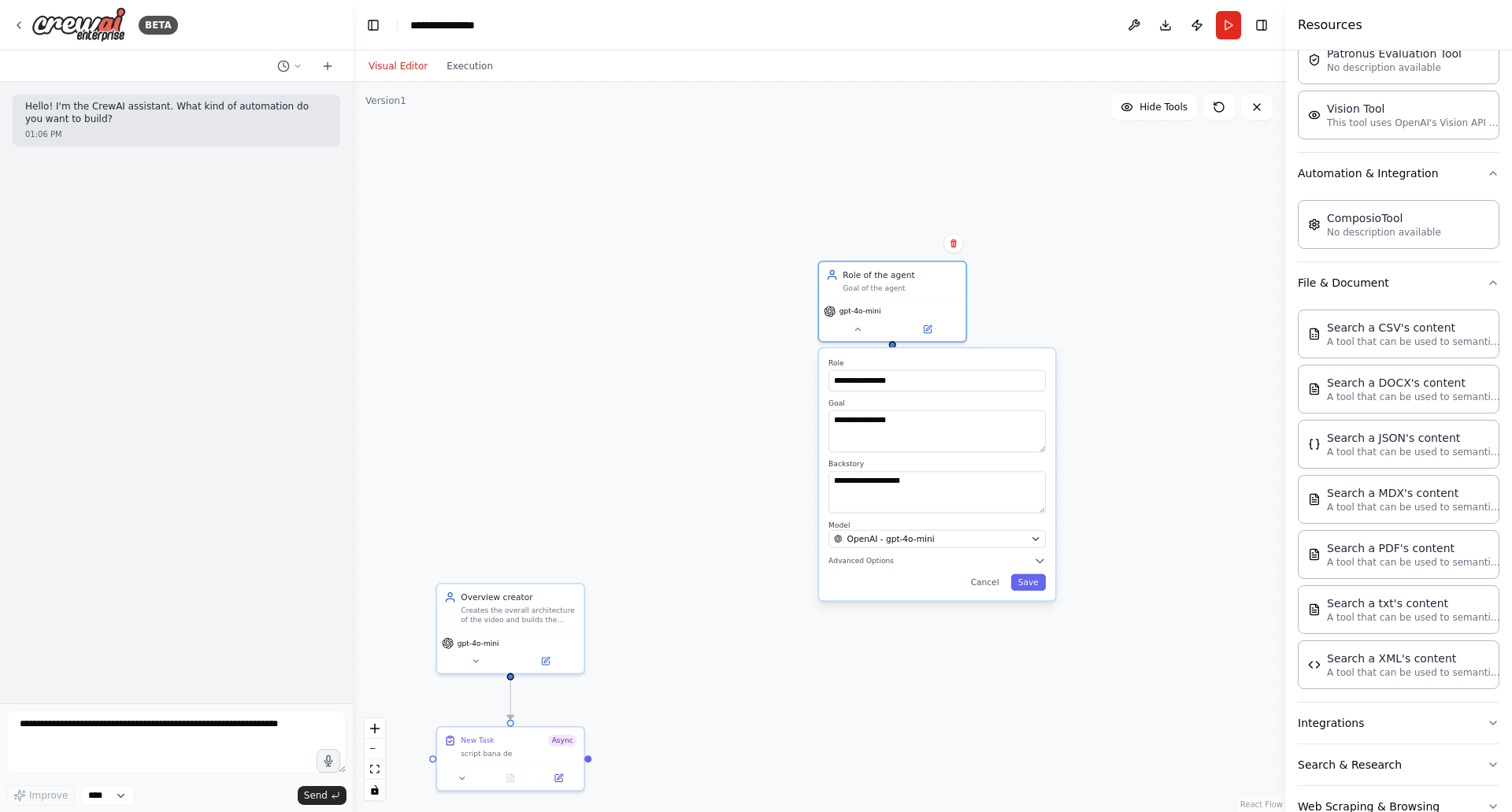
scroll to position [447, 0]
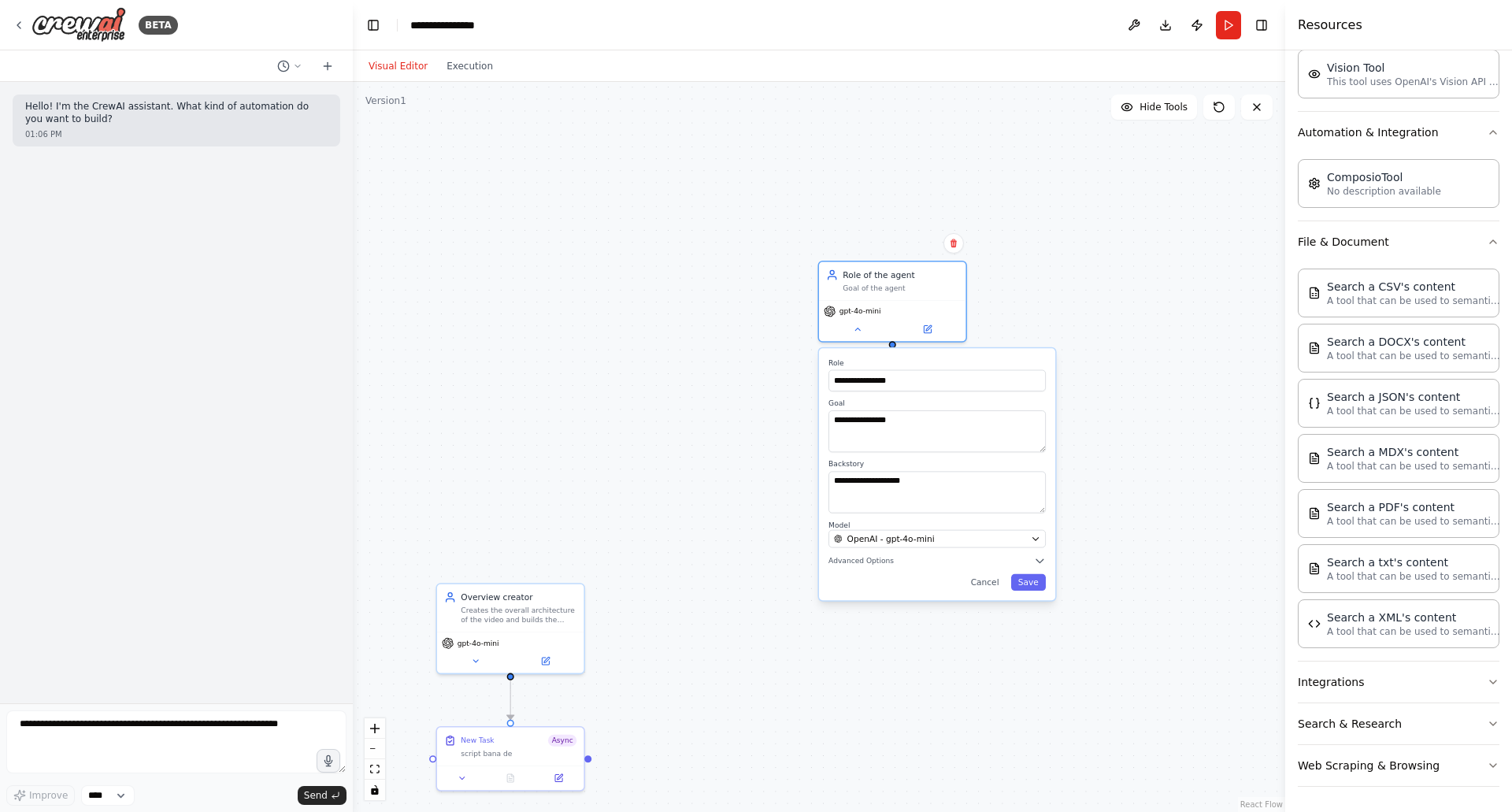
click at [1407, 676] on button "Integrations" at bounding box center [1397, 682] width 201 height 41
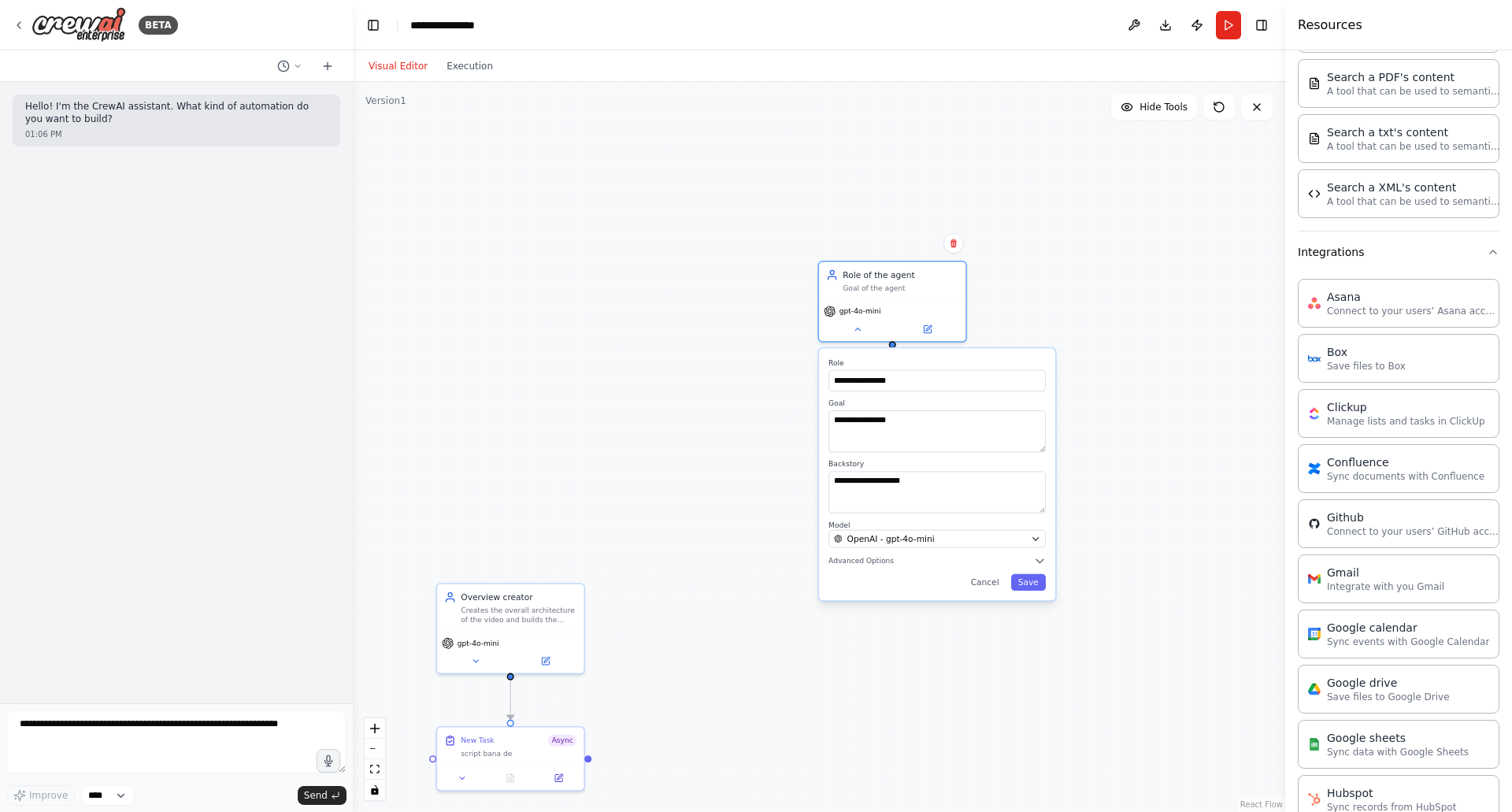
scroll to position [404, 0]
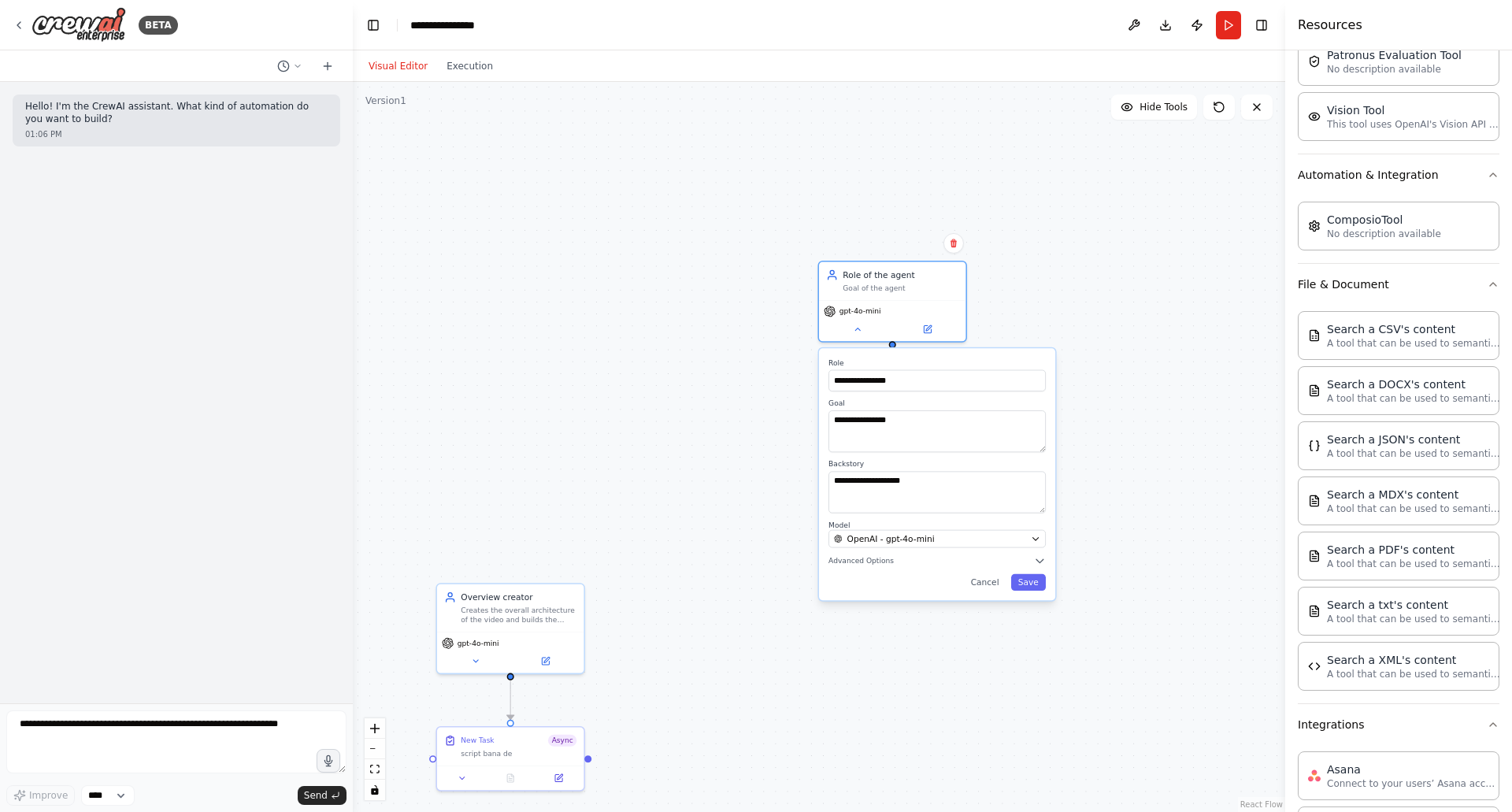
click at [1396, 730] on button "Integrations" at bounding box center [1397, 725] width 201 height 41
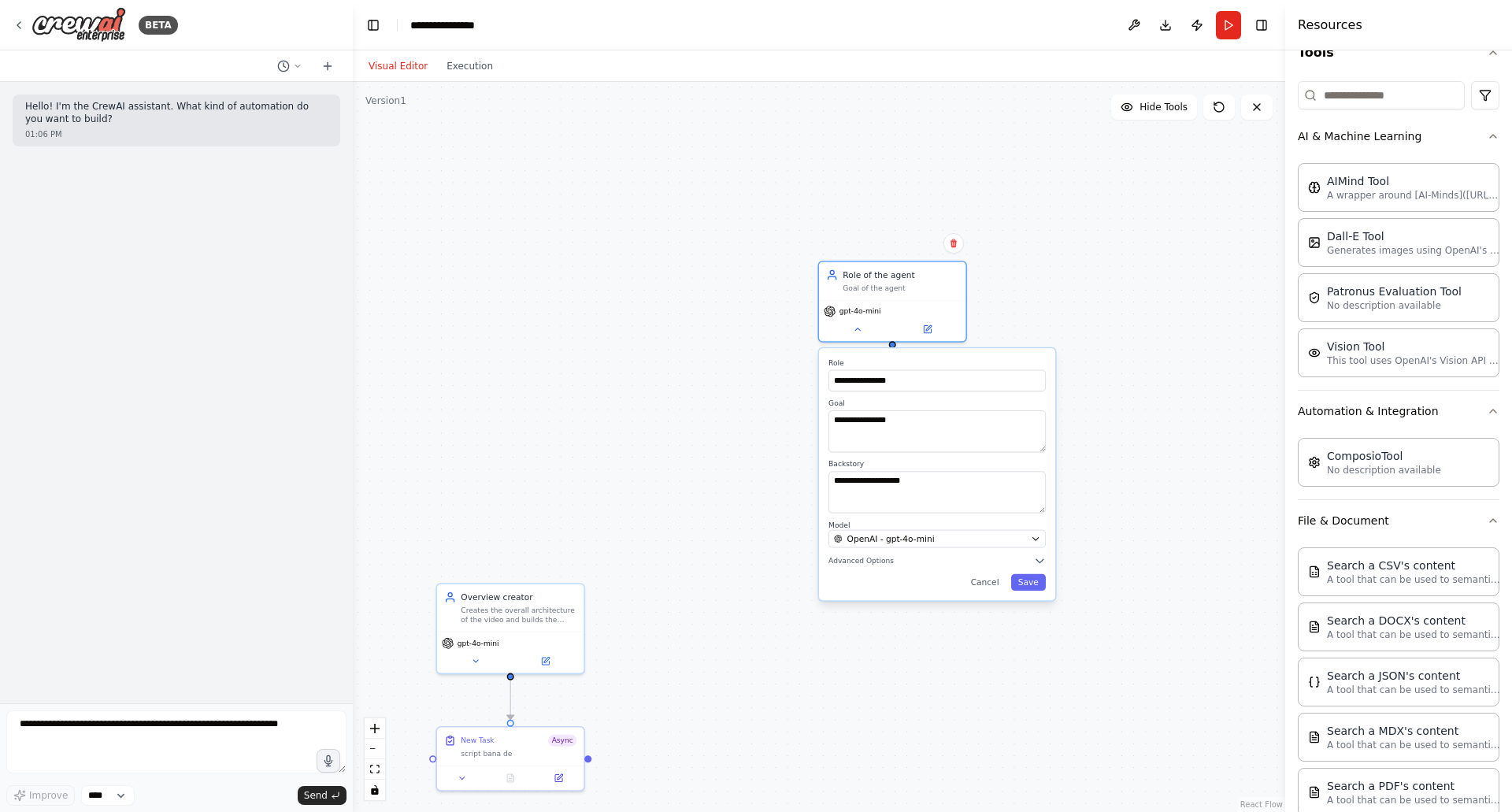
click at [1426, 526] on button "File & Document" at bounding box center [1397, 521] width 201 height 41
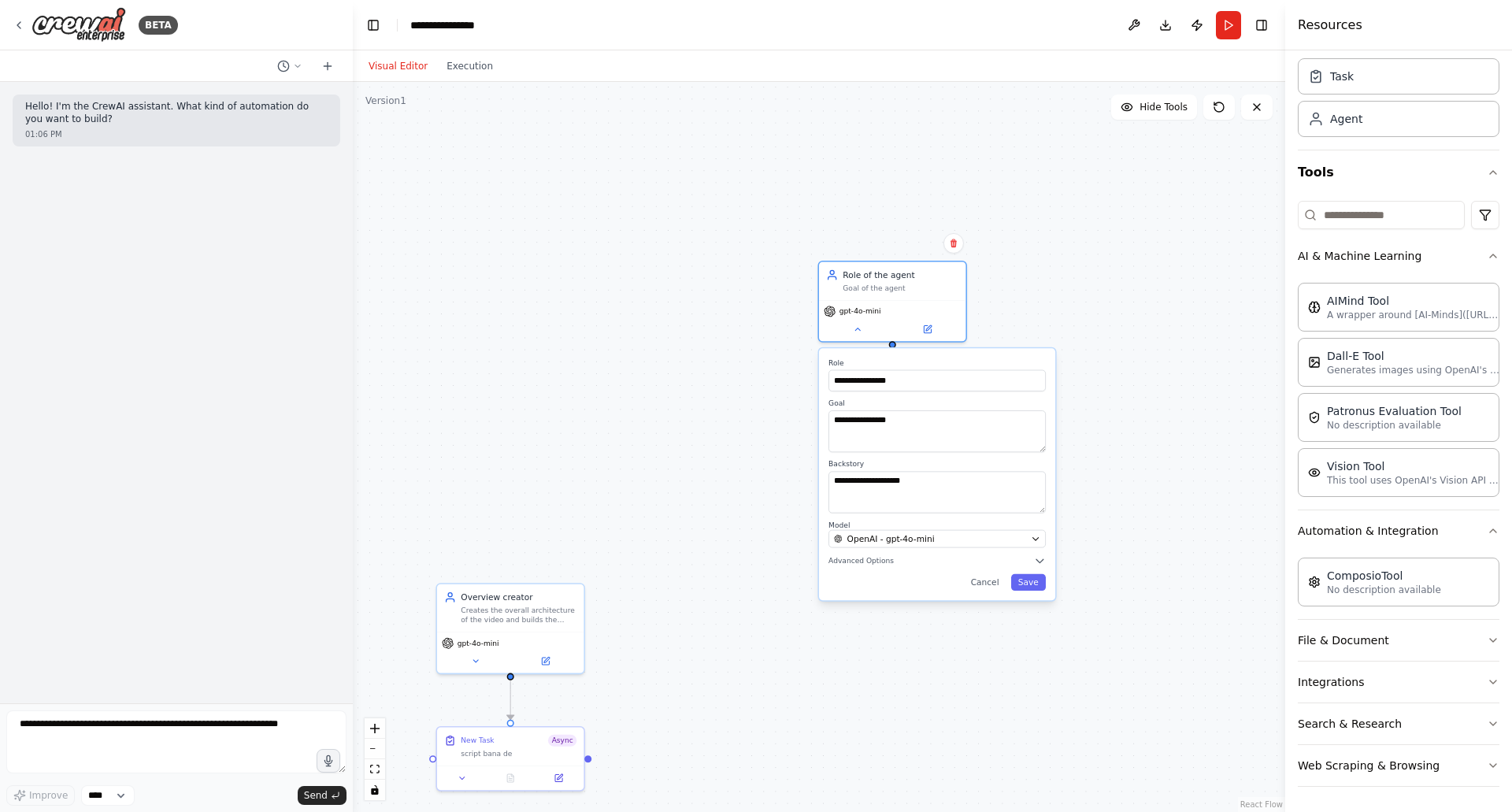
scroll to position [0, 0]
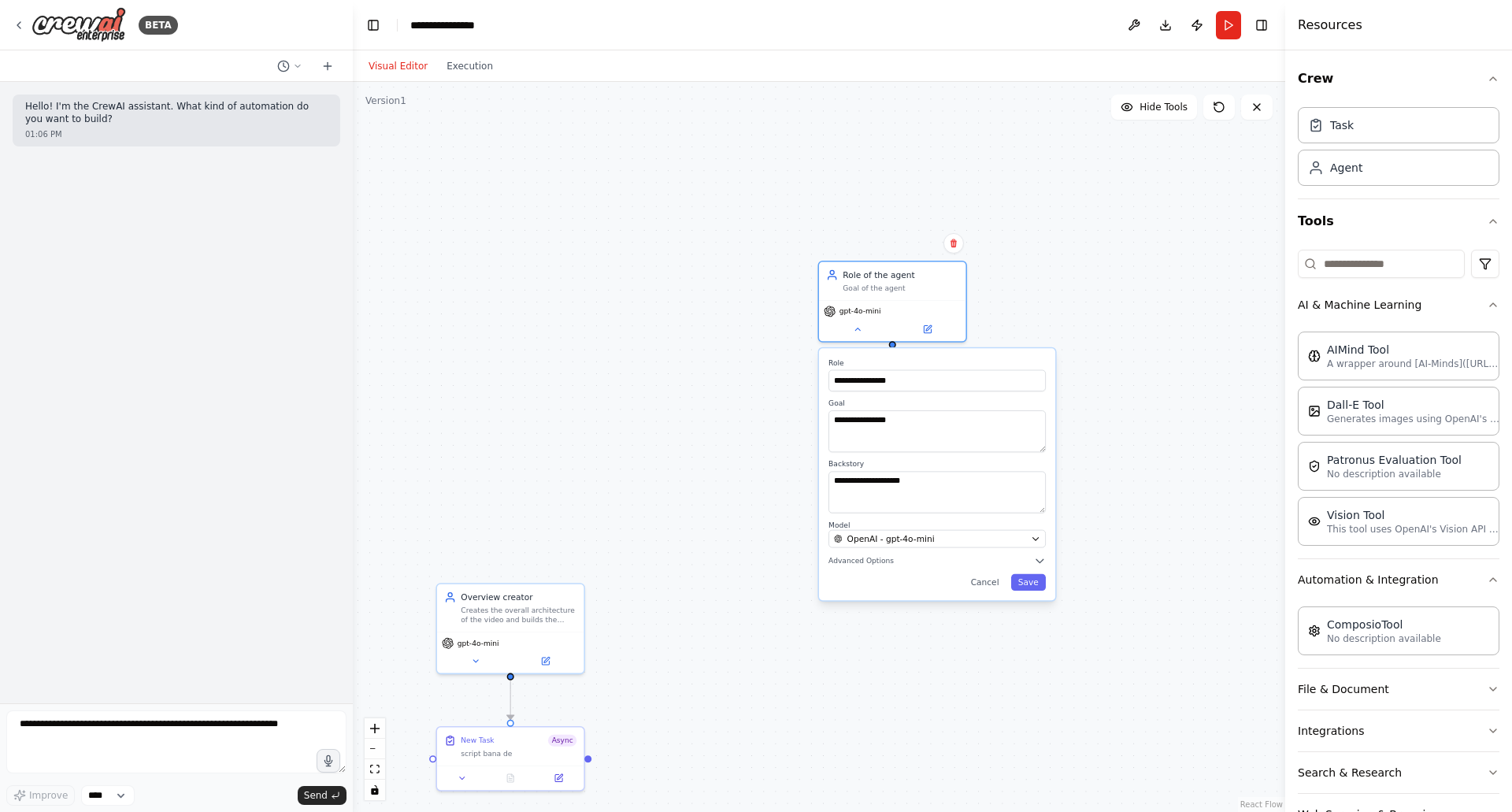
click at [1427, 307] on button "AI & Machine Learning" at bounding box center [1397, 305] width 201 height 41
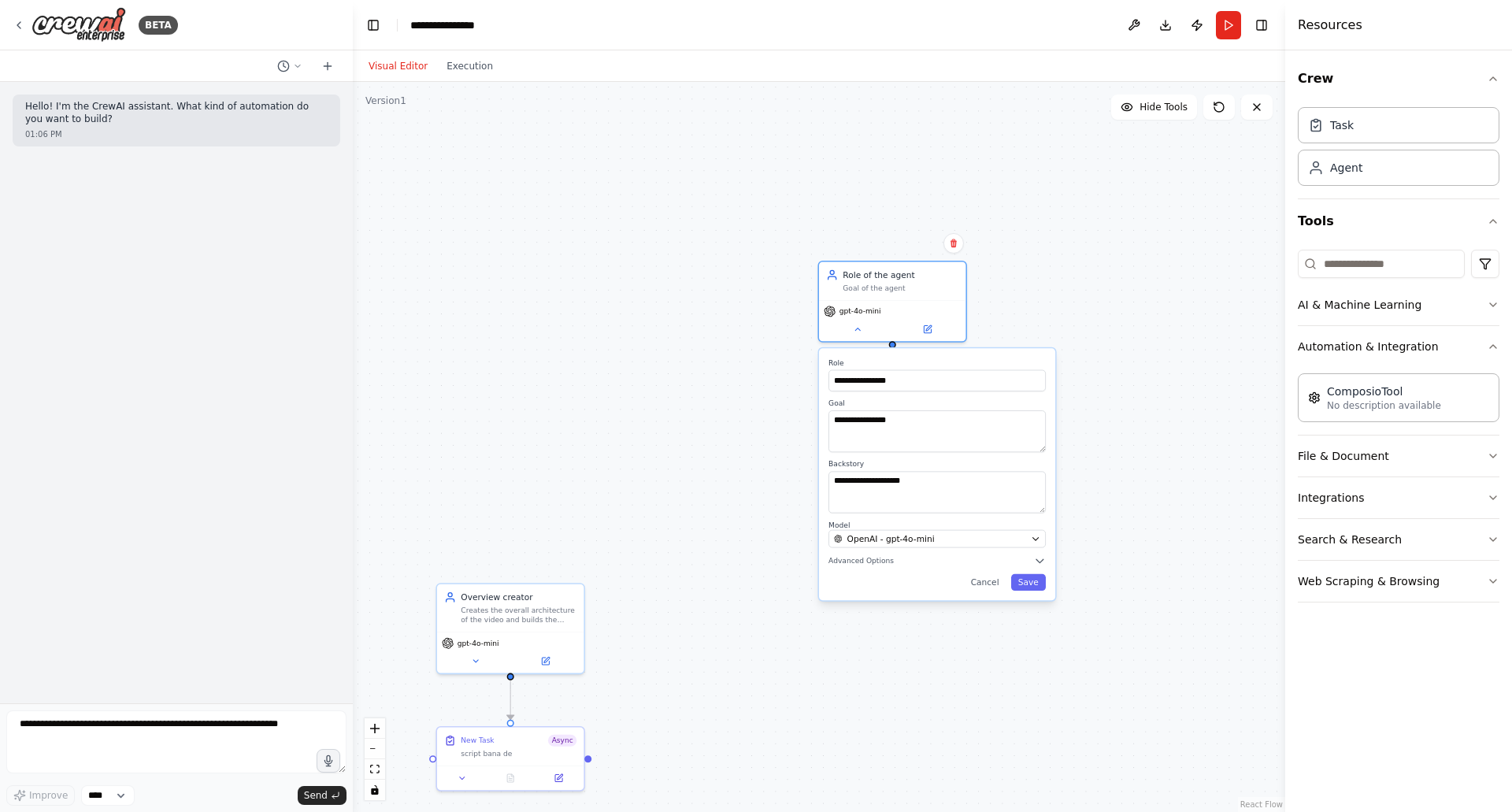
click at [1379, 557] on button "Search & Research" at bounding box center [1397, 539] width 201 height 41
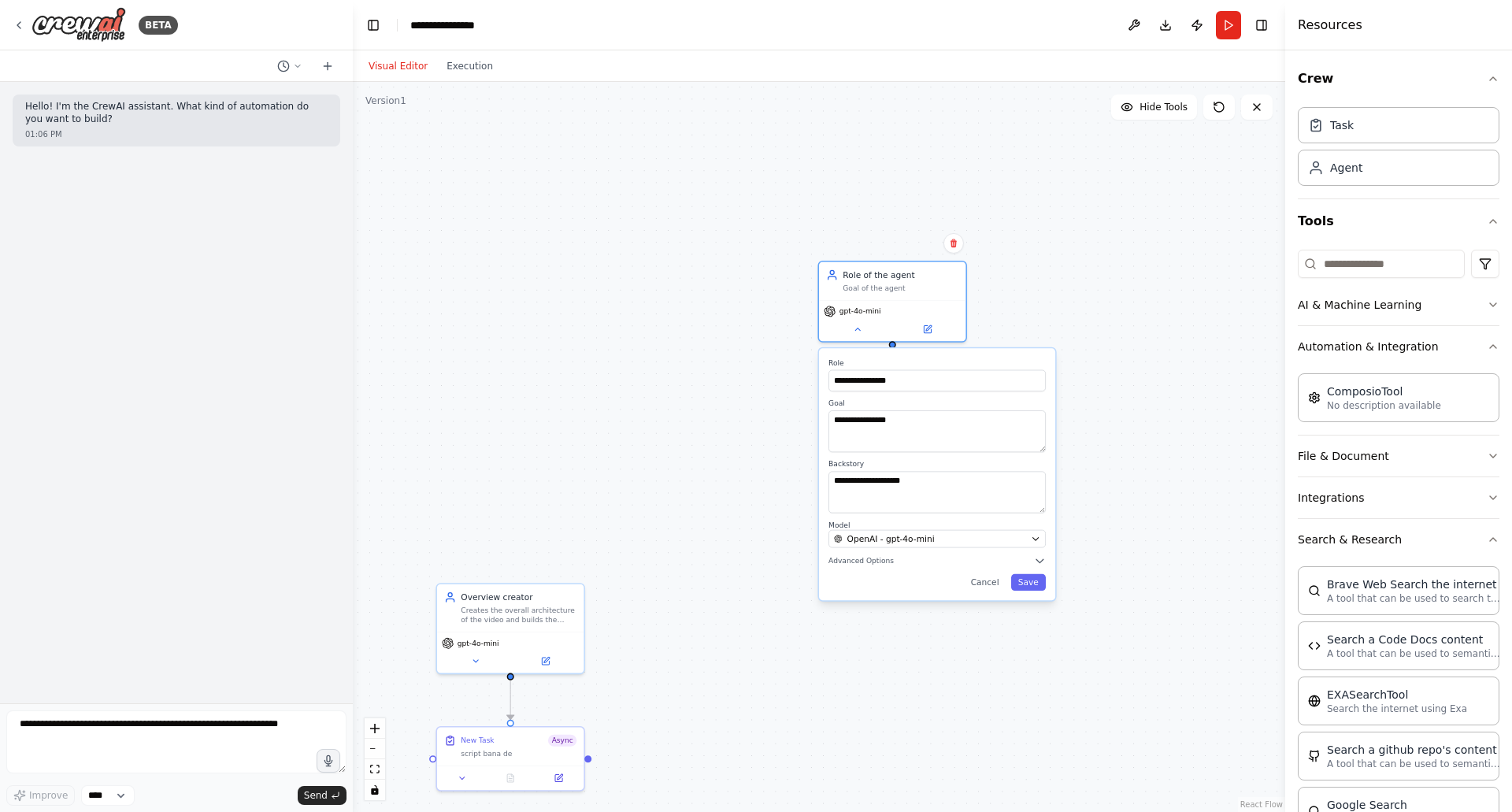
click at [1430, 544] on button "Search & Research" at bounding box center [1397, 539] width 201 height 41
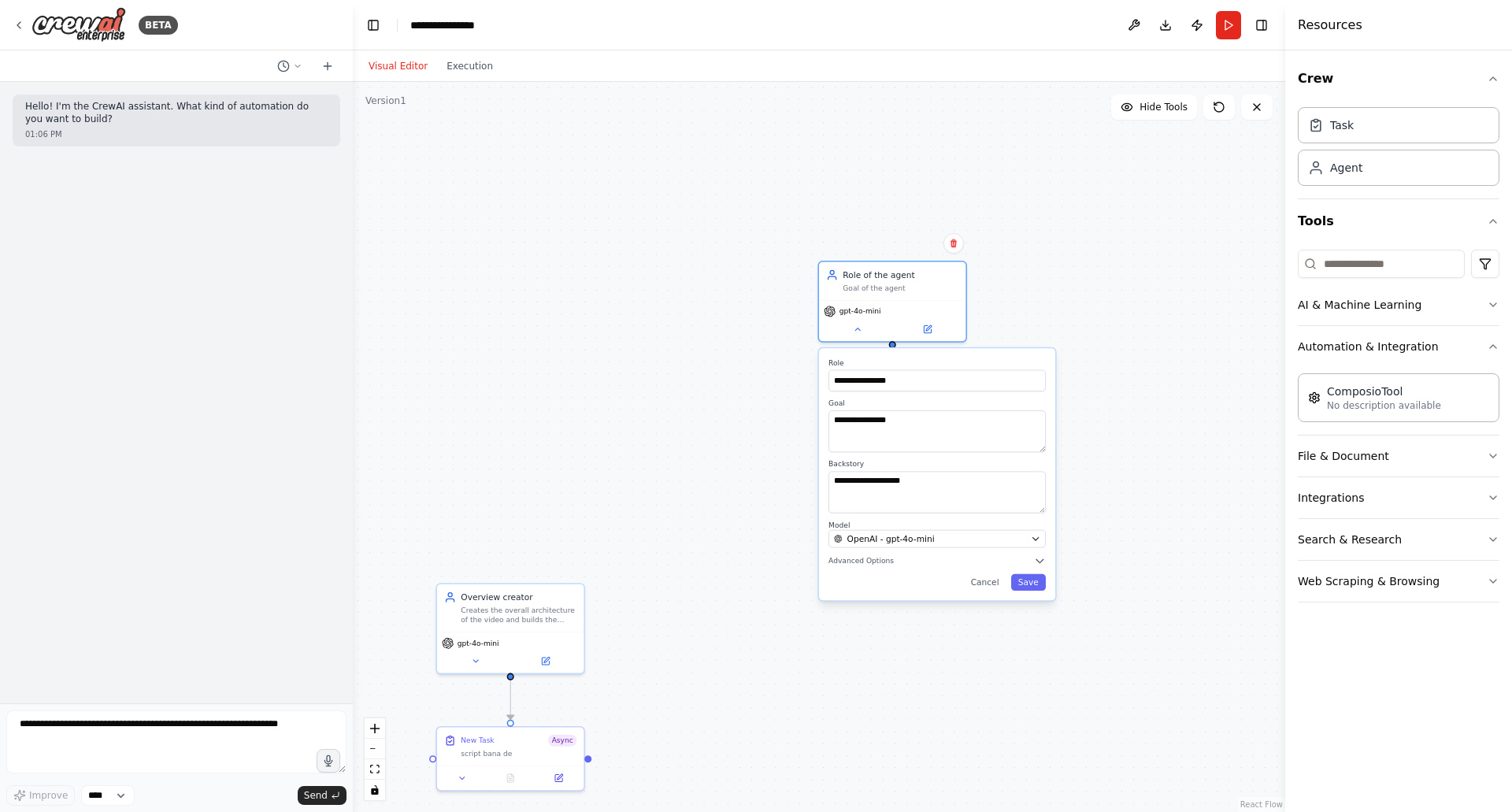
click at [1413, 584] on button "Web Scraping & Browsing" at bounding box center [1397, 581] width 201 height 41
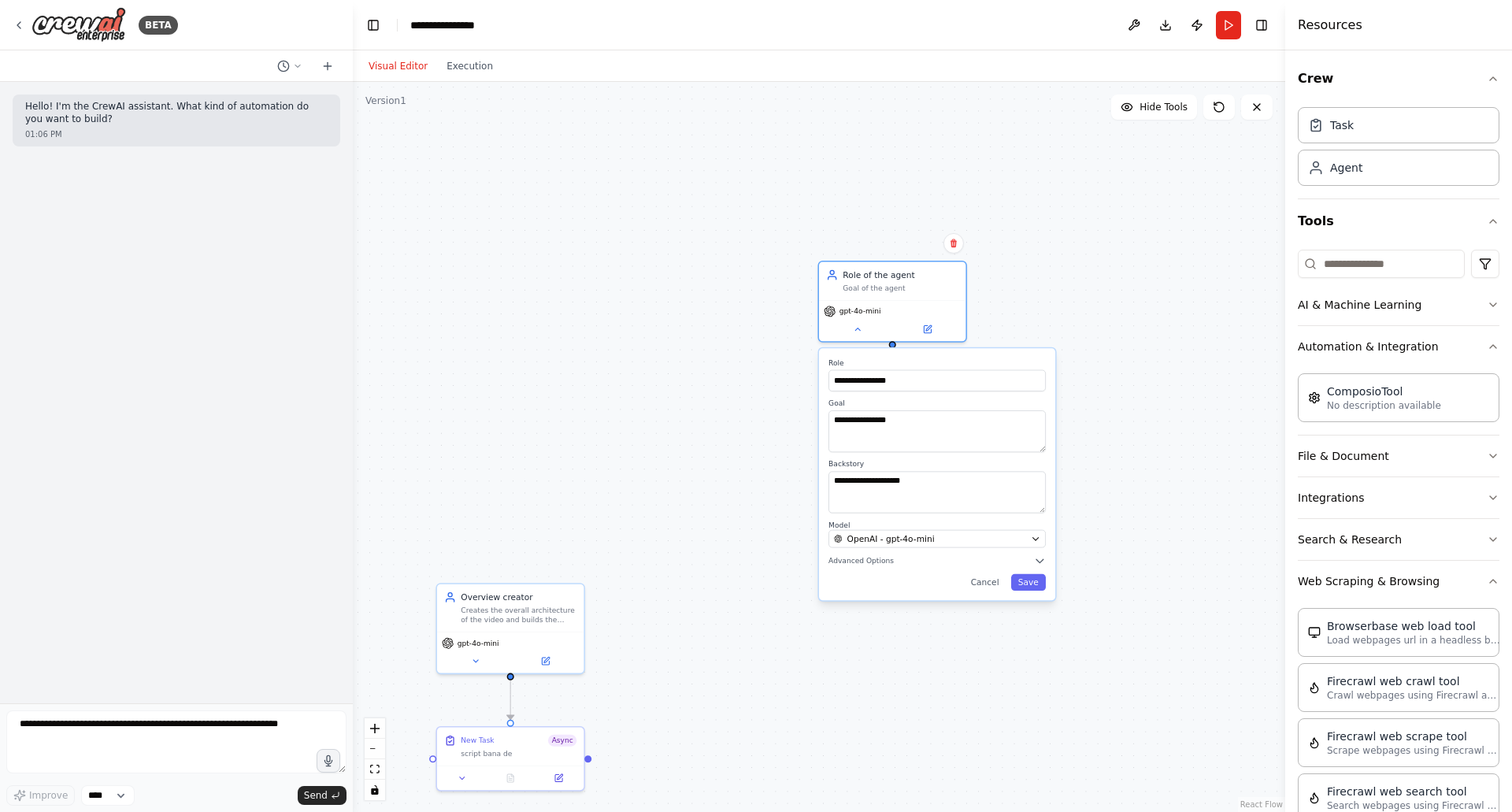
click at [1434, 584] on button "Web Scraping & Browsing" at bounding box center [1397, 581] width 201 height 41
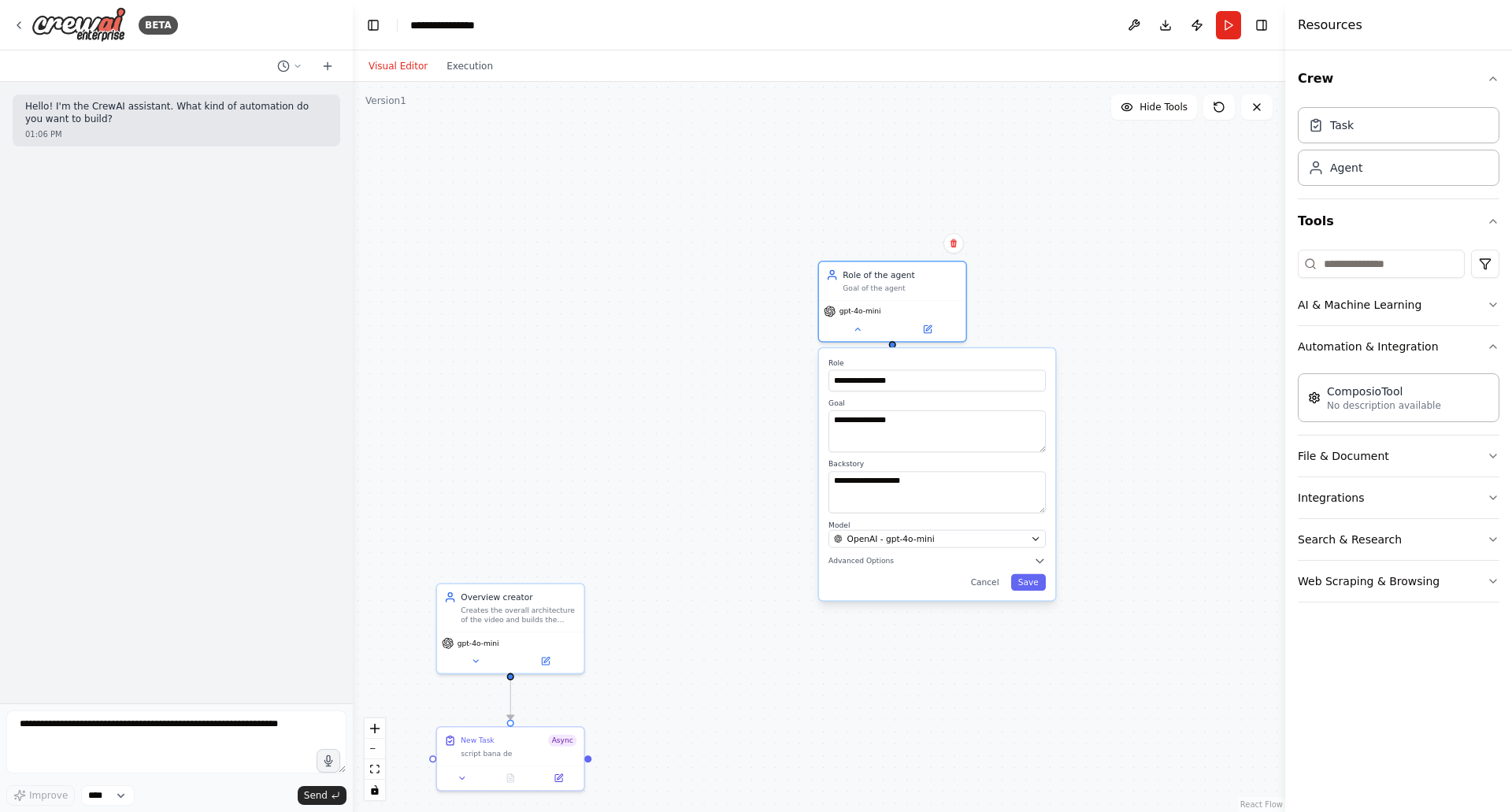
drag, startPoint x: 482, startPoint y: 621, endPoint x: 482, endPoint y: 596, distance: 25.0
click at [482, 596] on div "Overview creator" at bounding box center [518, 597] width 116 height 12
click at [459, 612] on div "Overview creator Creates the overall architecture of the video and builds the s…" at bounding box center [511, 607] width 133 height 33
drag, startPoint x: 639, startPoint y: 453, endPoint x: 661, endPoint y: 436, distance: 27.8
click at [661, 436] on div ".deletable-edge-delete-btn { width: 20px; height: 20px; border: 0px solid #ffff…" at bounding box center [818, 446] width 932 height 730
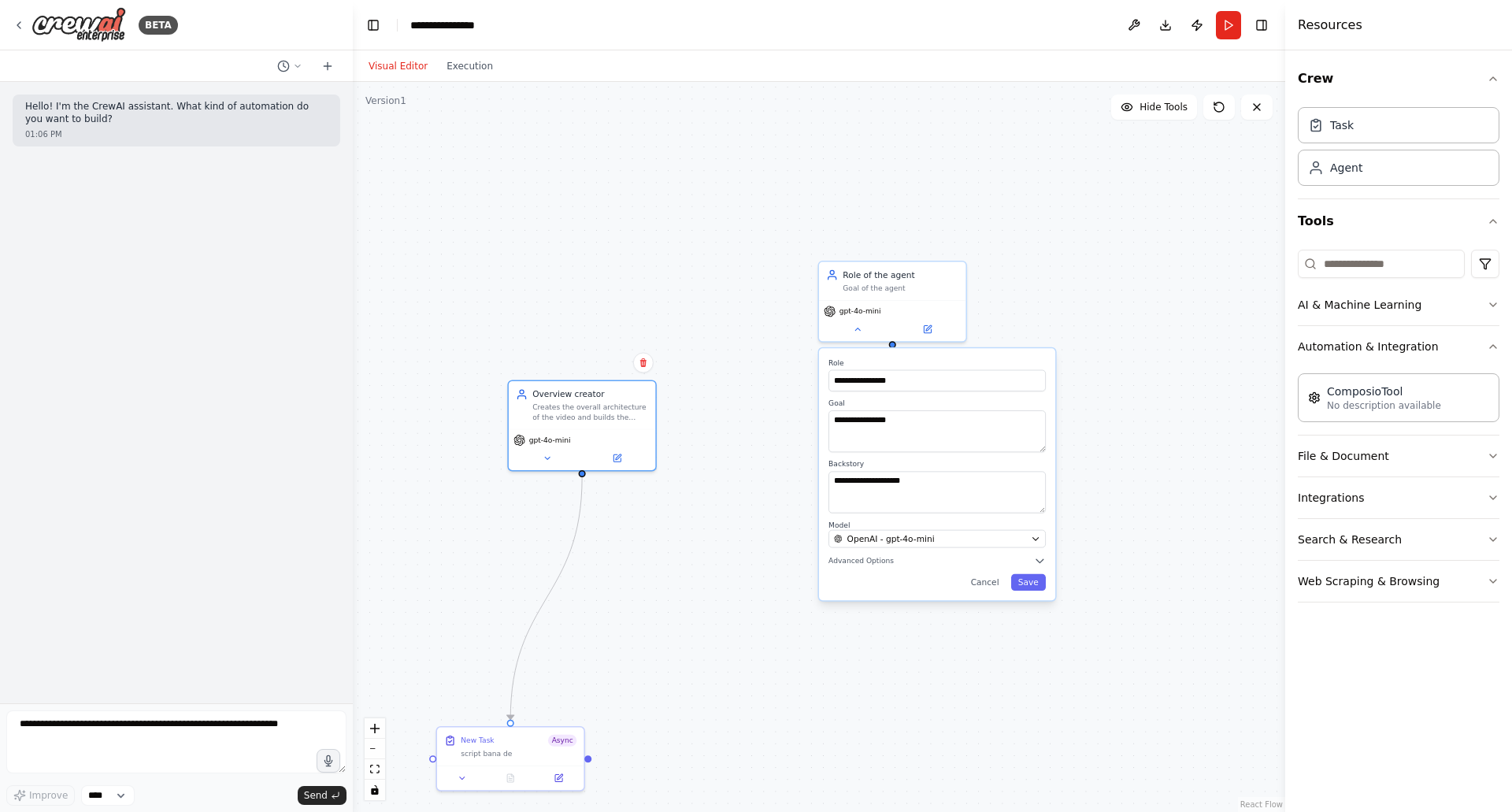
drag, startPoint x: 512, startPoint y: 605, endPoint x: 547, endPoint y: 406, distance: 202.1
click at [547, 406] on div "Overview creator Creates the overall architecture of the video and builds the s…" at bounding box center [590, 404] width 116 height 33
drag, startPoint x: 522, startPoint y: 738, endPoint x: 557, endPoint y: 533, distance: 208.0
click at [557, 533] on div "New Task Async" at bounding box center [555, 538] width 116 height 12
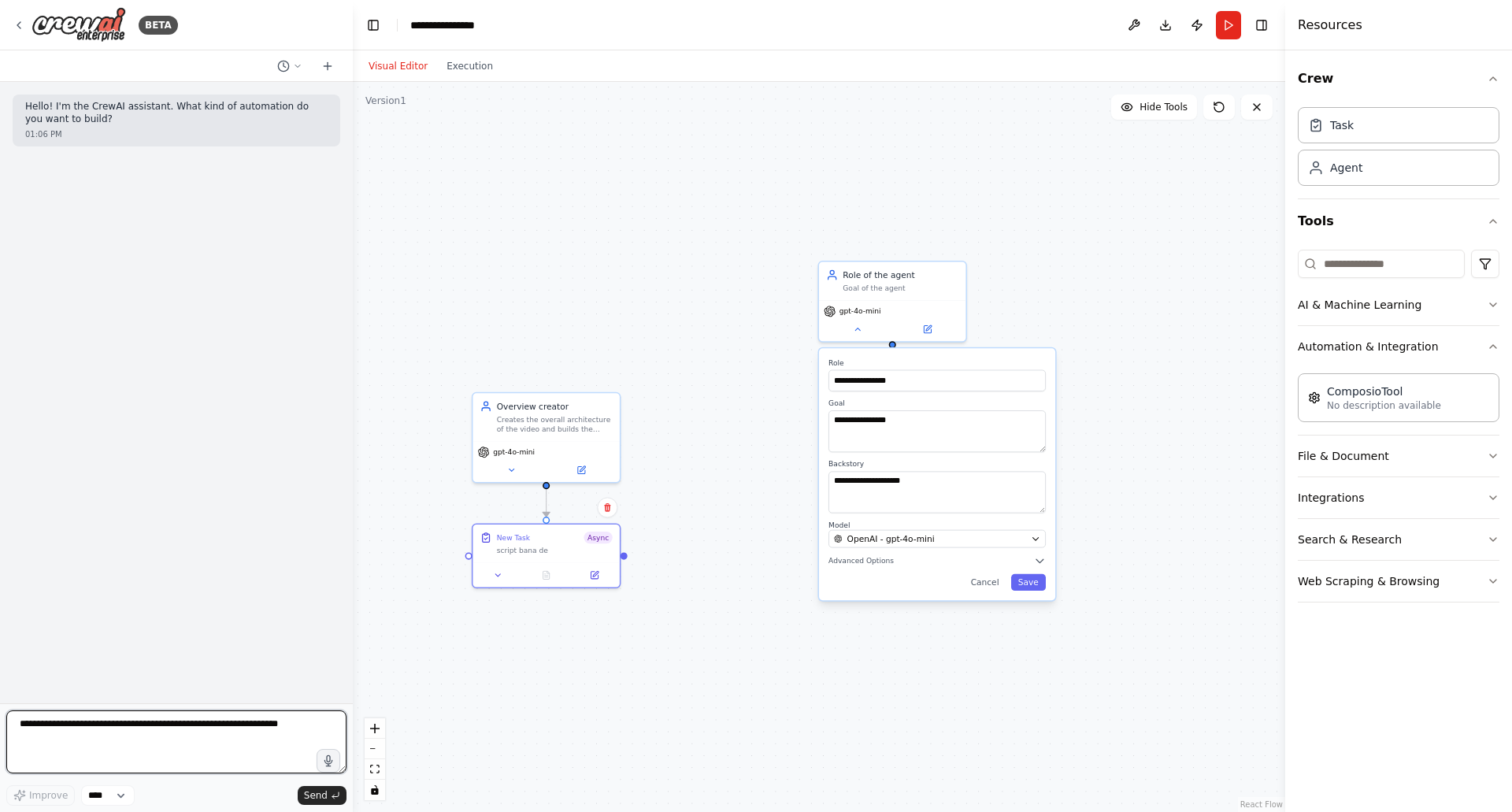
click at [107, 732] on textarea at bounding box center [176, 742] width 340 height 63
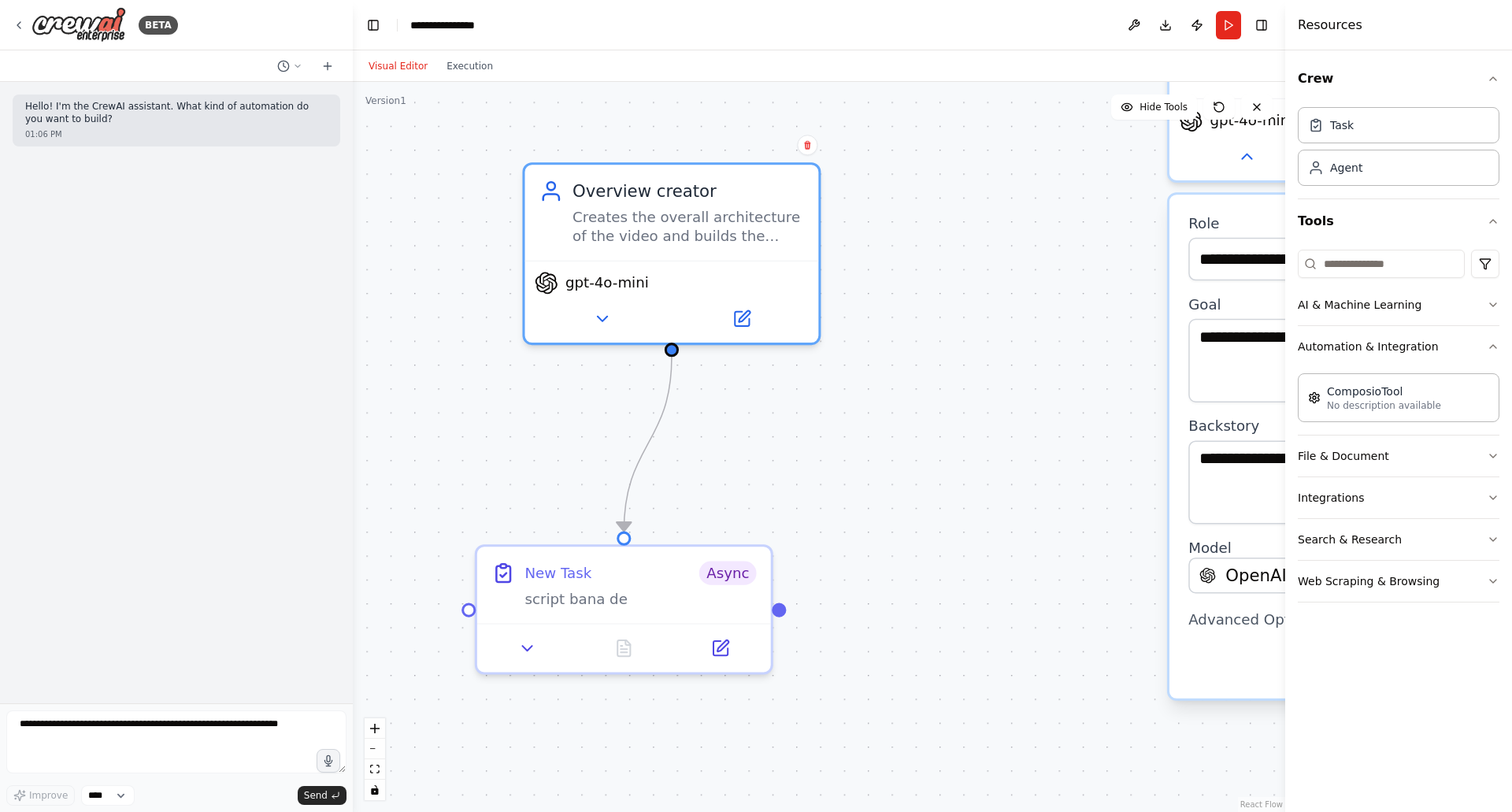
drag, startPoint x: 655, startPoint y: 287, endPoint x: 697, endPoint y: 174, distance: 120.6
click at [697, 174] on div "Overview creator Creates the overall architecture of the video and builds the s…" at bounding box center [671, 212] width 294 height 95
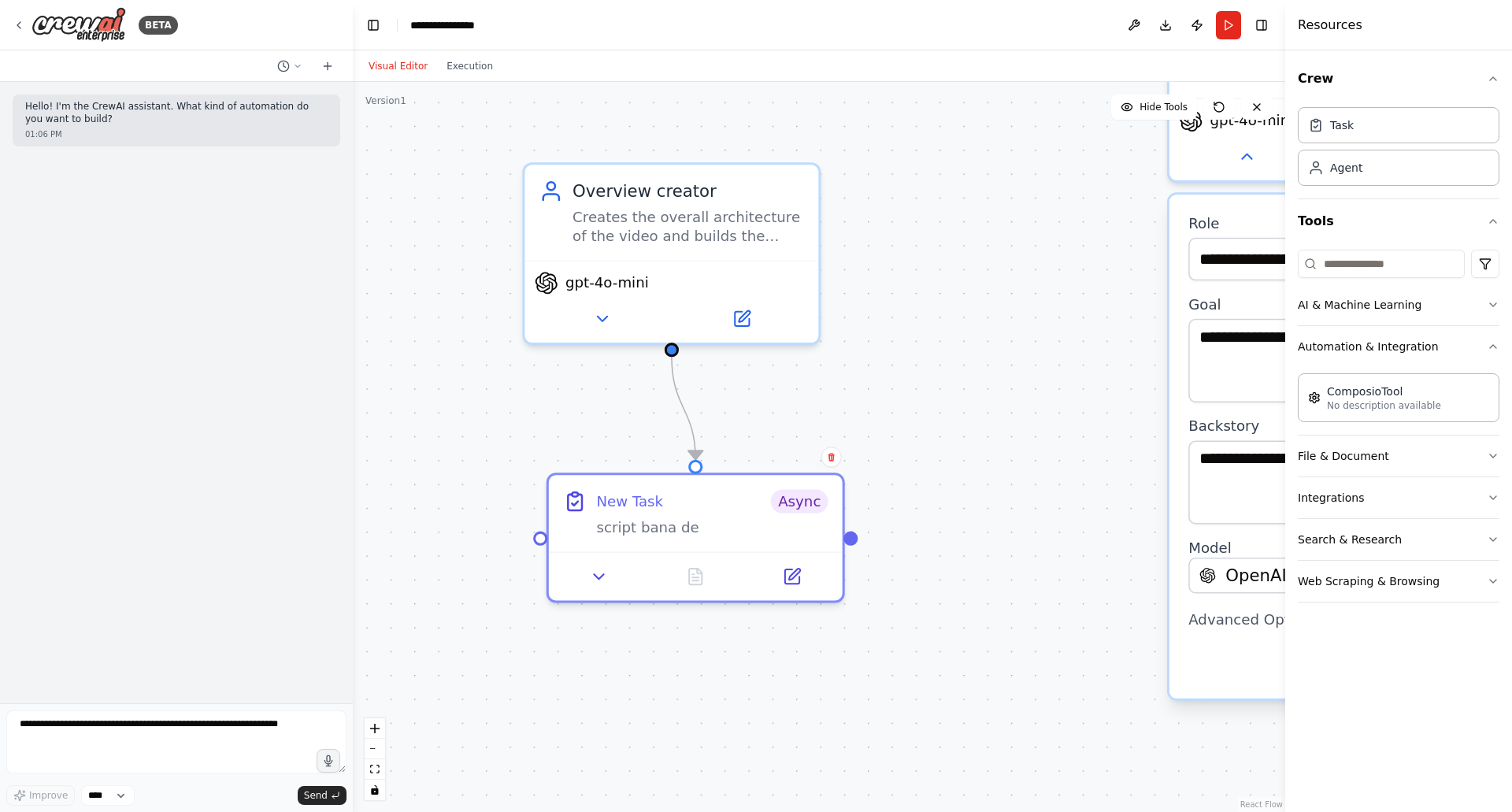
drag, startPoint x: 649, startPoint y: 601, endPoint x: 723, endPoint y: 526, distance: 105.4
click at [723, 526] on div "script bana de" at bounding box center [712, 527] width 231 height 19
click at [596, 587] on div at bounding box center [696, 575] width 294 height 48
click at [596, 572] on icon at bounding box center [599, 576] width 19 height 19
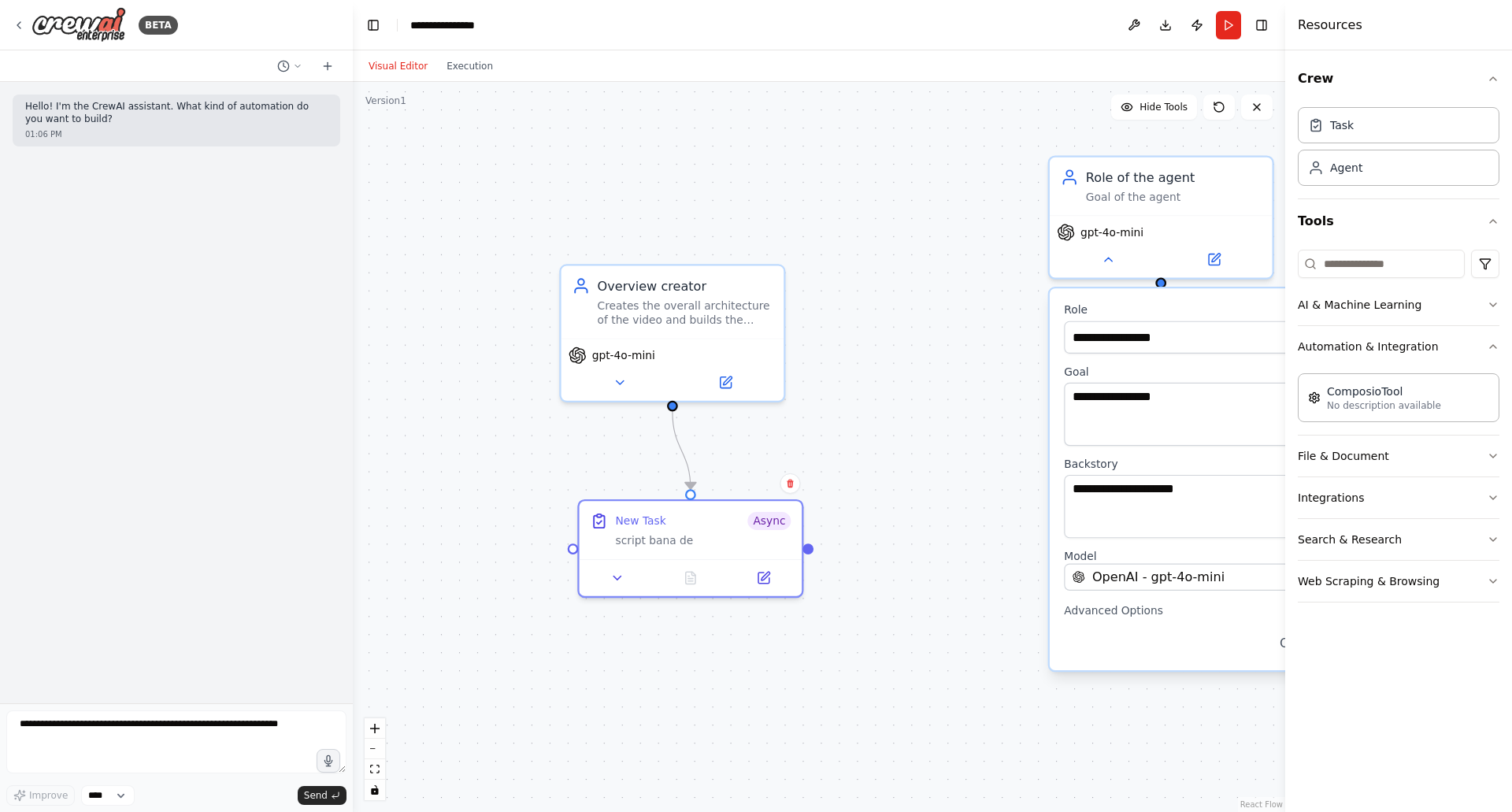
click at [759, 572] on icon at bounding box center [764, 578] width 11 height 11
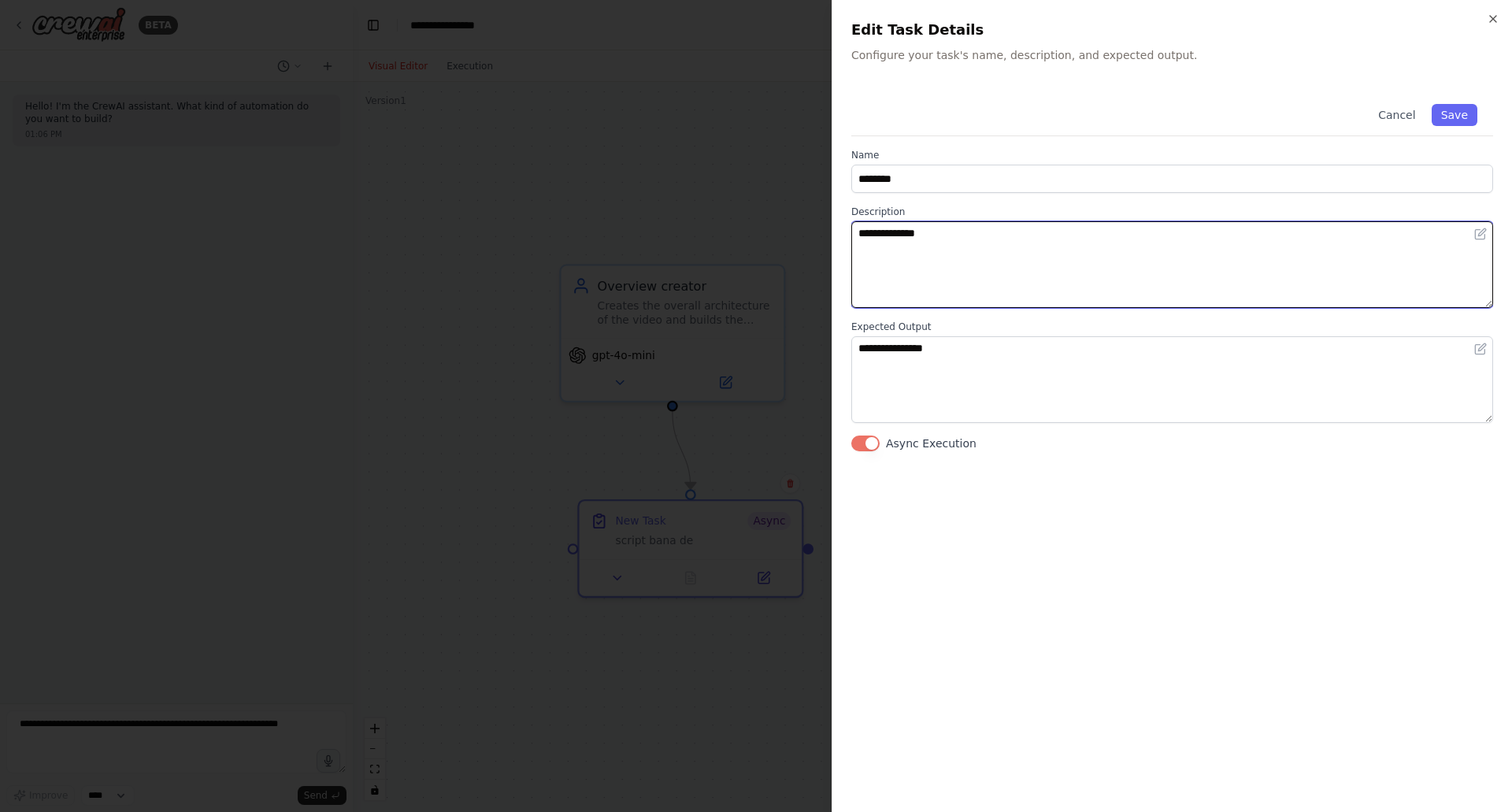
click at [924, 276] on textarea "**********" at bounding box center [1171, 264] width 641 height 87
click at [924, 275] on textarea "**********" at bounding box center [1171, 264] width 641 height 87
type textarea "**********"
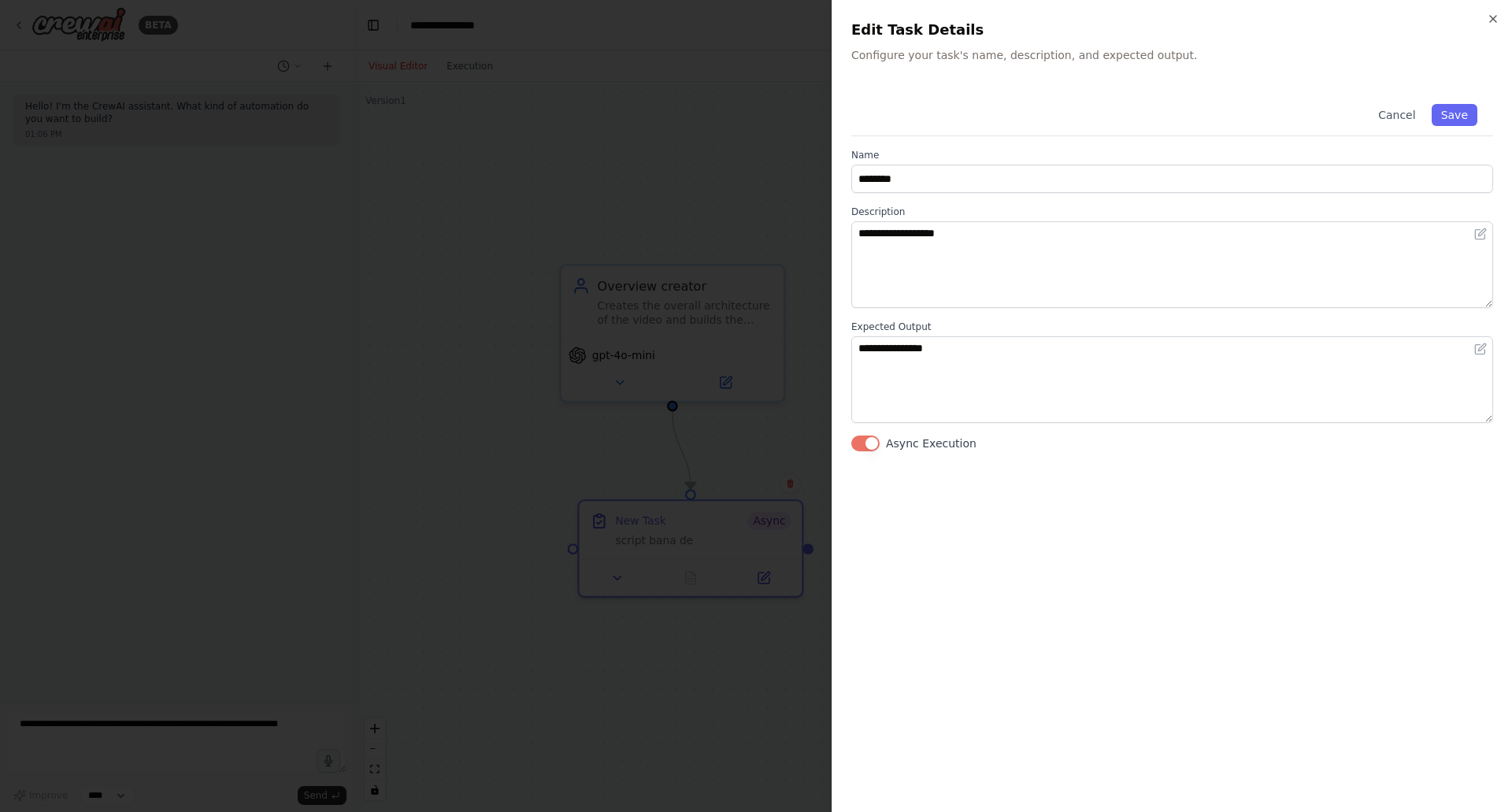
click at [1473, 113] on button "Save" at bounding box center [1454, 115] width 46 height 22
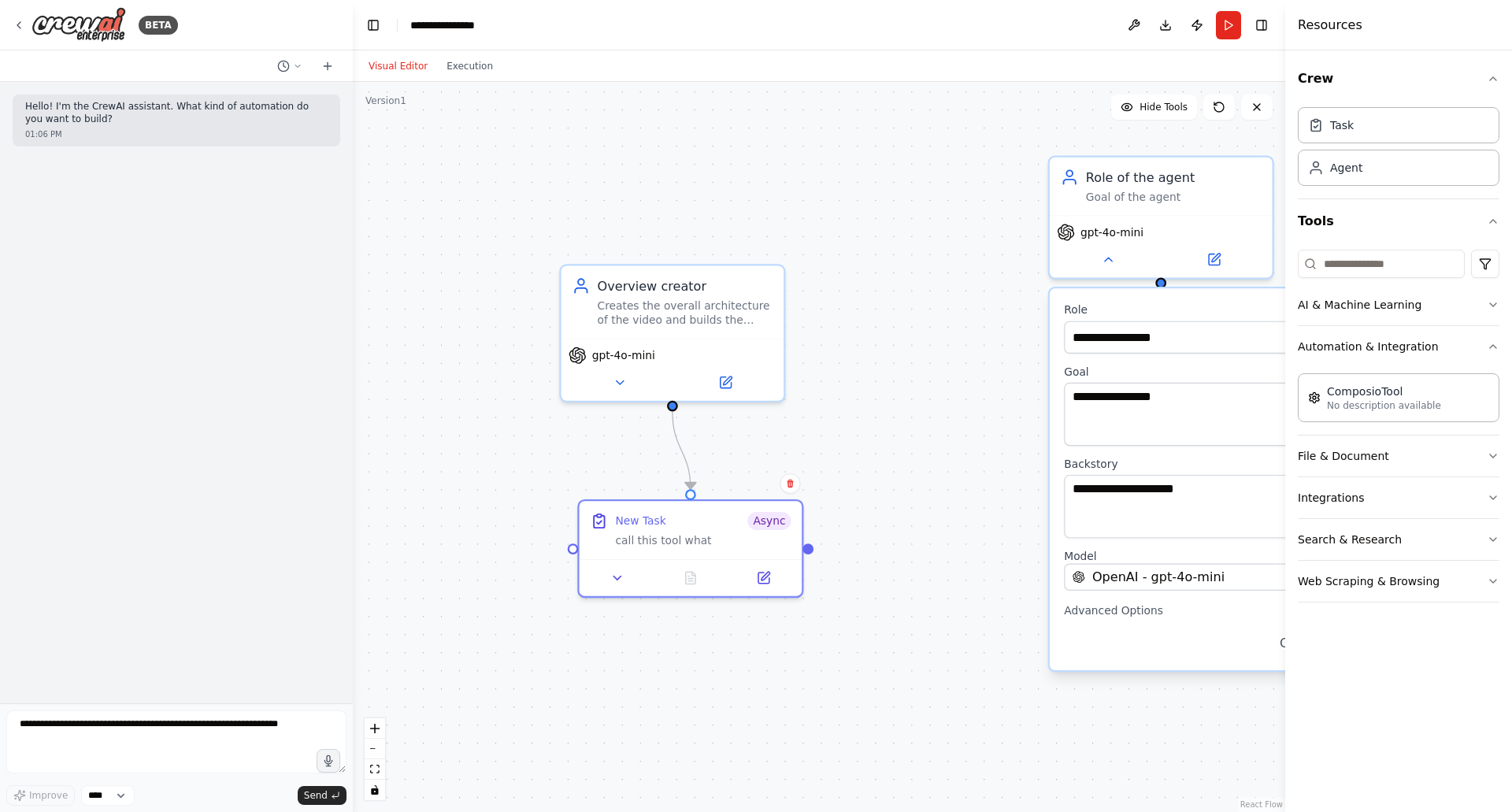
click at [604, 306] on div "Creates the overall architecture of the video and builds the story ling along w…" at bounding box center [685, 313] width 176 height 29
click at [606, 334] on div "Overview creator Creates the overall architecture of the video and builds the s…" at bounding box center [673, 302] width 223 height 72
click at [624, 550] on div "New Task Async call this tool what" at bounding box center [691, 529] width 223 height 59
click at [595, 378] on button at bounding box center [619, 382] width 102 height 22
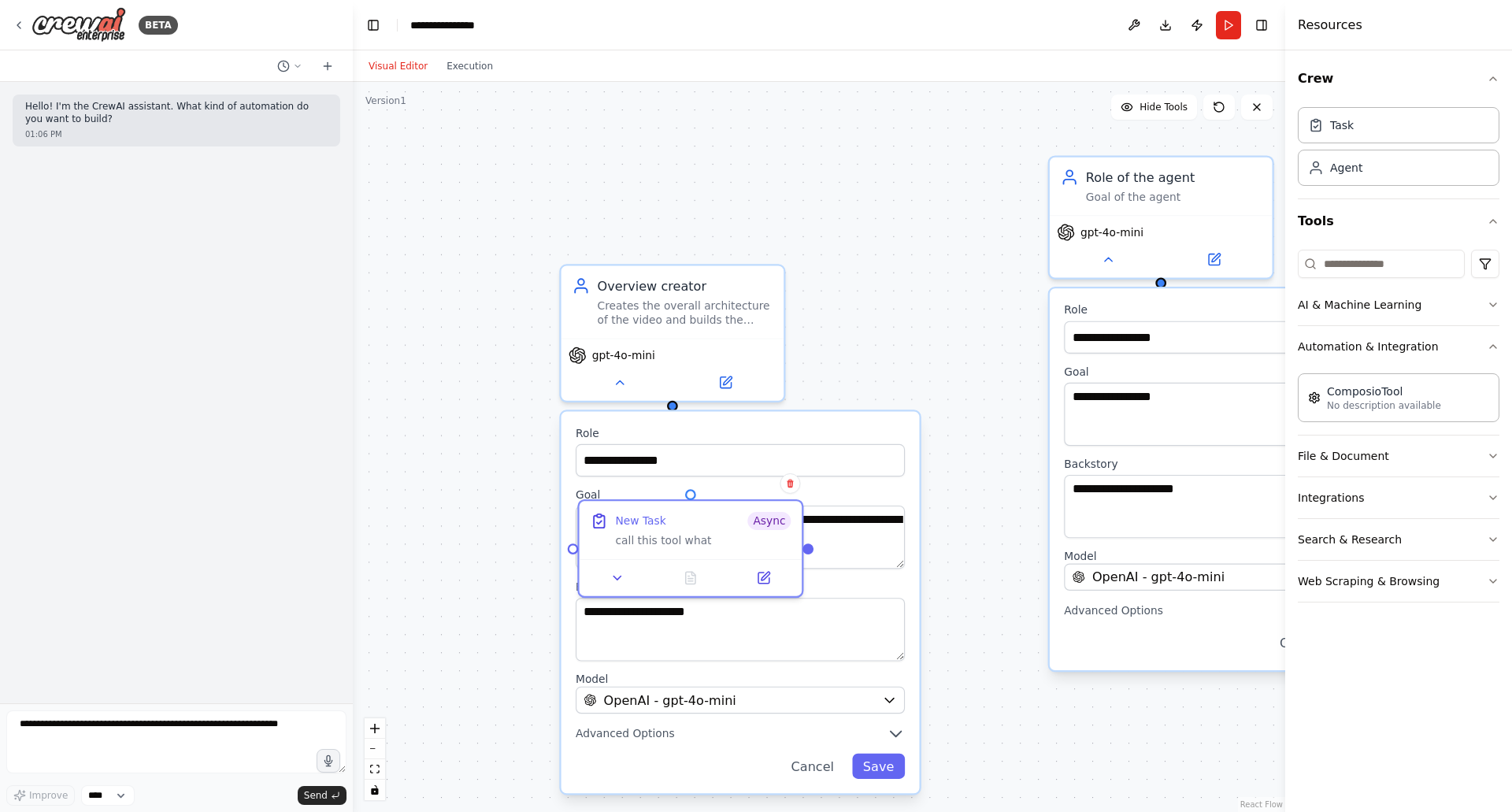
click at [544, 482] on div "**********" at bounding box center [818, 446] width 932 height 730
click at [849, 264] on div "**********" at bounding box center [818, 446] width 932 height 730
click at [823, 757] on button "Cancel" at bounding box center [813, 766] width 65 height 25
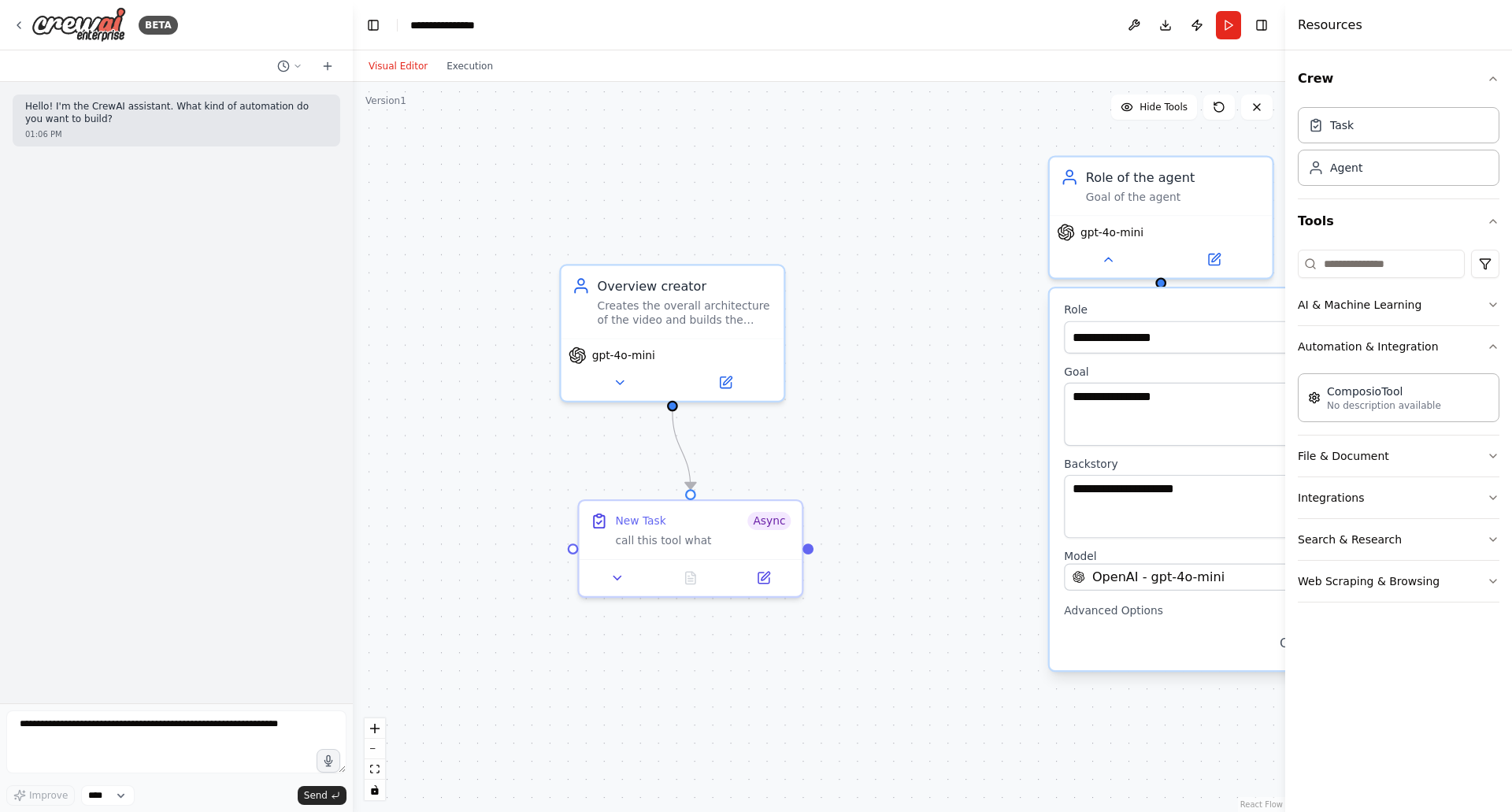
click at [737, 373] on button at bounding box center [725, 382] width 102 height 22
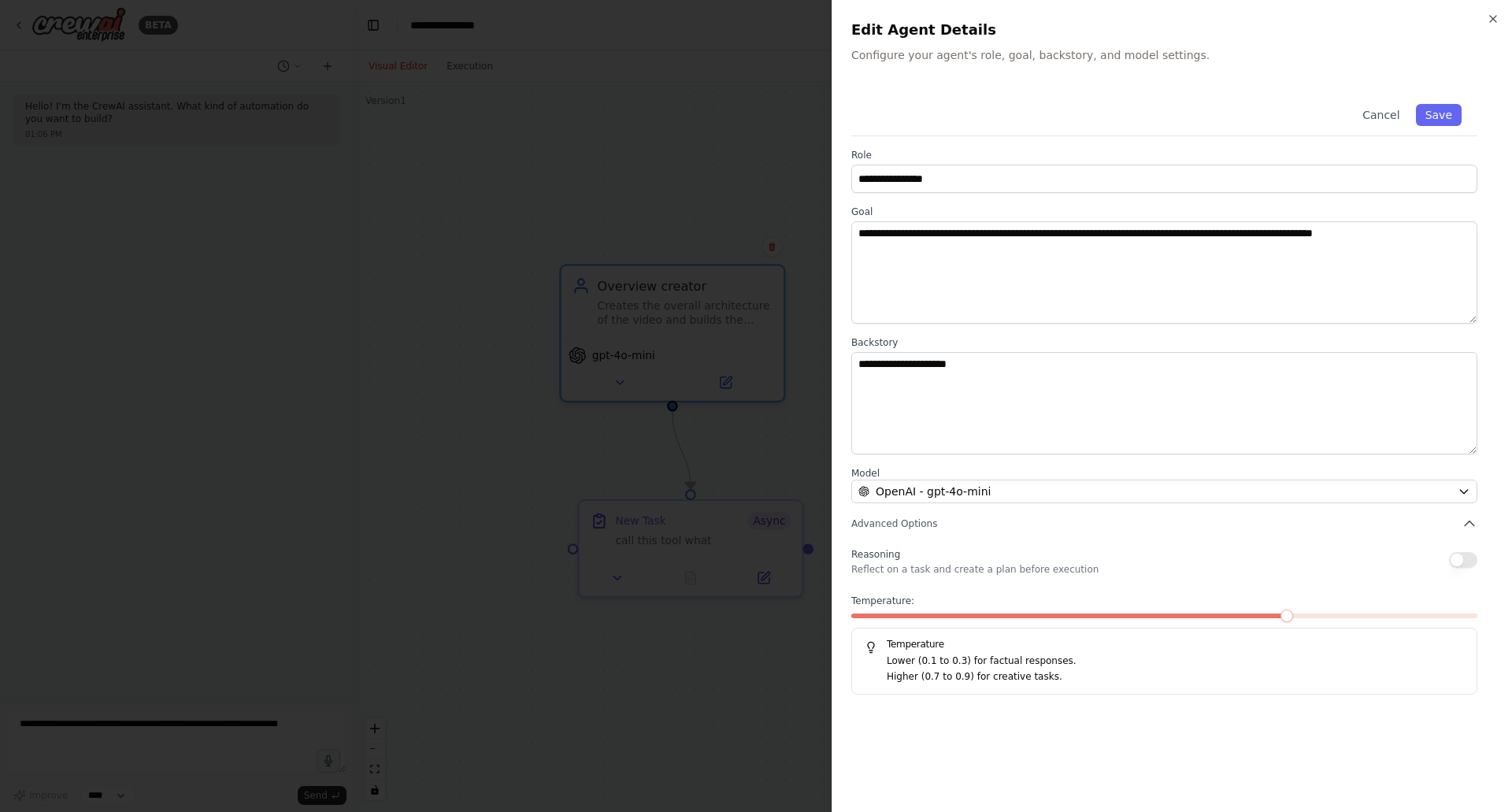
click at [981, 533] on div "**********" at bounding box center [1171, 392] width 641 height 606
click at [972, 529] on button "Advanced Options" at bounding box center [1164, 523] width 626 height 16
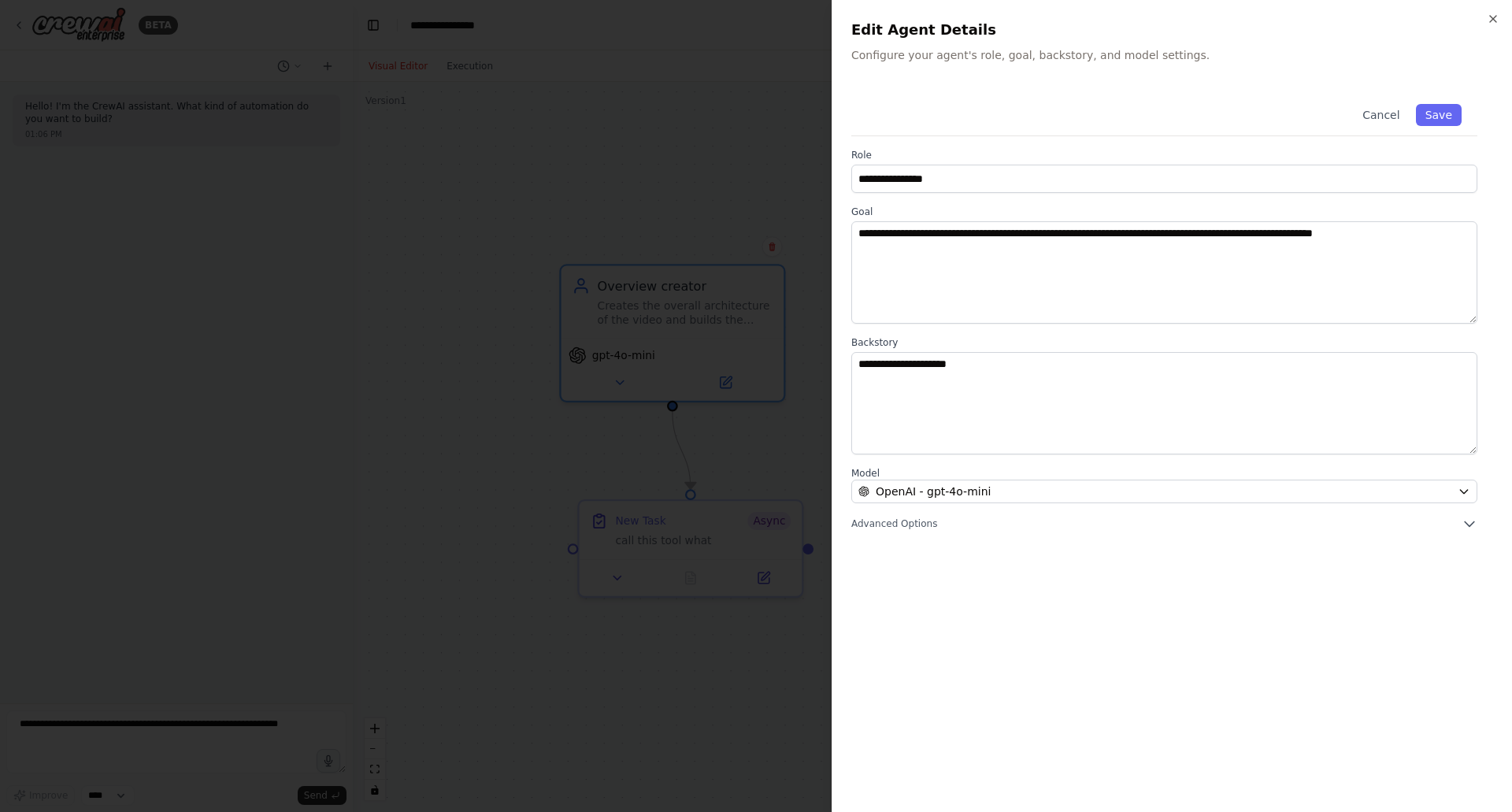
click at [972, 529] on button "Advanced Options" at bounding box center [1164, 523] width 626 height 16
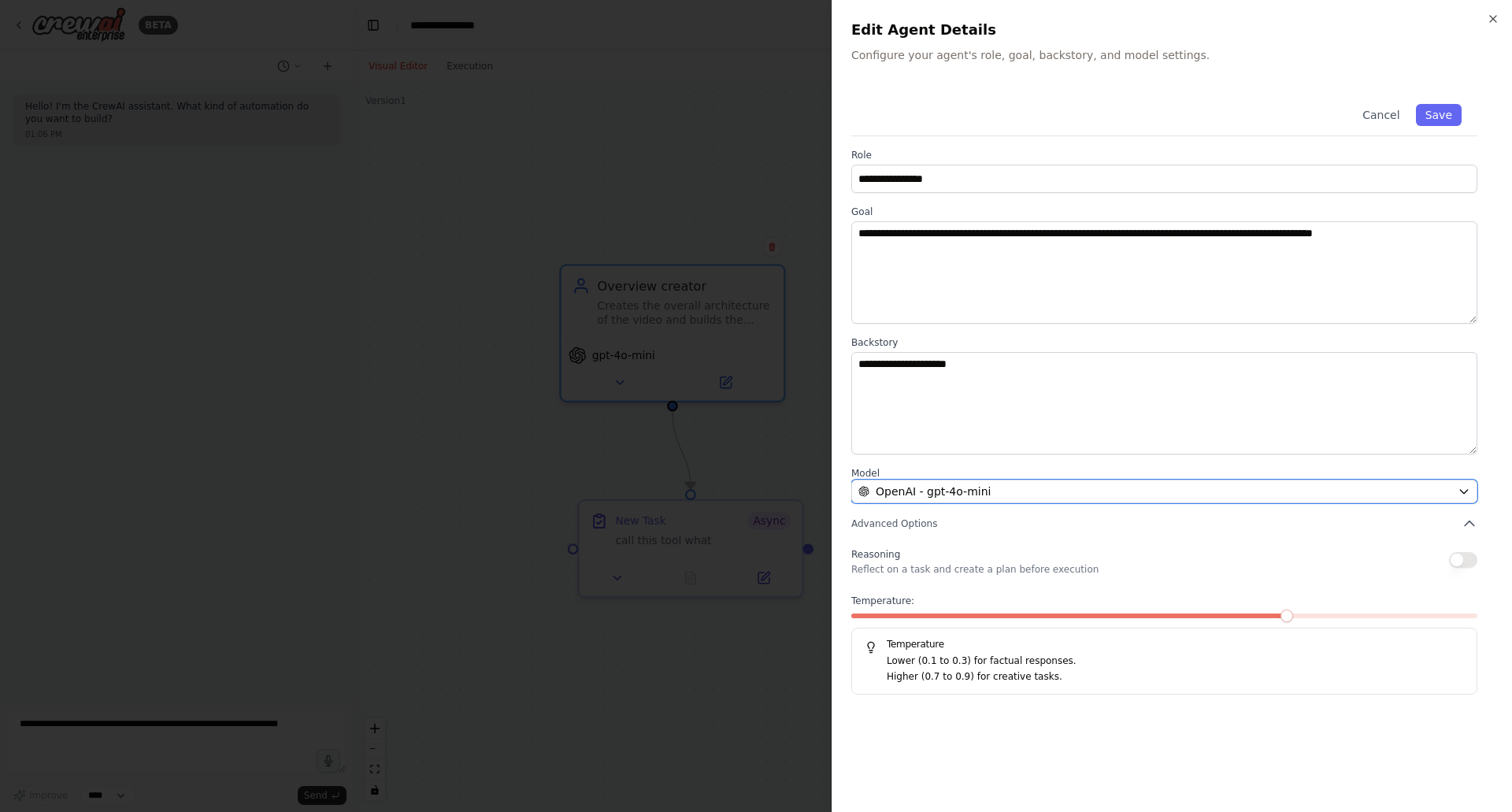
click at [968, 493] on span "OpenAI - gpt-4o-mini" at bounding box center [933, 491] width 115 height 16
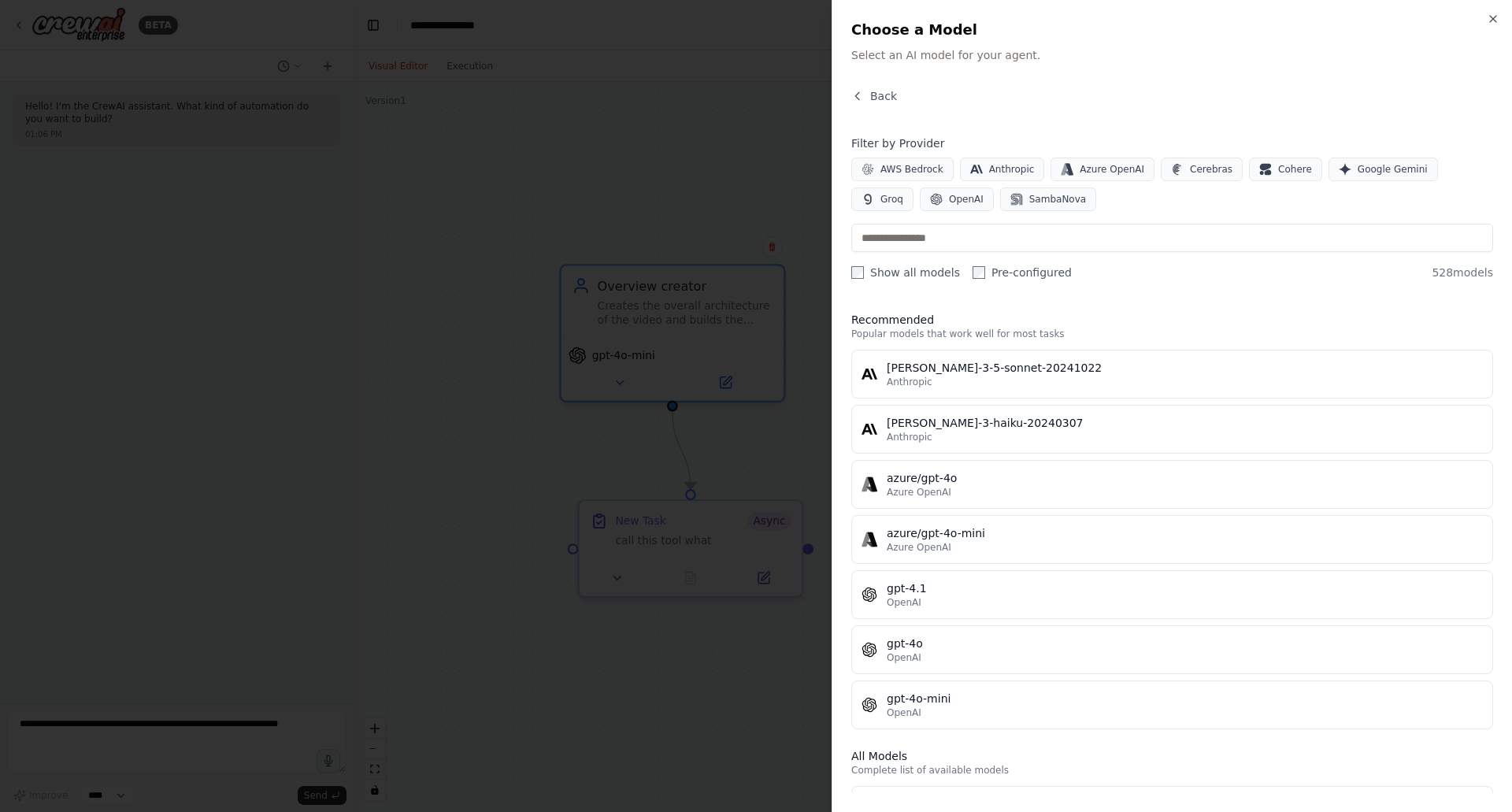
click at [852, 97] on icon "button" at bounding box center [857, 96] width 13 height 13
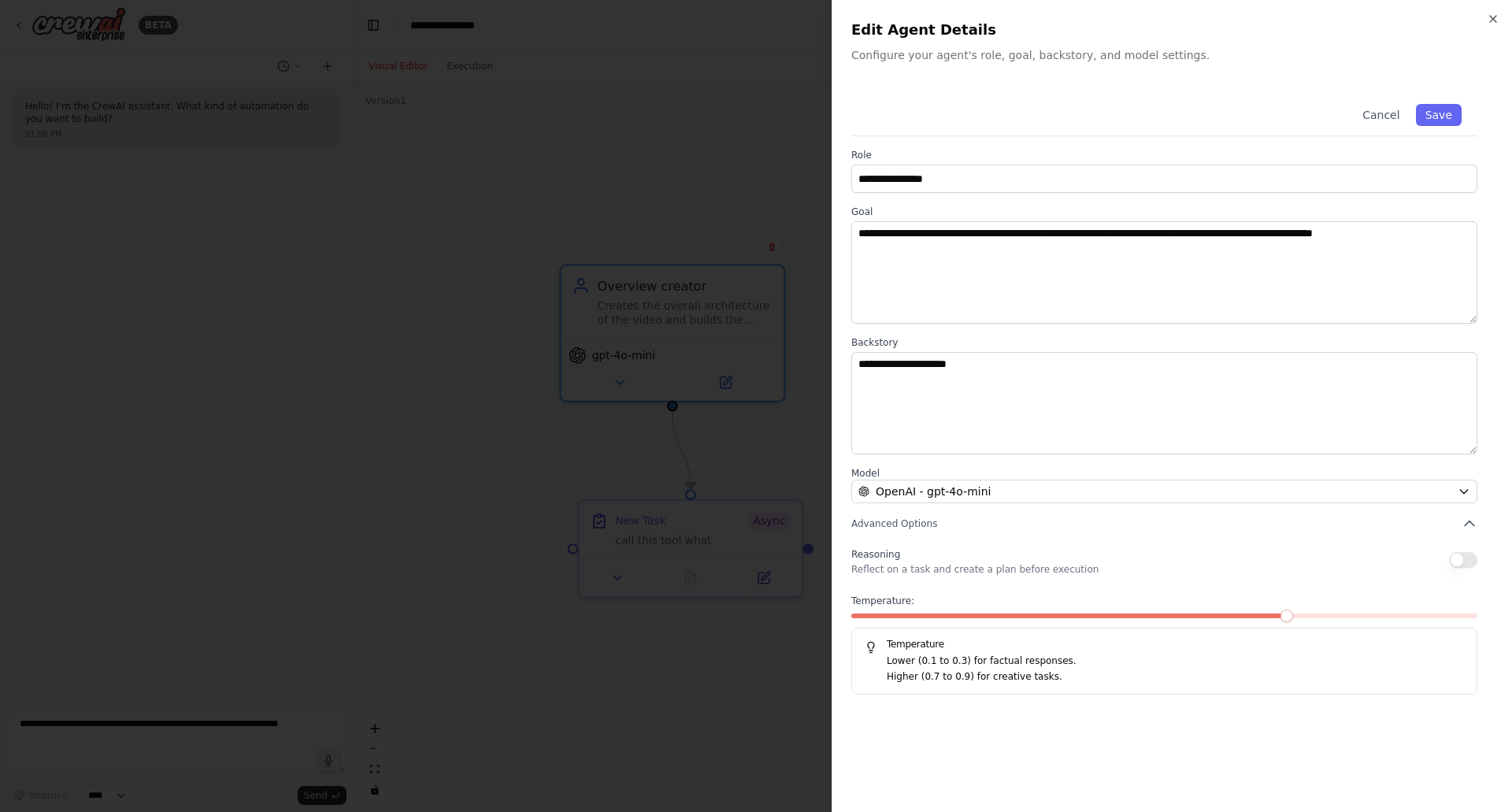
click at [702, 167] on div at bounding box center [756, 406] width 1512 height 812
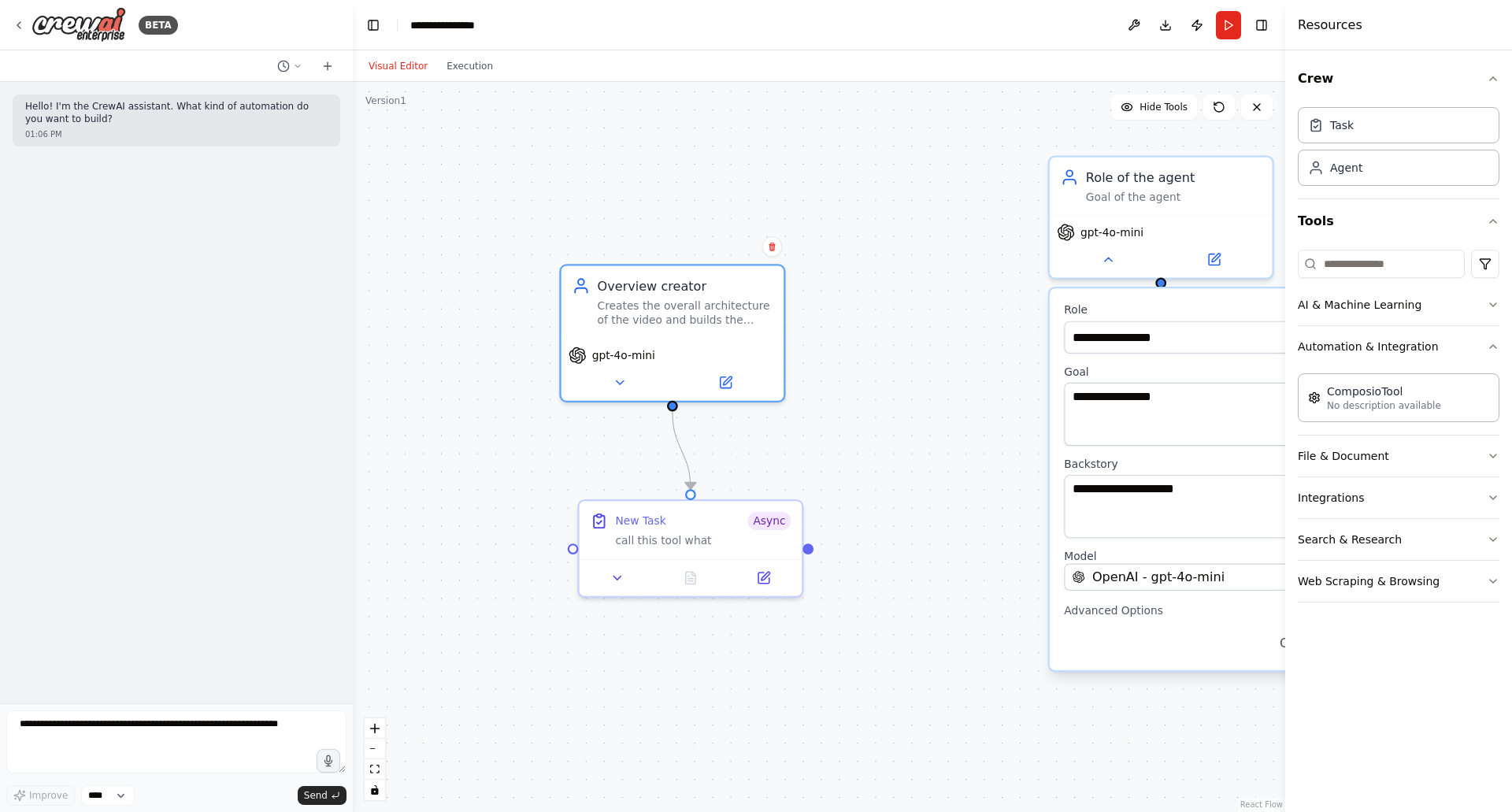
click at [929, 393] on div ".deletable-edge-delete-btn { width: 20px; height: 20px; border: 0px solid #ffff…" at bounding box center [818, 446] width 932 height 730
click at [1362, 273] on input at bounding box center [1380, 263] width 166 height 28
click at [1465, 340] on button "Automation & Integration" at bounding box center [1397, 347] width 201 height 41
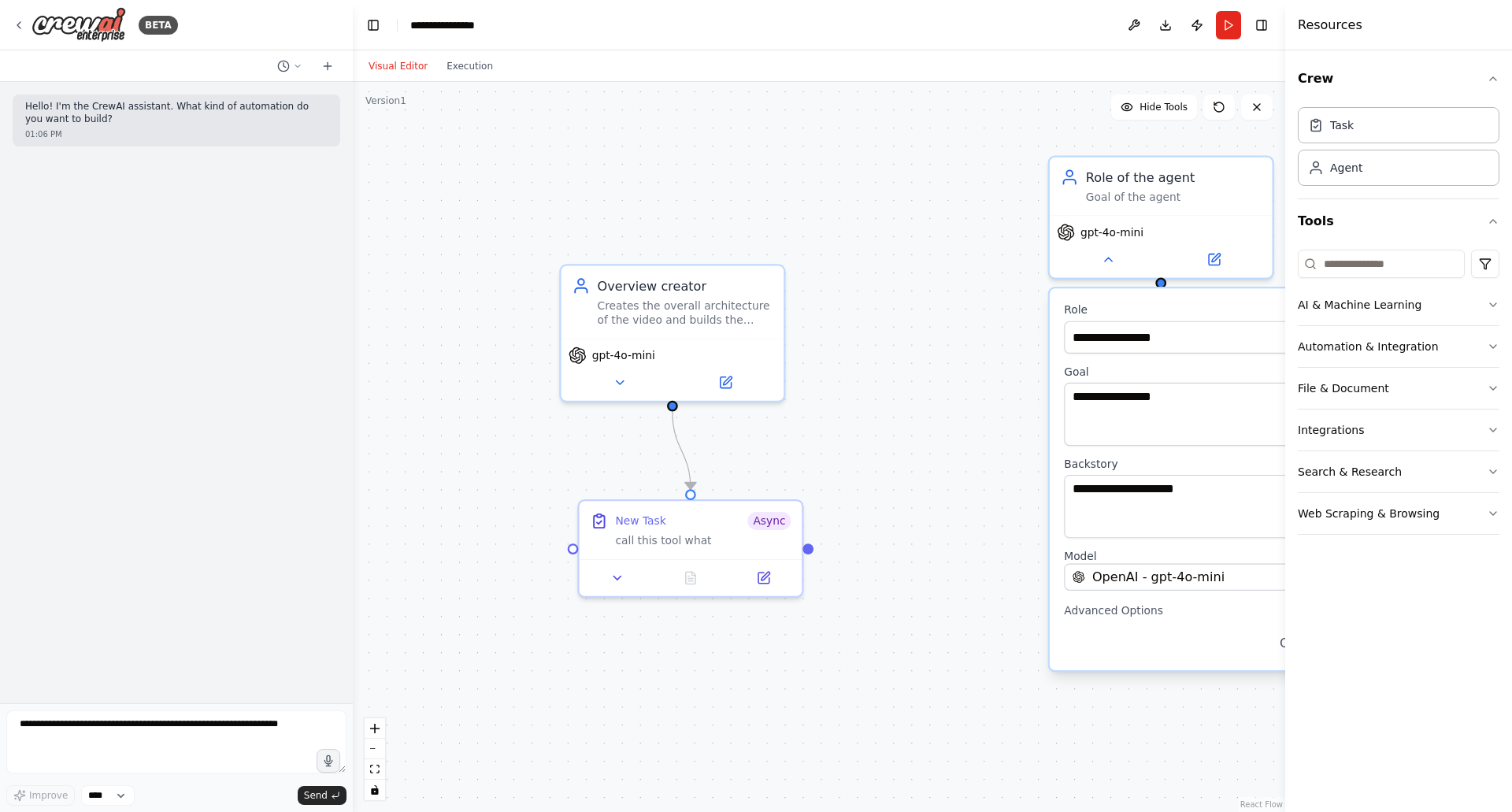
click at [1414, 386] on button "File & Document" at bounding box center [1397, 388] width 201 height 41
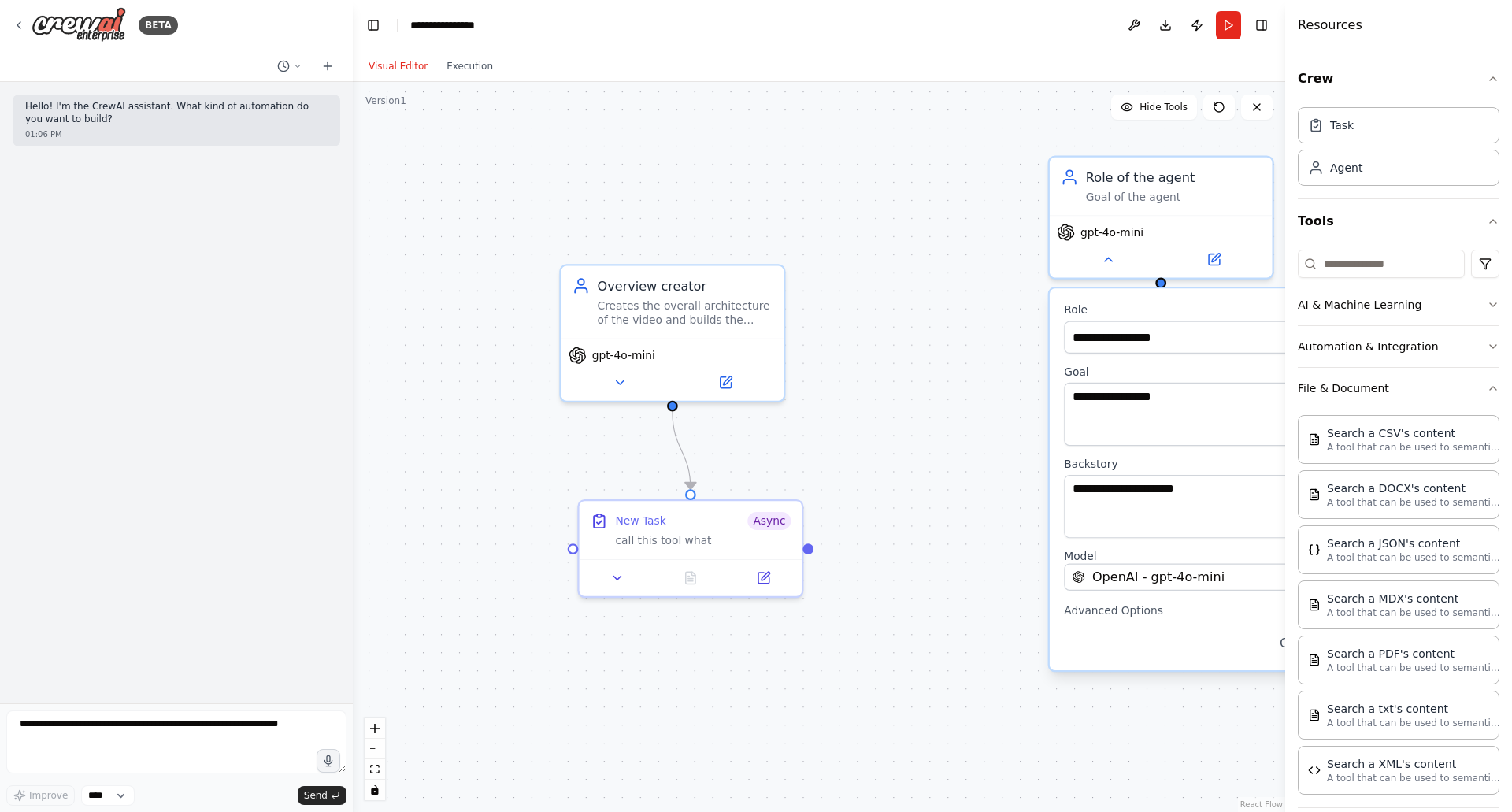
click at [1413, 383] on button "File & Document" at bounding box center [1397, 388] width 201 height 41
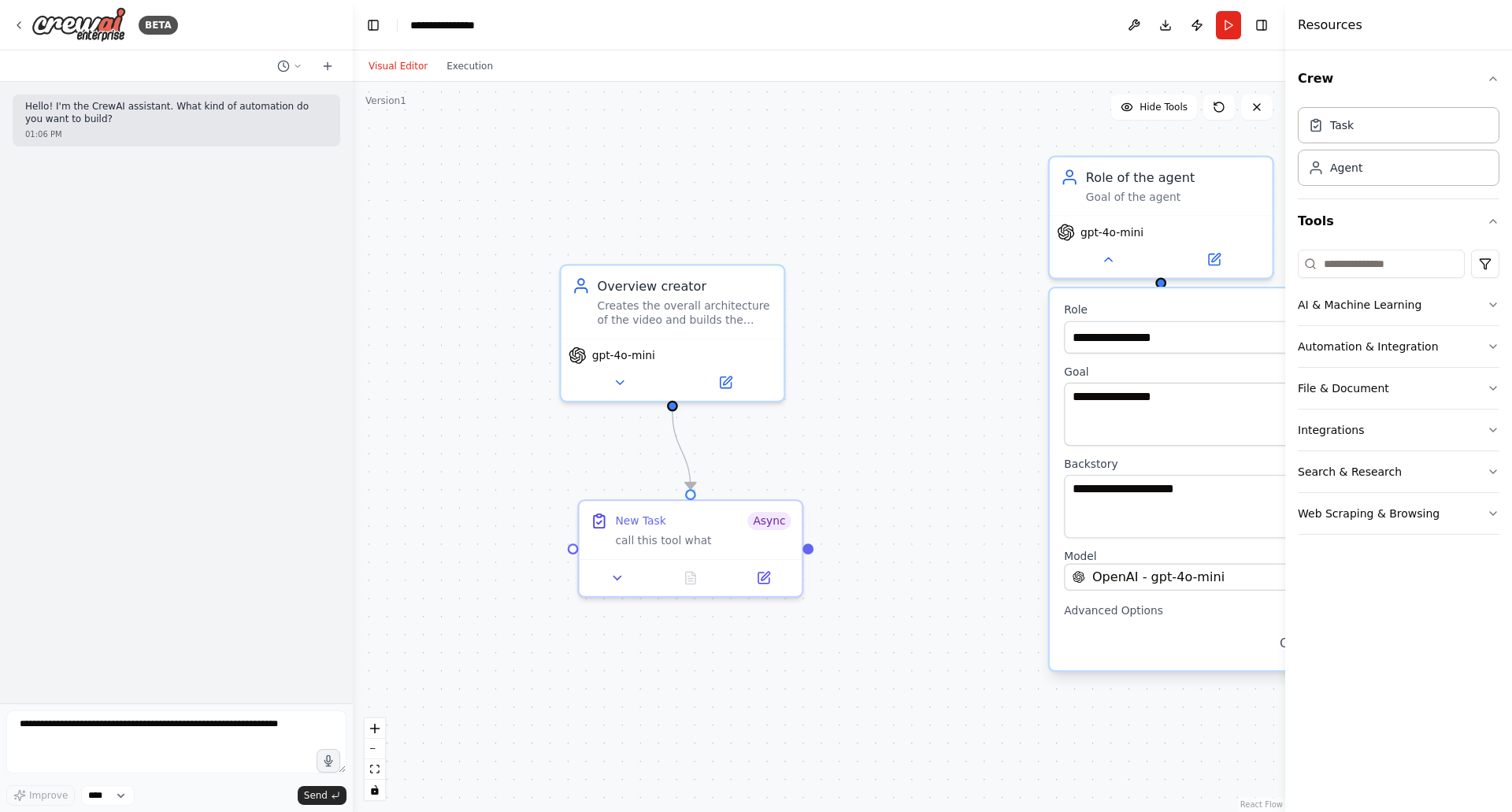
click at [1430, 303] on button "AI & Machine Learning" at bounding box center [1397, 305] width 201 height 41
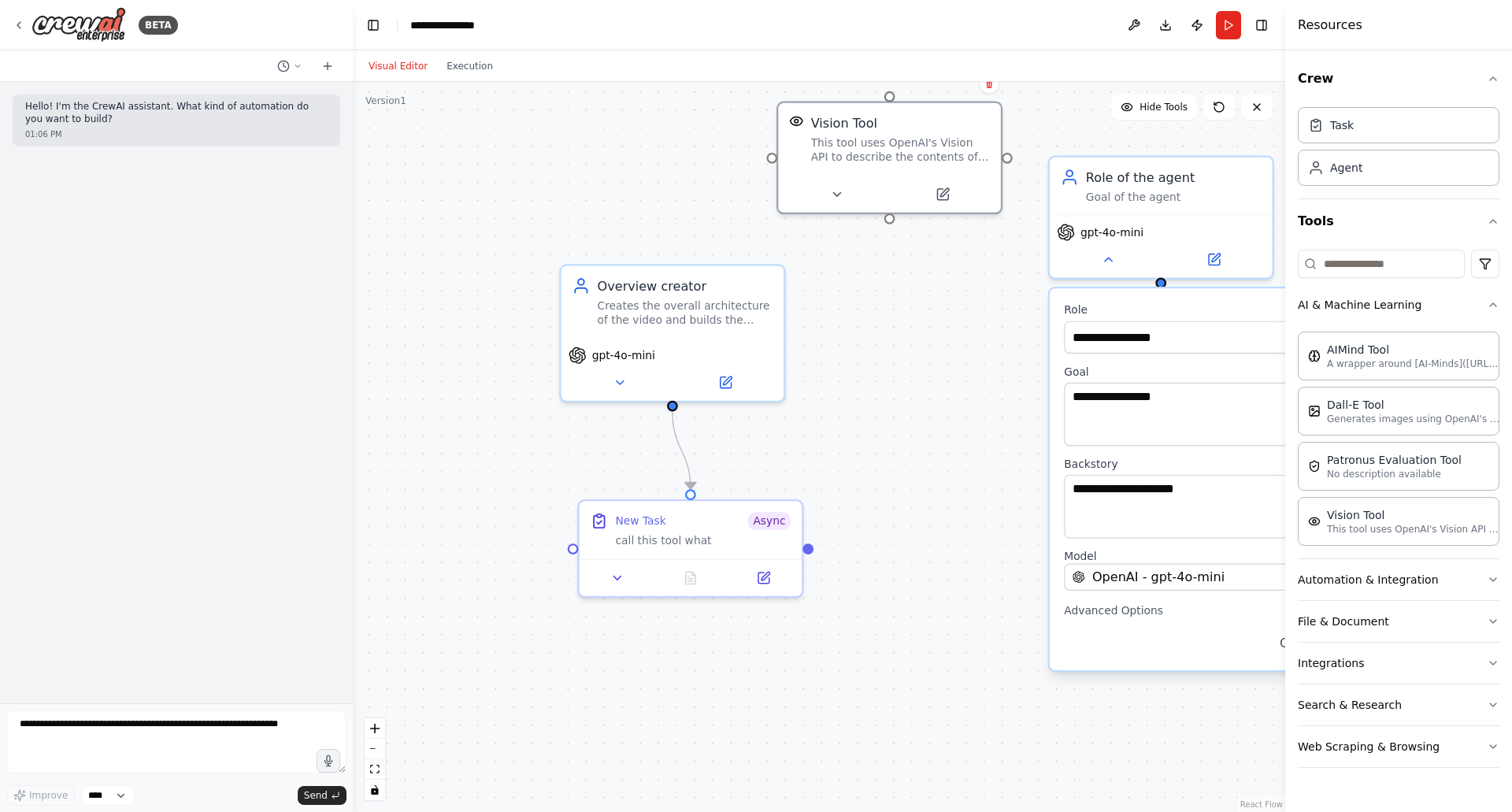
drag, startPoint x: 934, startPoint y: 189, endPoint x: 846, endPoint y: 137, distance: 102.2
click at [846, 137] on div "This tool uses OpenAI's Vision API to describe the contents of an image." at bounding box center [900, 149] width 178 height 29
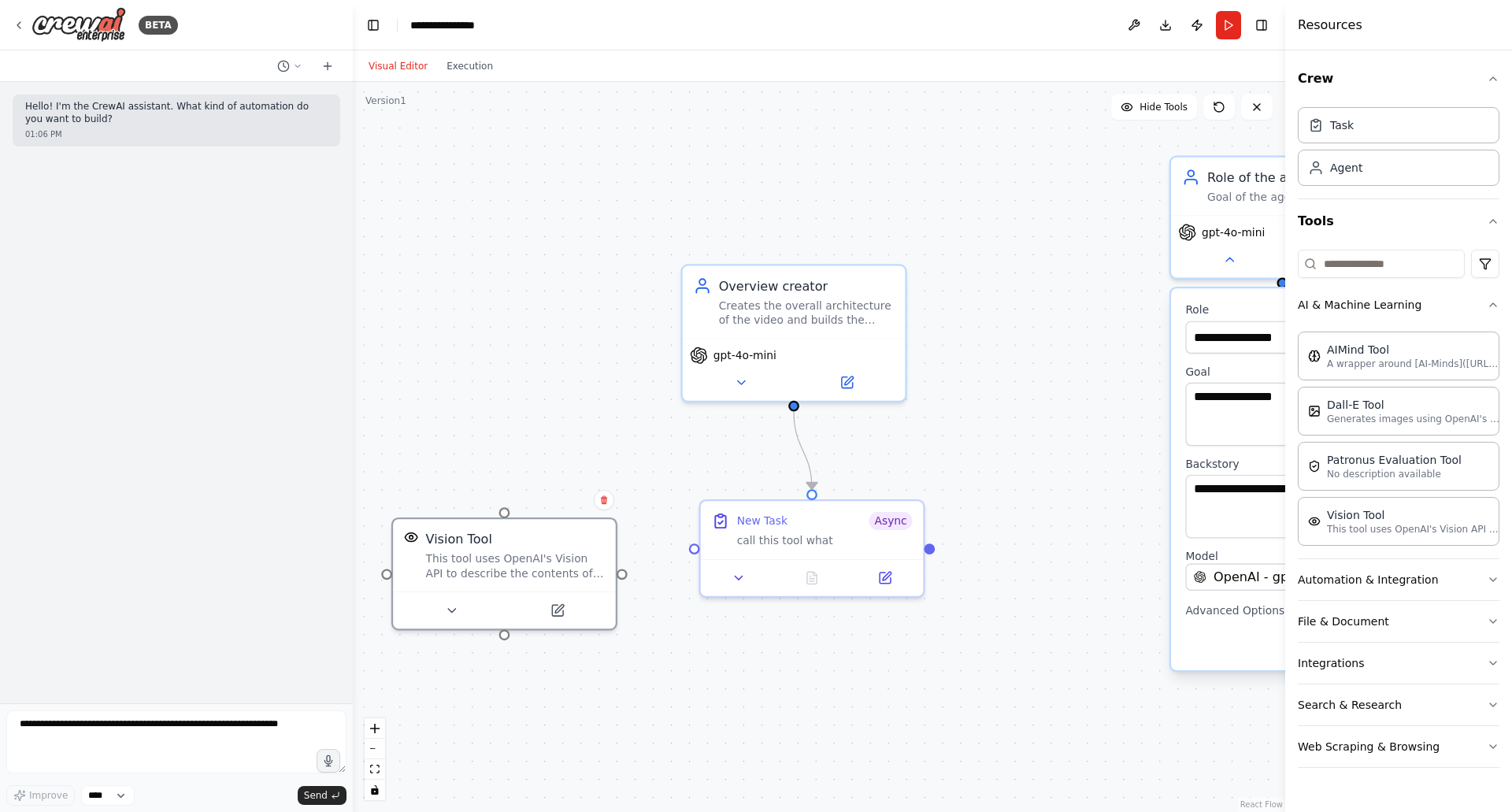
drag, startPoint x: 846, startPoint y: 137, endPoint x: 459, endPoint y: 567, distance: 578.5
click at [459, 567] on div "This tool uses OpenAI's Vision API to describe the contents of an image." at bounding box center [515, 567] width 178 height 29
drag, startPoint x: 620, startPoint y: 571, endPoint x: 782, endPoint y: 369, distance: 258.9
drag, startPoint x: 792, startPoint y: 400, endPoint x: 505, endPoint y: 522, distance: 311.9
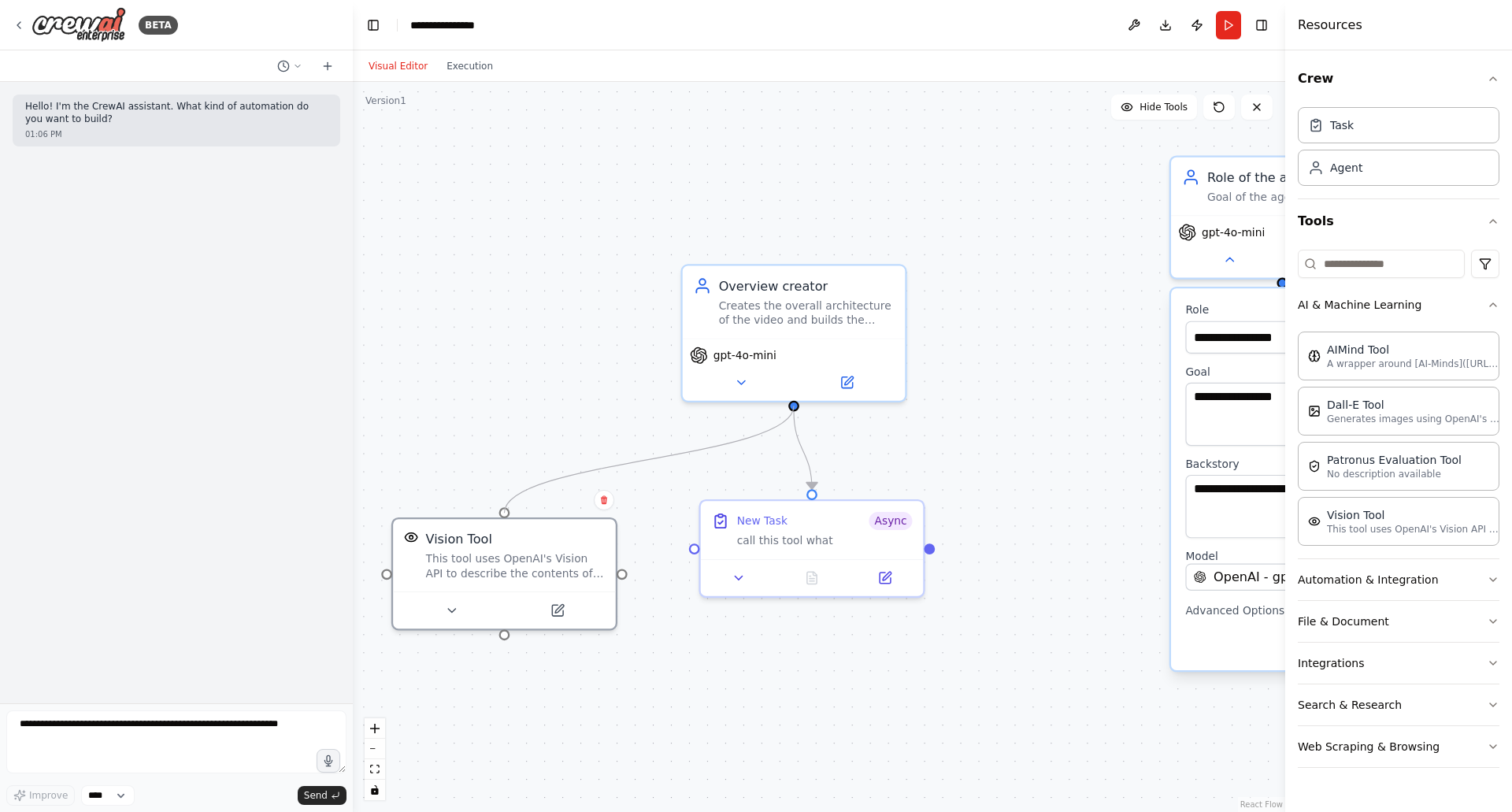
drag, startPoint x: 500, startPoint y: 634, endPoint x: 694, endPoint y: 533, distance: 218.7
click at [694, 533] on div ".deletable-edge-delete-btn { width: 20px; height: 20px; border: 0px solid #ffff…" at bounding box center [818, 446] width 932 height 730
drag, startPoint x: 628, startPoint y: 570, endPoint x: 640, endPoint y: 567, distance: 12.4
click at [640, 567] on div ".deletable-edge-delete-btn { width: 20px; height: 20px; border: 0px solid #ffff…" at bounding box center [818, 446] width 932 height 730
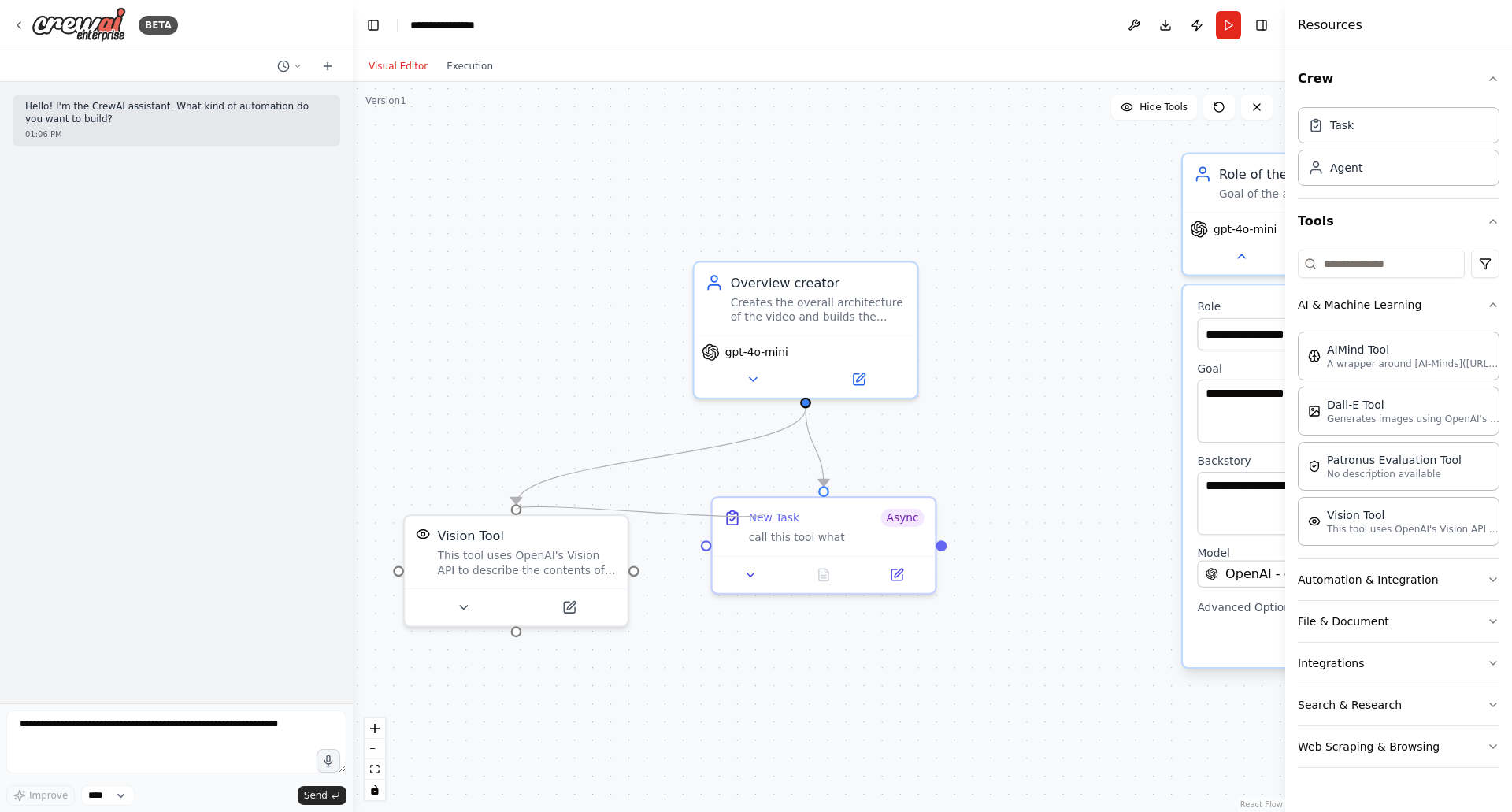
drag, startPoint x: 631, startPoint y: 573, endPoint x: 772, endPoint y: 509, distance: 154.8
drag, startPoint x: 632, startPoint y: 570, endPoint x: 758, endPoint y: 549, distance: 127.7
click at [682, 645] on div ".deletable-edge-delete-btn { width: 20px; height: 20px; border: 0px solid #ffff…" at bounding box center [818, 446] width 932 height 730
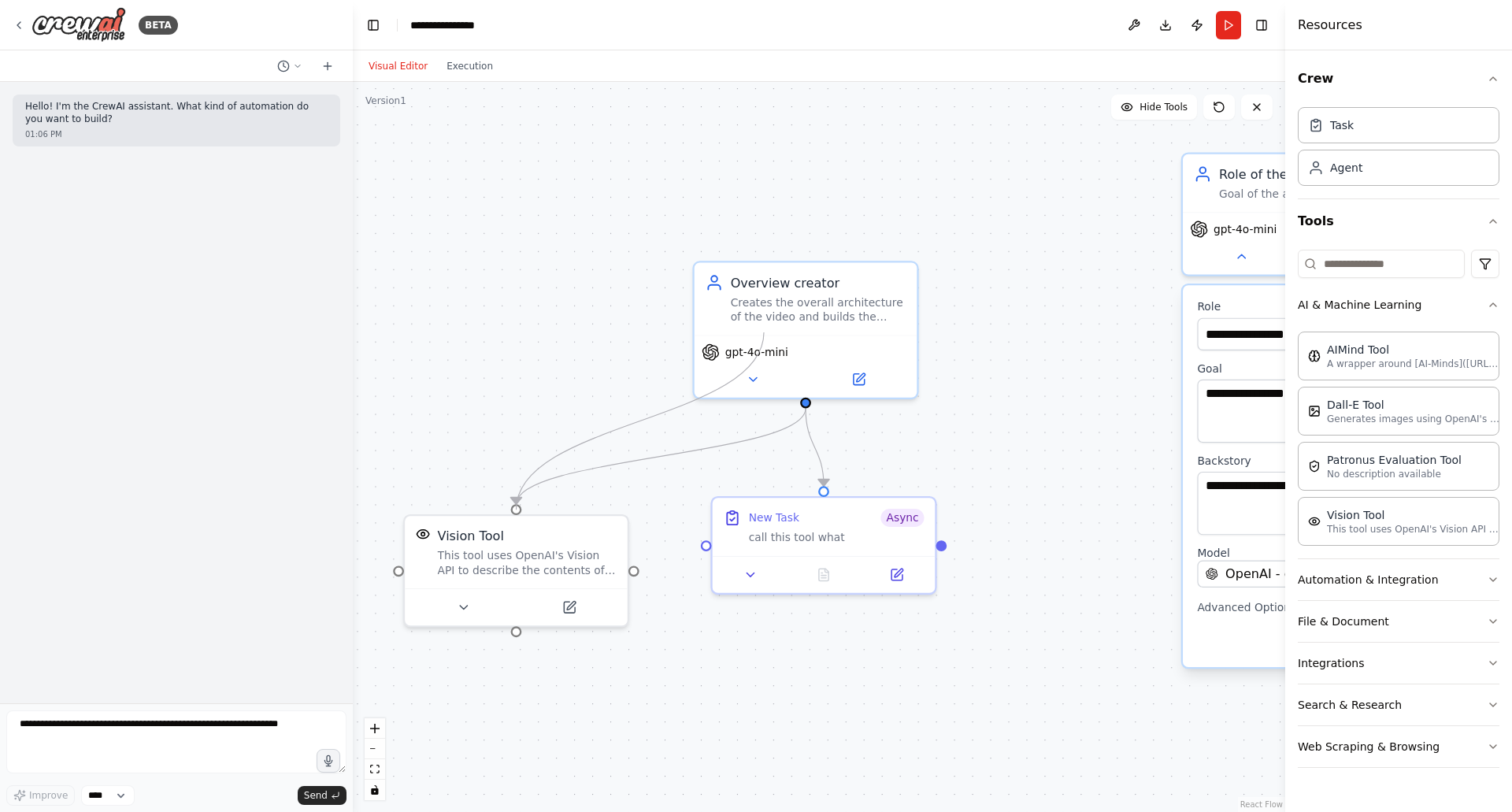
drag, startPoint x: 517, startPoint y: 631, endPoint x: 768, endPoint y: 329, distance: 392.7
click at [493, 566] on div "This tool uses OpenAI's Vision API to describe the contents of an image." at bounding box center [527, 563] width 178 height 29
click at [459, 70] on button "Execution" at bounding box center [469, 66] width 65 height 19
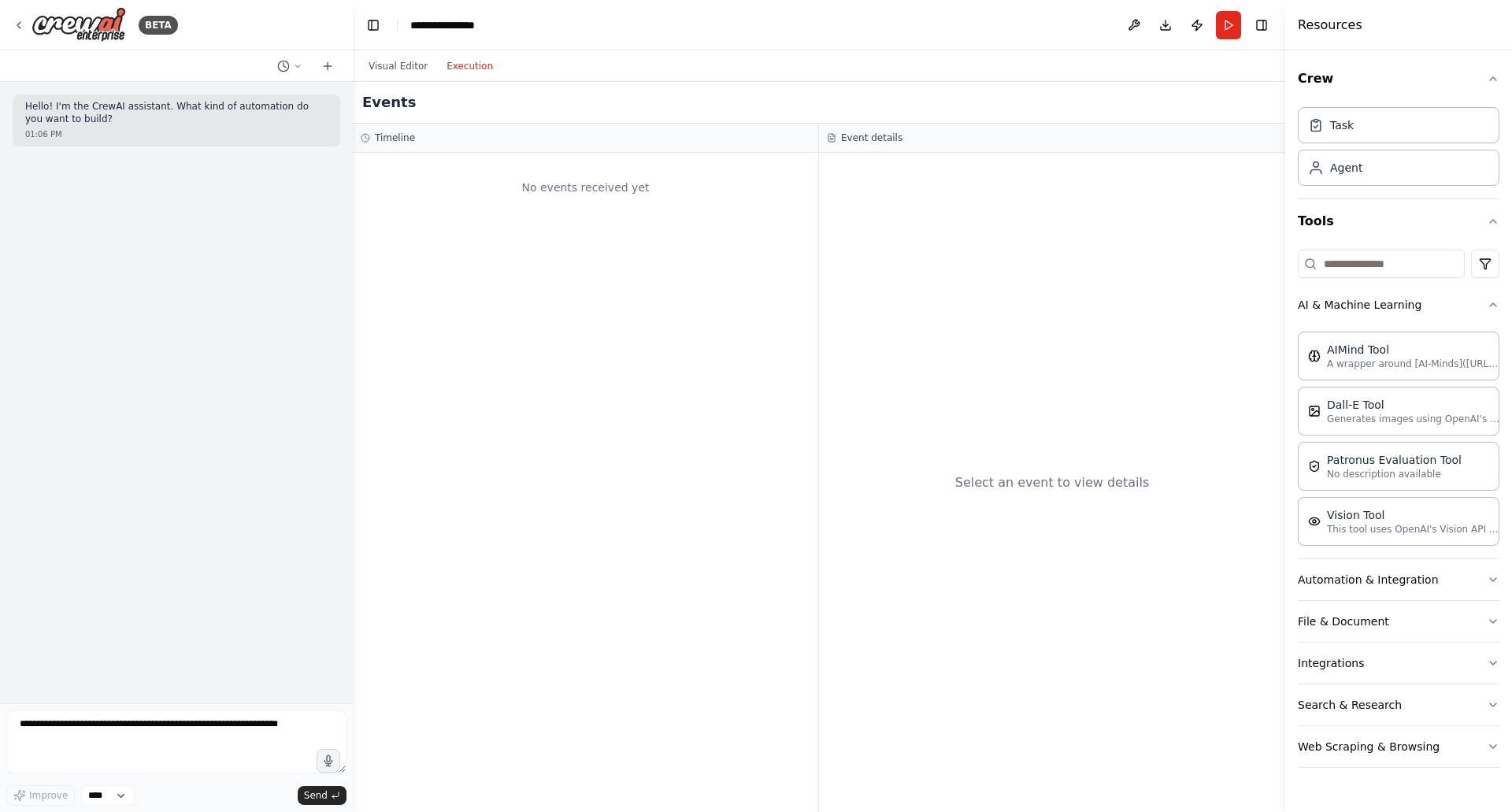
click at [405, 80] on div "Visual Editor Execution" at bounding box center [431, 65] width 144 height 31
click at [405, 76] on div "Visual Editor Execution" at bounding box center [431, 65] width 144 height 31
click at [404, 76] on div "Visual Editor Execution" at bounding box center [431, 65] width 144 height 31
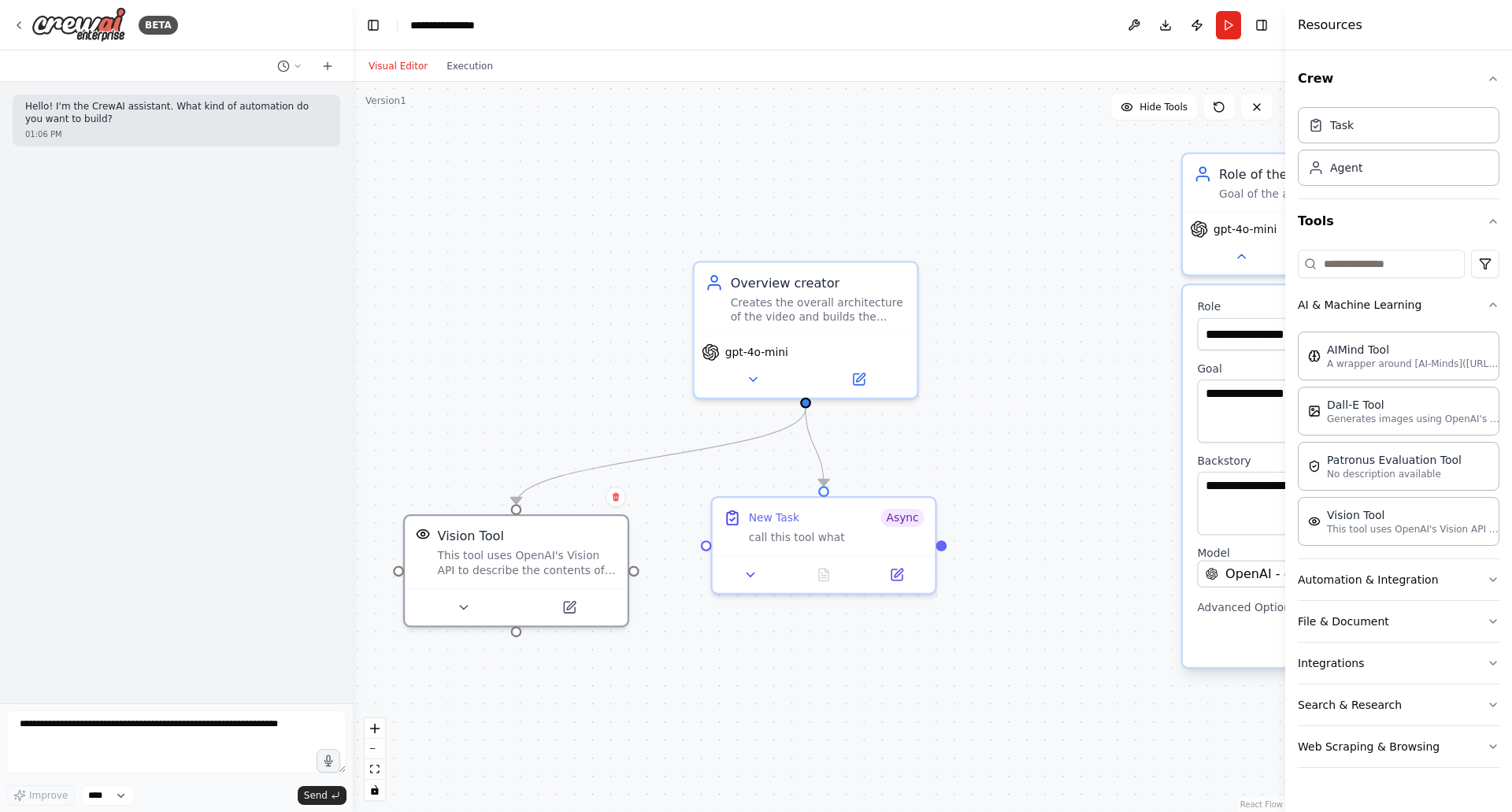
click at [401, 66] on button "Visual Editor" at bounding box center [398, 66] width 78 height 19
